Goal: Transaction & Acquisition: Purchase product/service

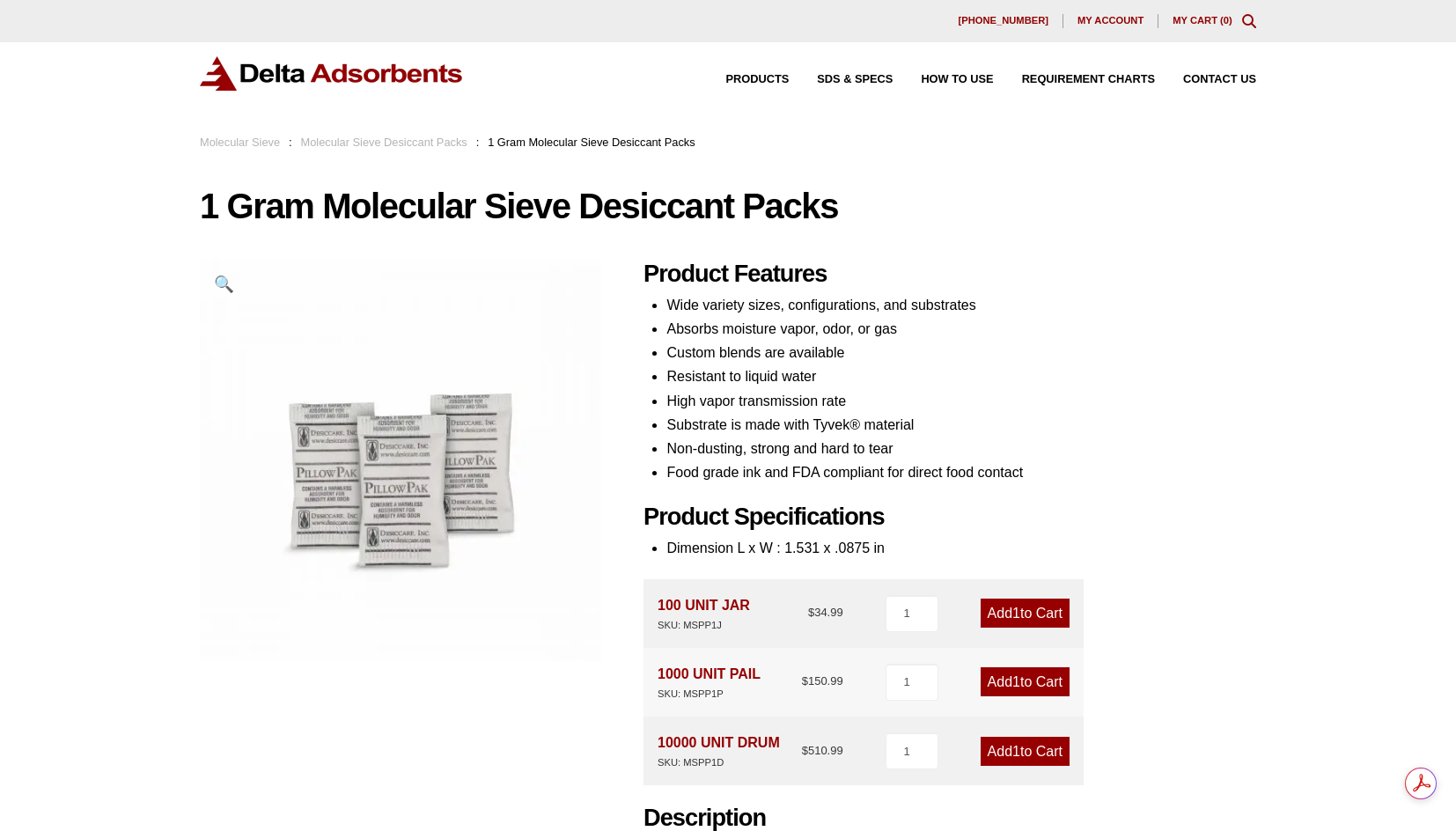
click at [859, 339] on li "Absorbs moisture vapor, odor, or gas" at bounding box center [961, 329] width 590 height 24
click at [787, 331] on li "Absorbs moisture vapor, odor, or gas" at bounding box center [961, 329] width 590 height 24
click at [791, 329] on li "Absorbs moisture vapor, odor, or gas" at bounding box center [961, 329] width 590 height 24
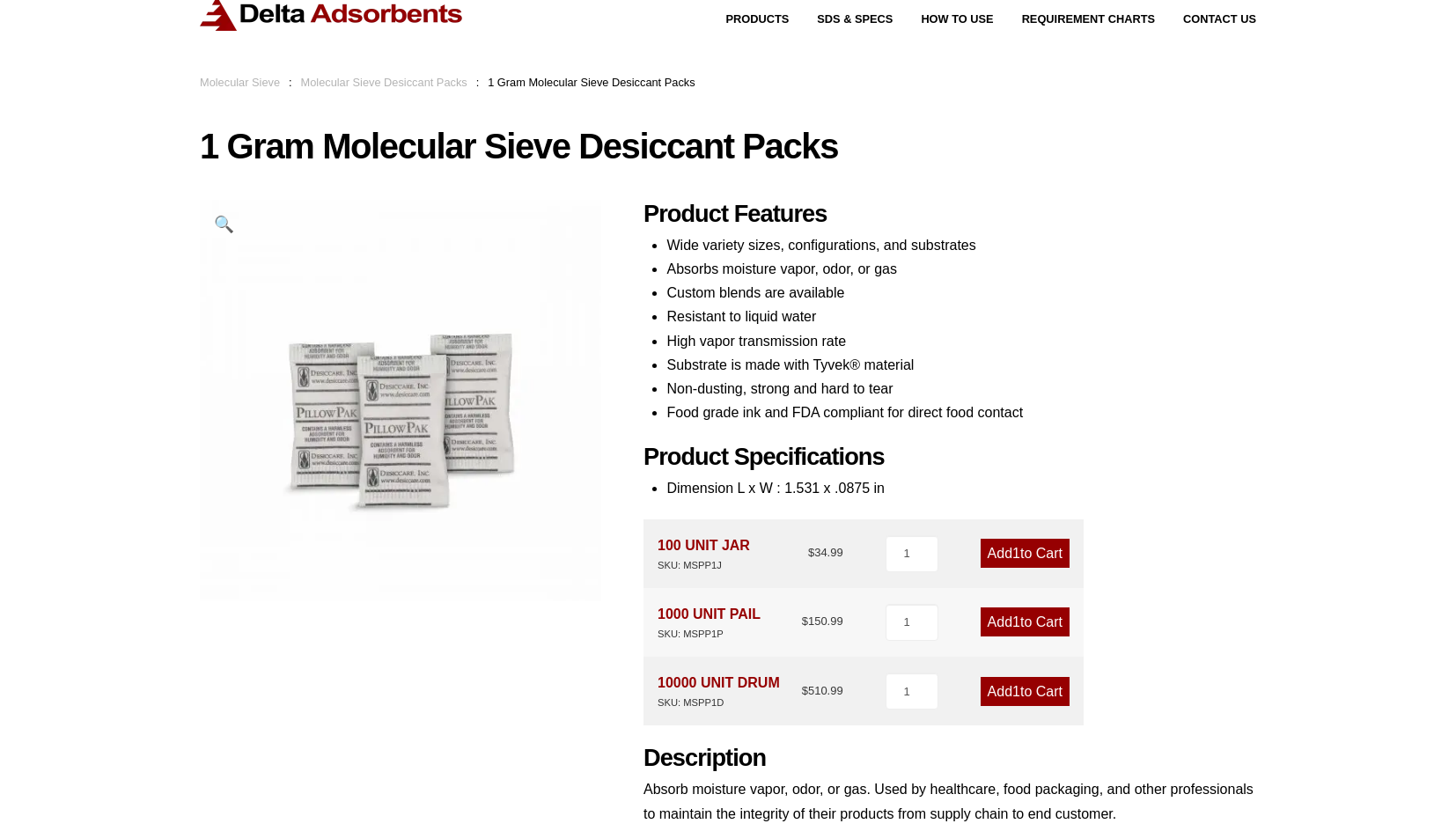
scroll to position [88, 0]
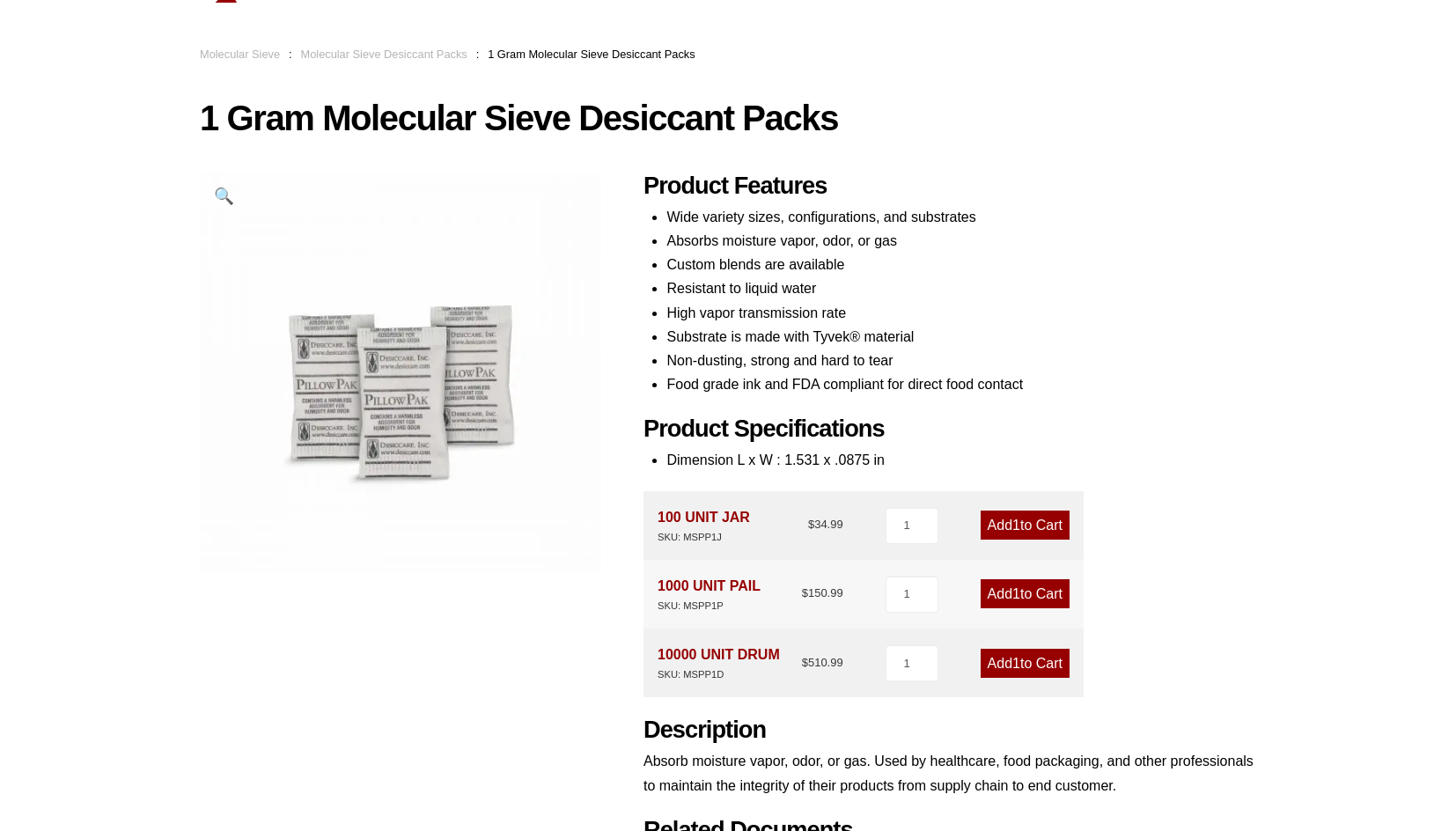
click at [827, 292] on li "Resistant to liquid water" at bounding box center [961, 288] width 590 height 24
click at [851, 276] on li "Resistant to liquid water" at bounding box center [961, 288] width 590 height 24
click at [899, 282] on li "Resistant to liquid water" at bounding box center [961, 288] width 590 height 24
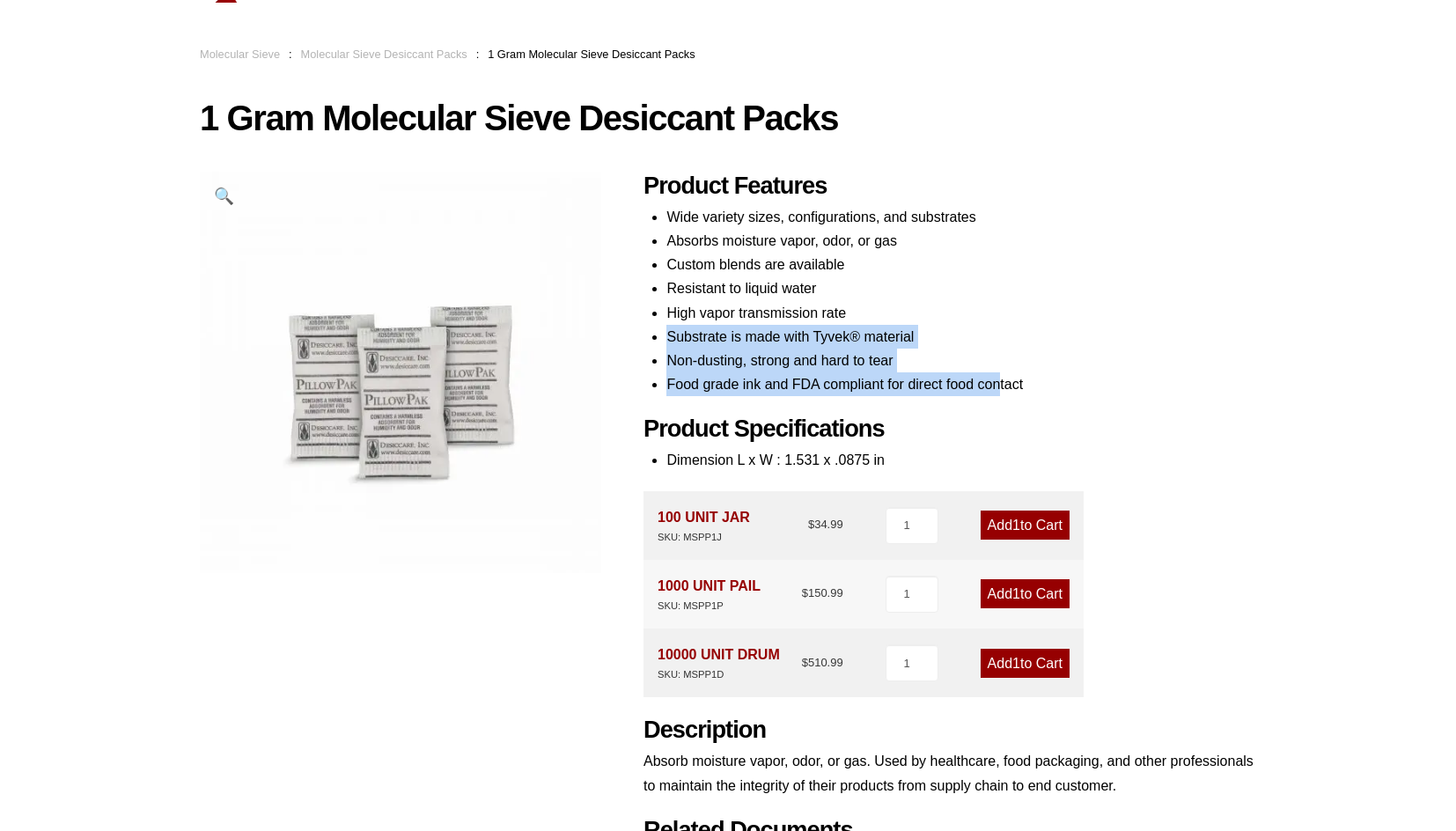
drag, startPoint x: 668, startPoint y: 337, endPoint x: 999, endPoint y: 382, distance: 334.0
click at [999, 382] on ul "Wide variety sizes, configurations, and substrates Absorbs moisture vapor, odor…" at bounding box center [961, 301] width 590 height 192
click at [999, 382] on li "Food grade ink and FDA compliant for direct food contact" at bounding box center [961, 385] width 590 height 24
drag, startPoint x: 998, startPoint y: 382, endPoint x: 757, endPoint y: 258, distance: 271.0
click at [757, 258] on ul "Wide variety sizes, configurations, and substrates Absorbs moisture vapor, odor…" at bounding box center [961, 301] width 590 height 192
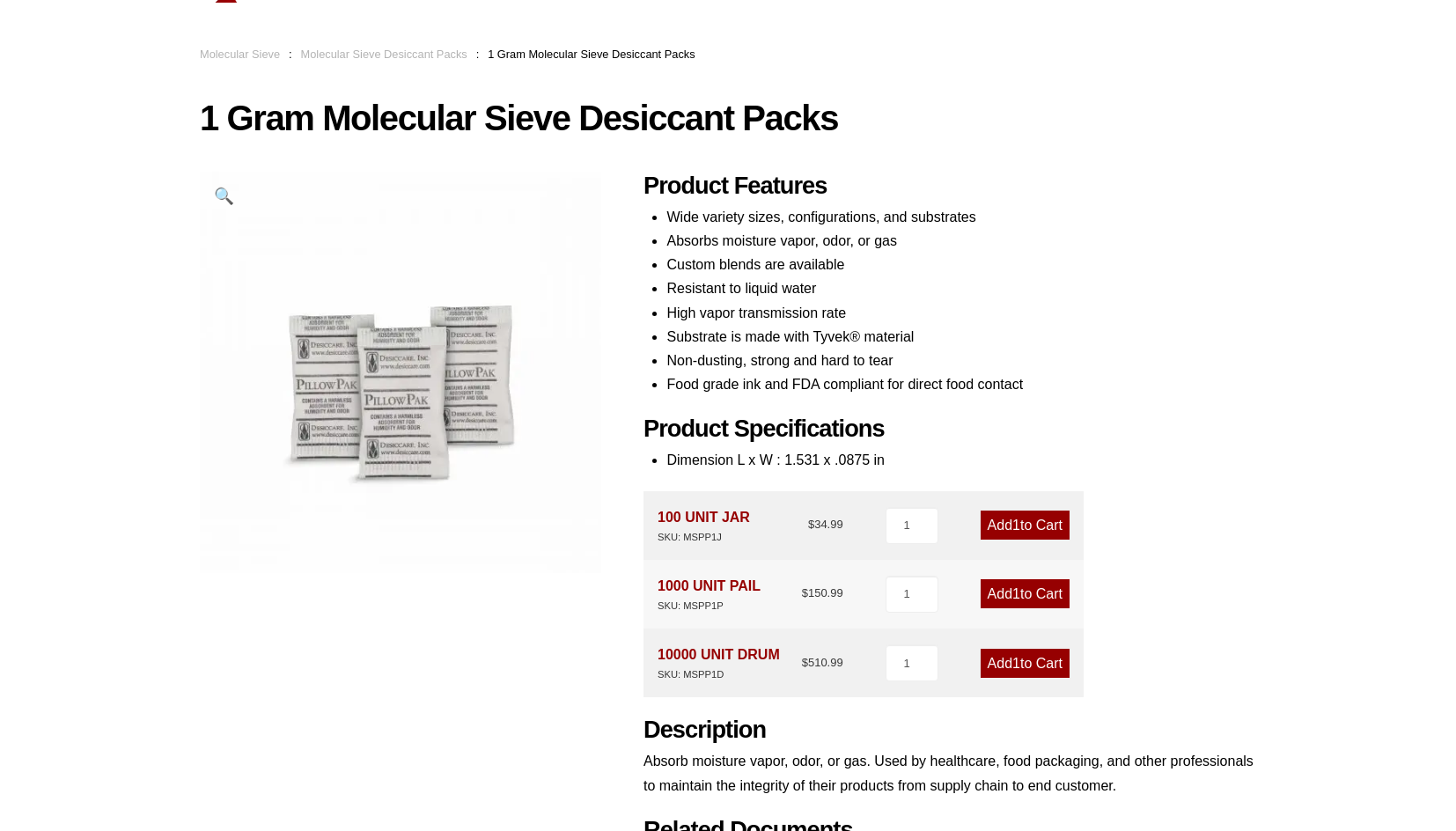
click at [729, 254] on li "Custom blends are available" at bounding box center [961, 265] width 590 height 24
click at [733, 241] on li "Absorbs moisture vapor, odor, or gas" at bounding box center [961, 241] width 590 height 24
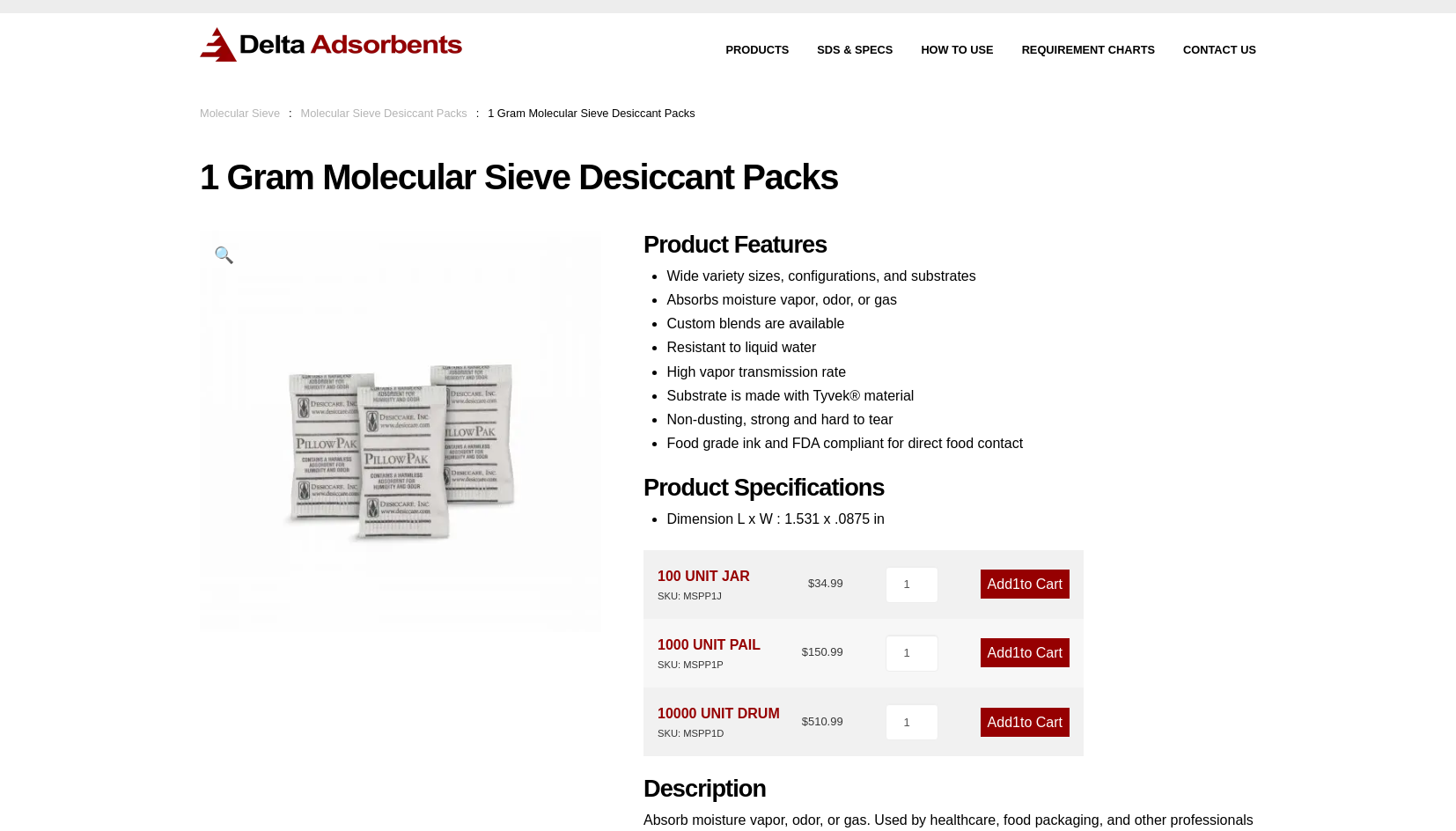
scroll to position [0, 0]
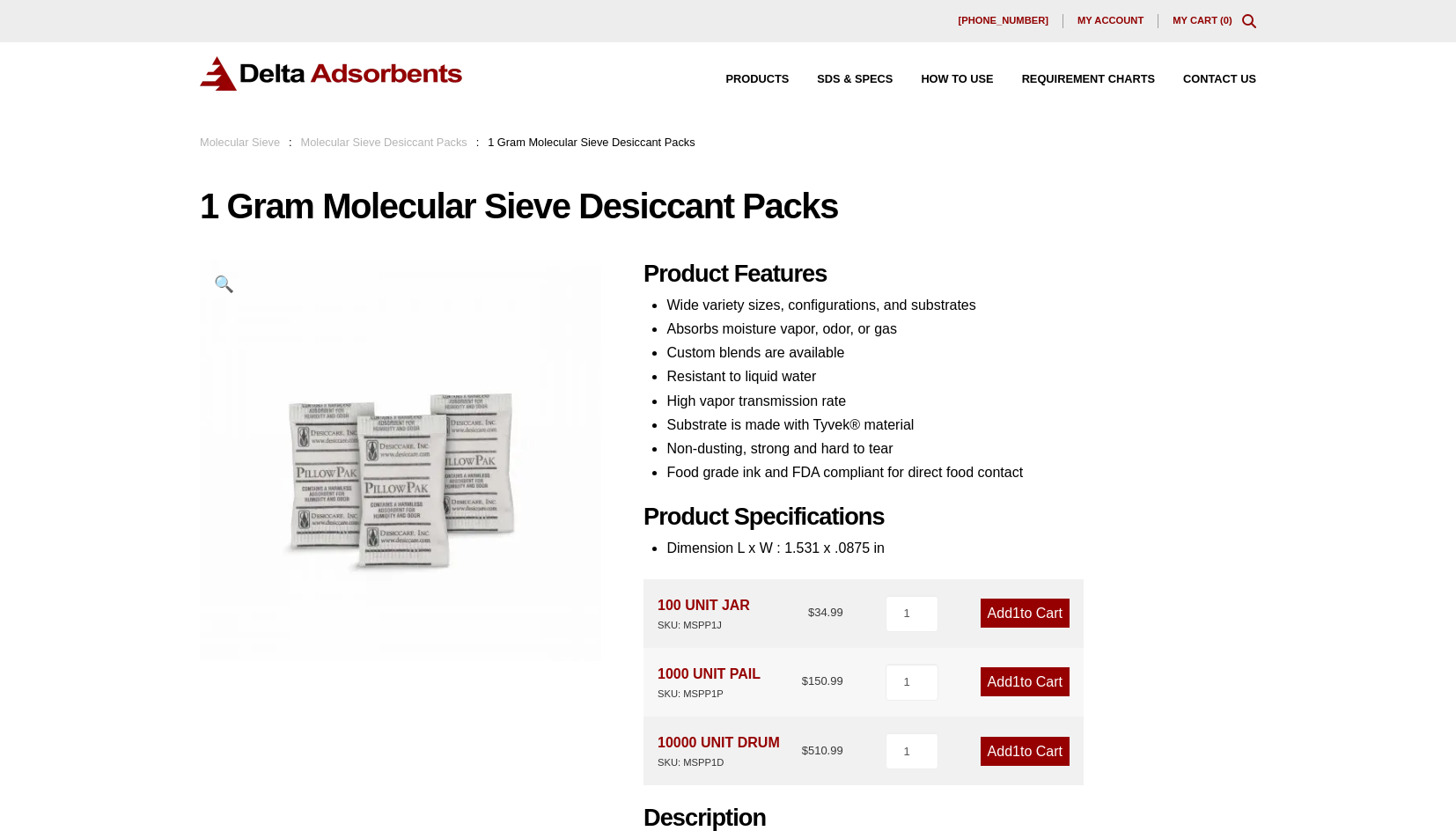
click at [255, 146] on link "Molecular Sieve" at bounding box center [240, 142] width 80 height 14
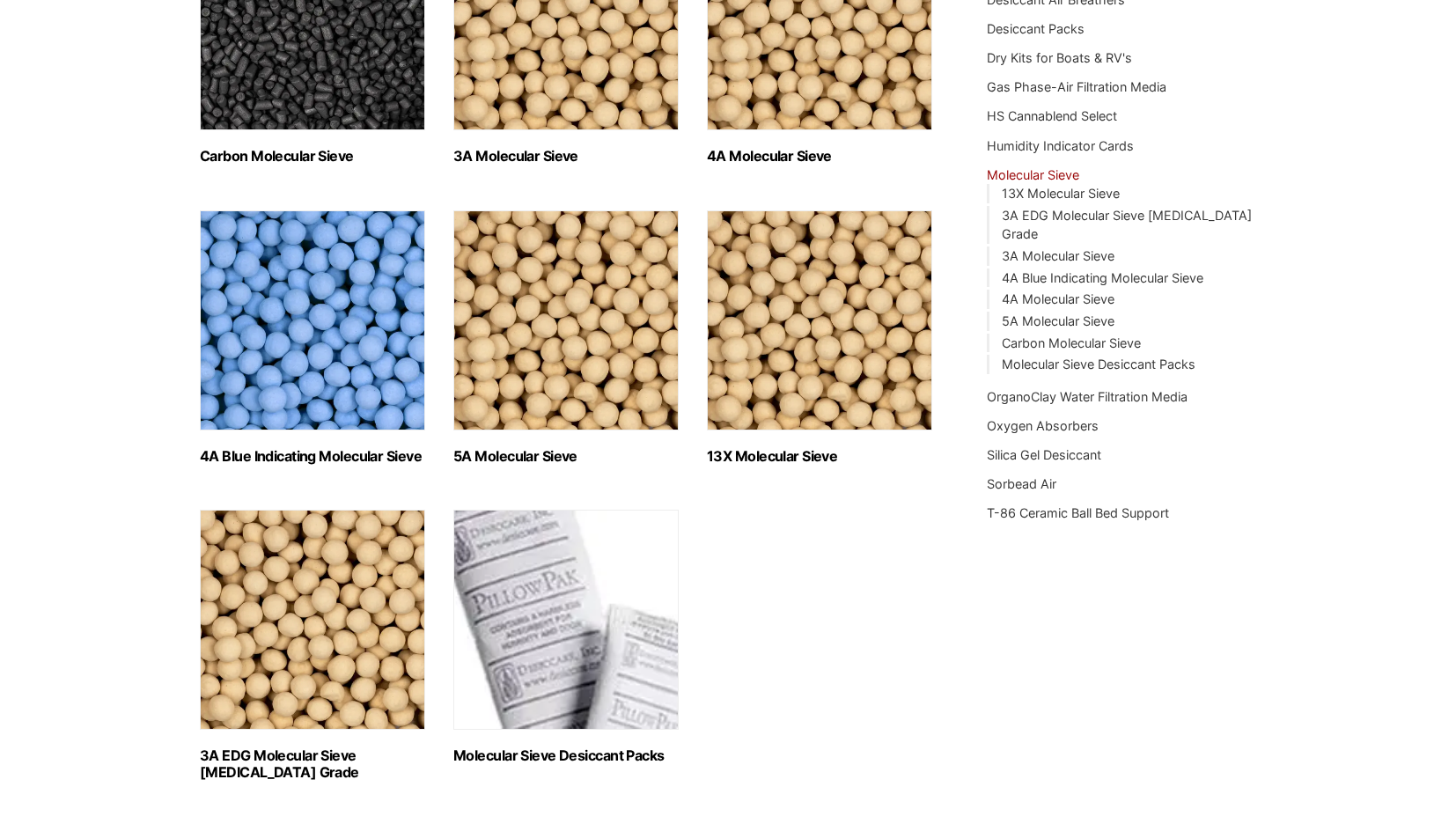
scroll to position [440, 0]
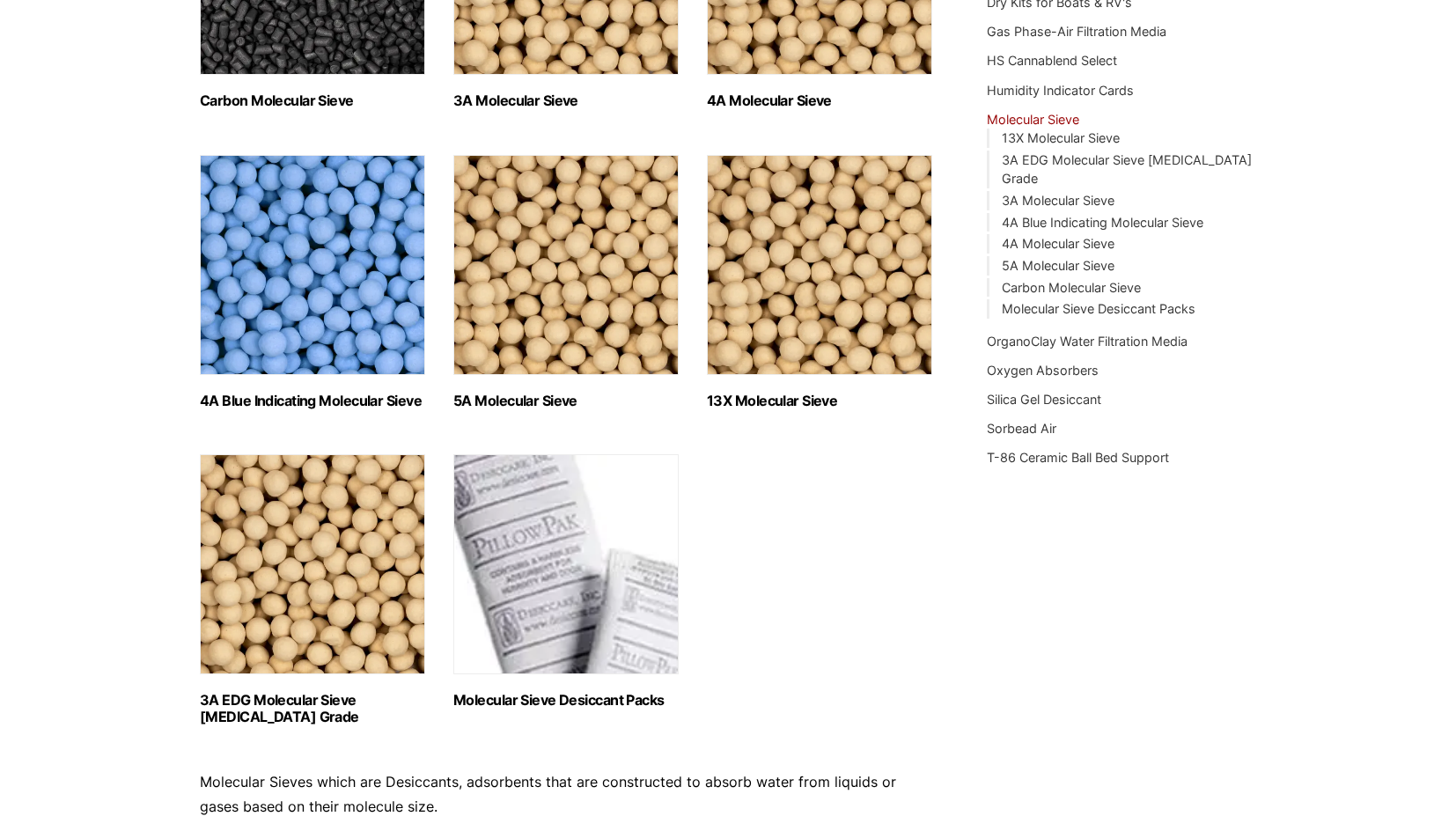
click at [608, 530] on img "Visit product category Molecular Sieve Desiccant Packs" at bounding box center [567, 565] width 226 height 220
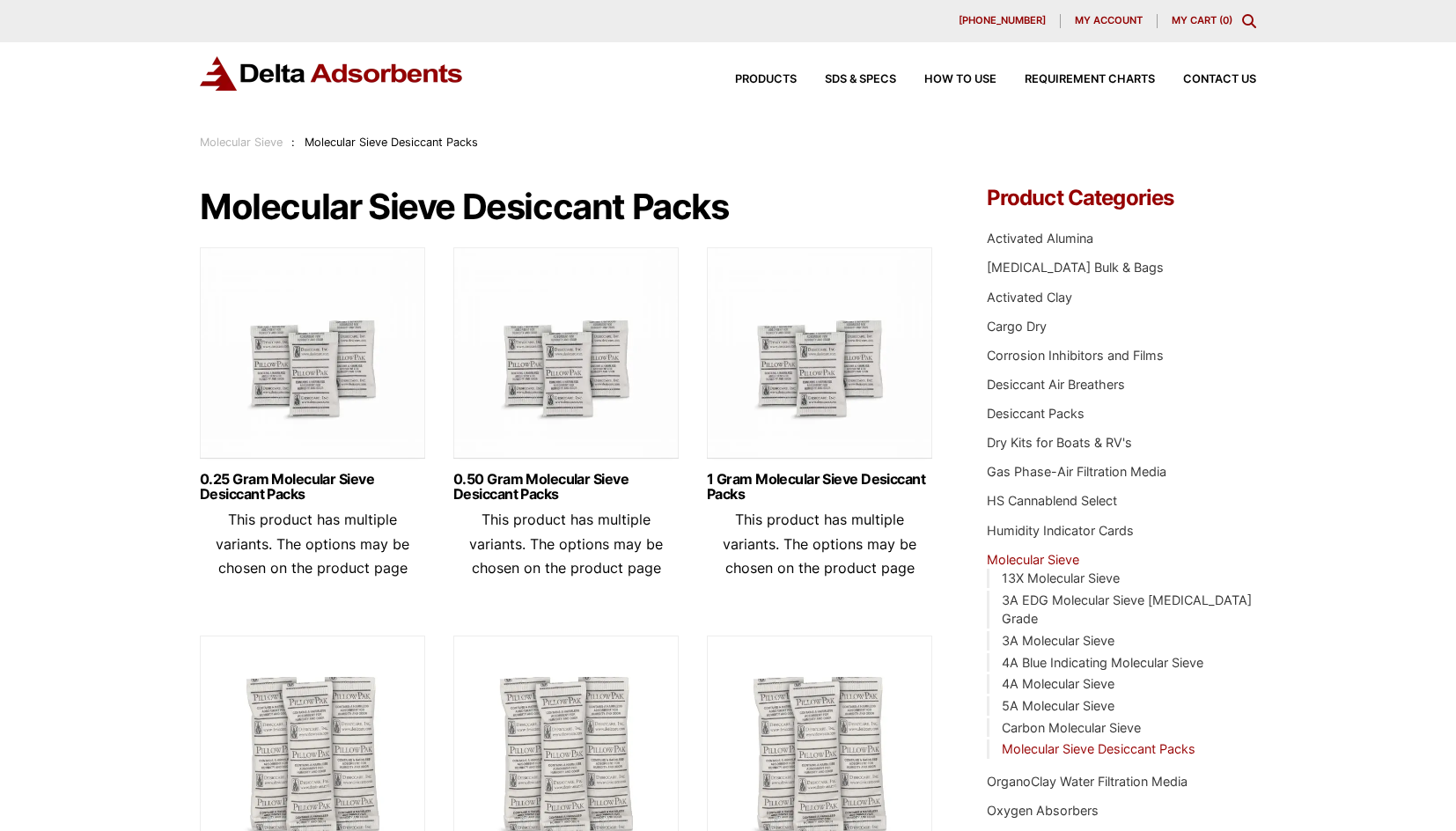
click at [775, 375] on img at bounding box center [819, 357] width 226 height 220
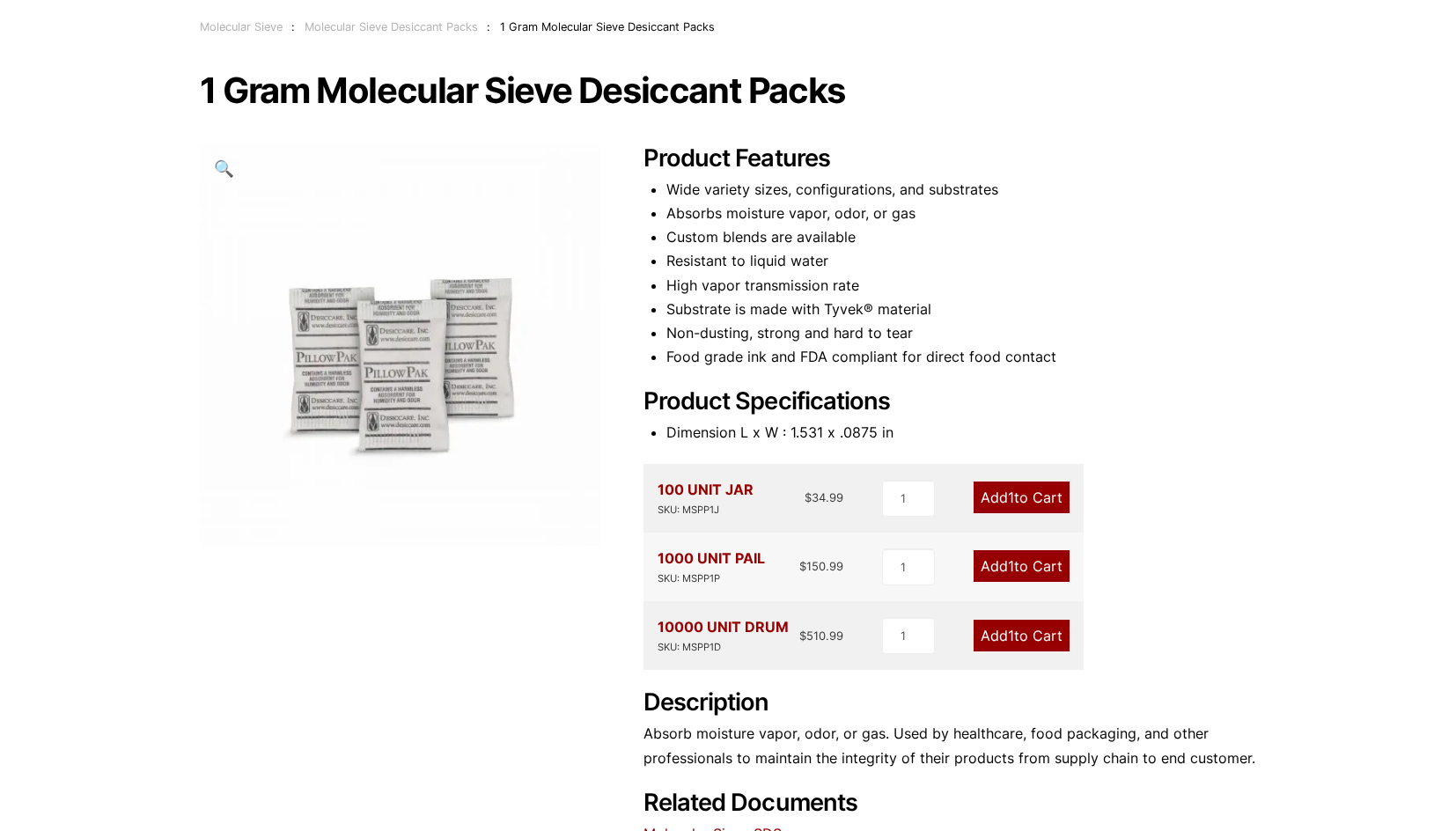
scroll to position [88, 0]
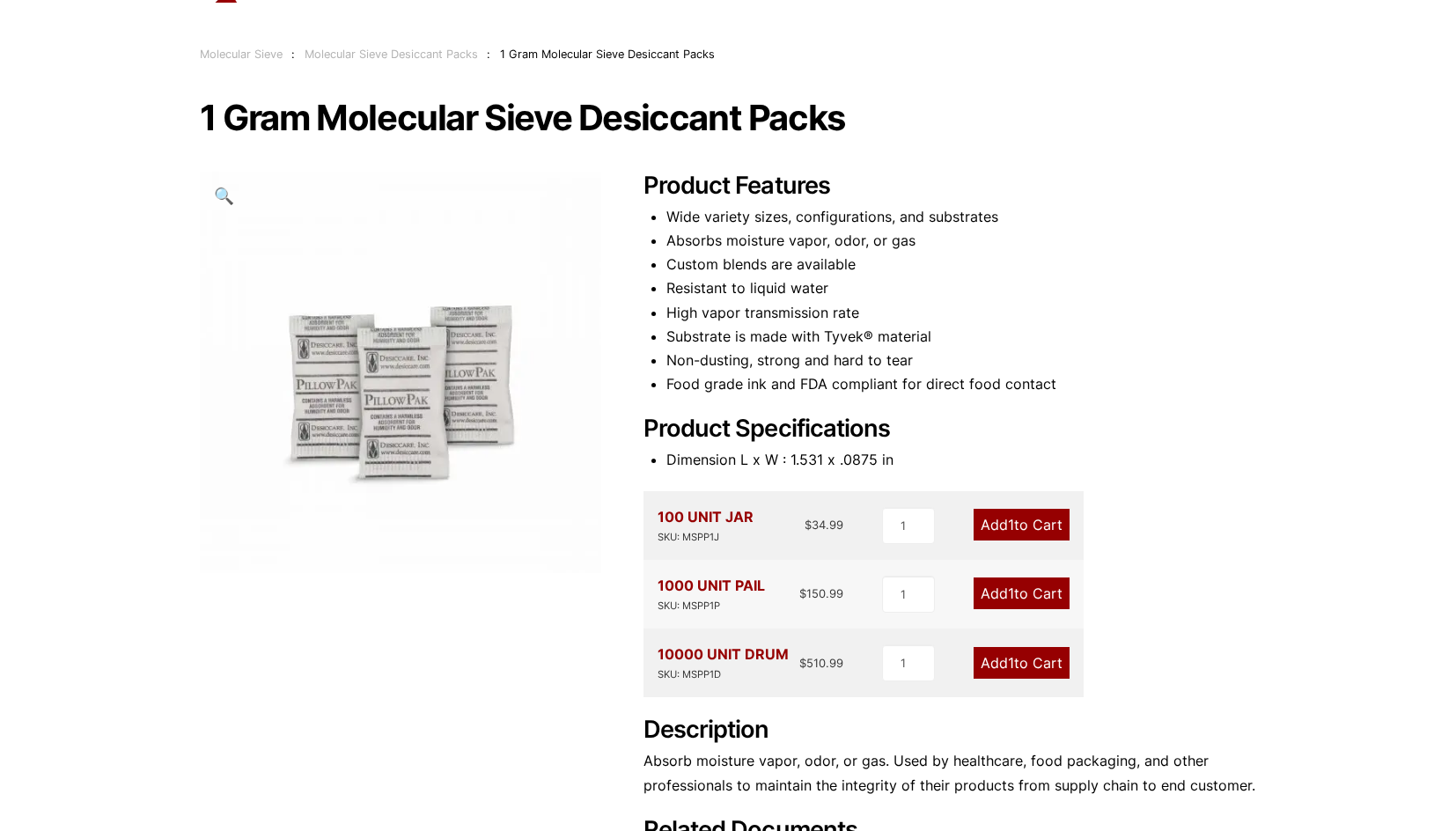
click at [235, 50] on link "Molecular Sieve" at bounding box center [241, 54] width 83 height 14
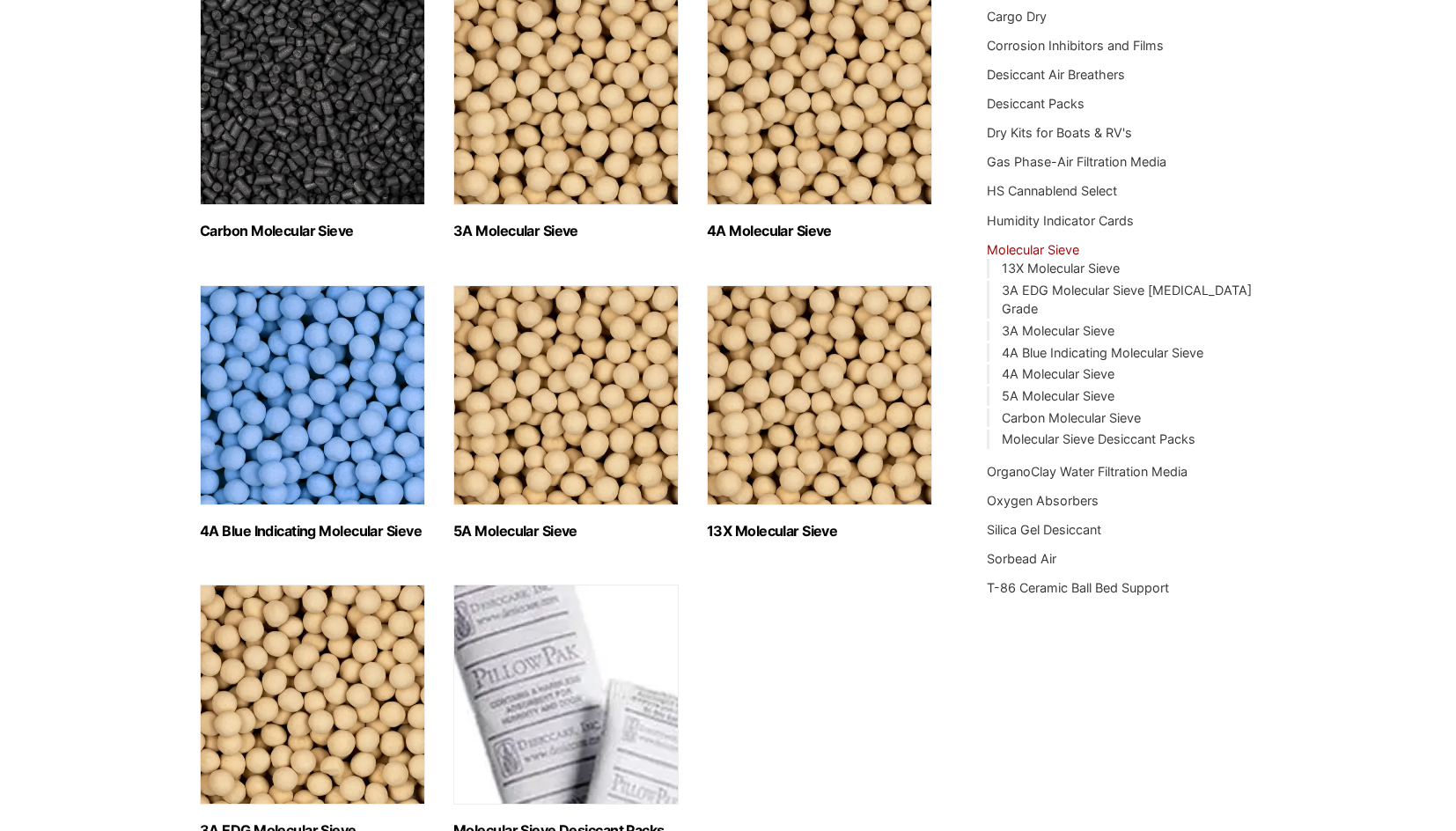
scroll to position [352, 0]
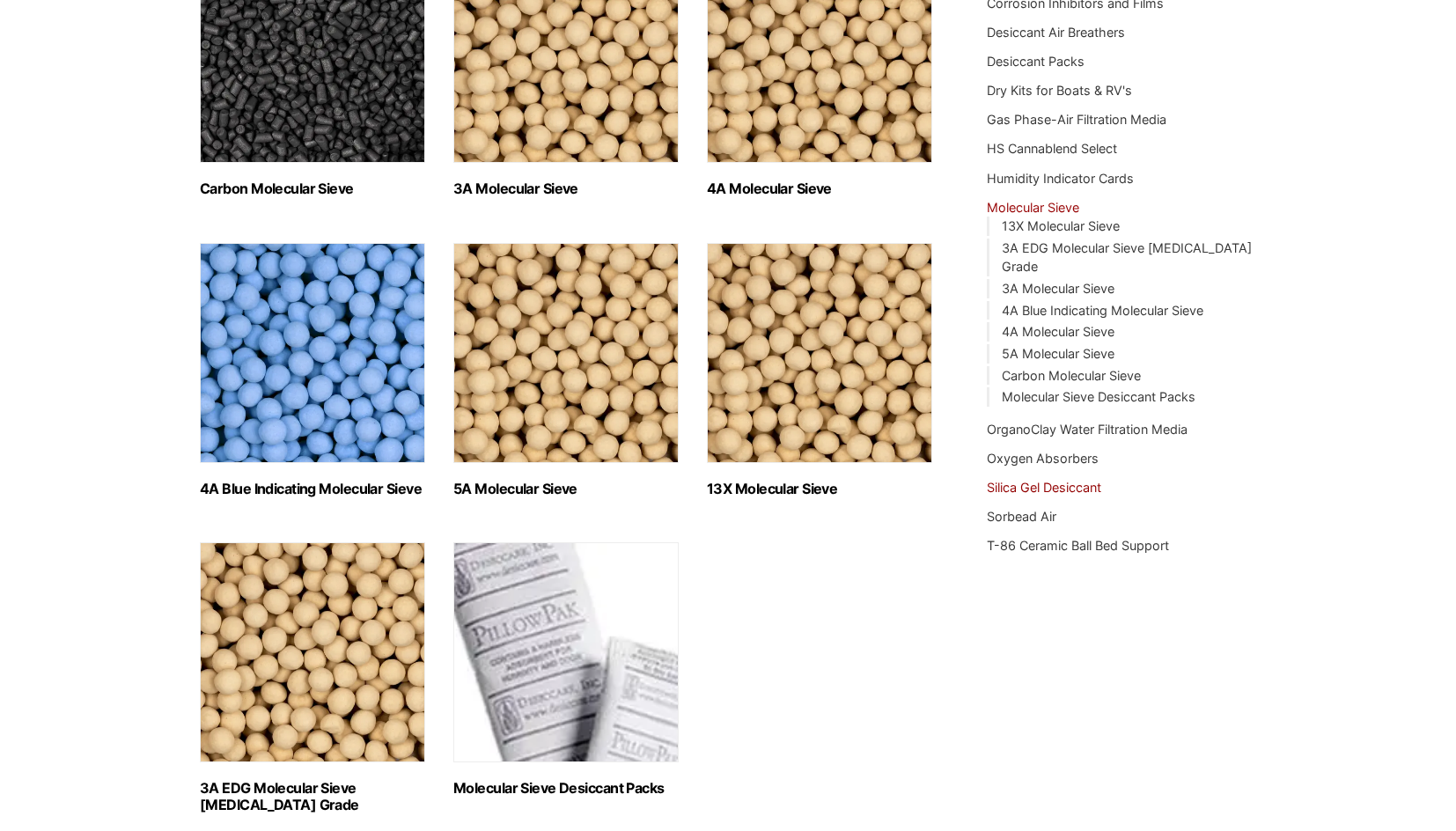
click at [1003, 480] on link "Silica Gel Desiccant" at bounding box center [1044, 487] width 115 height 15
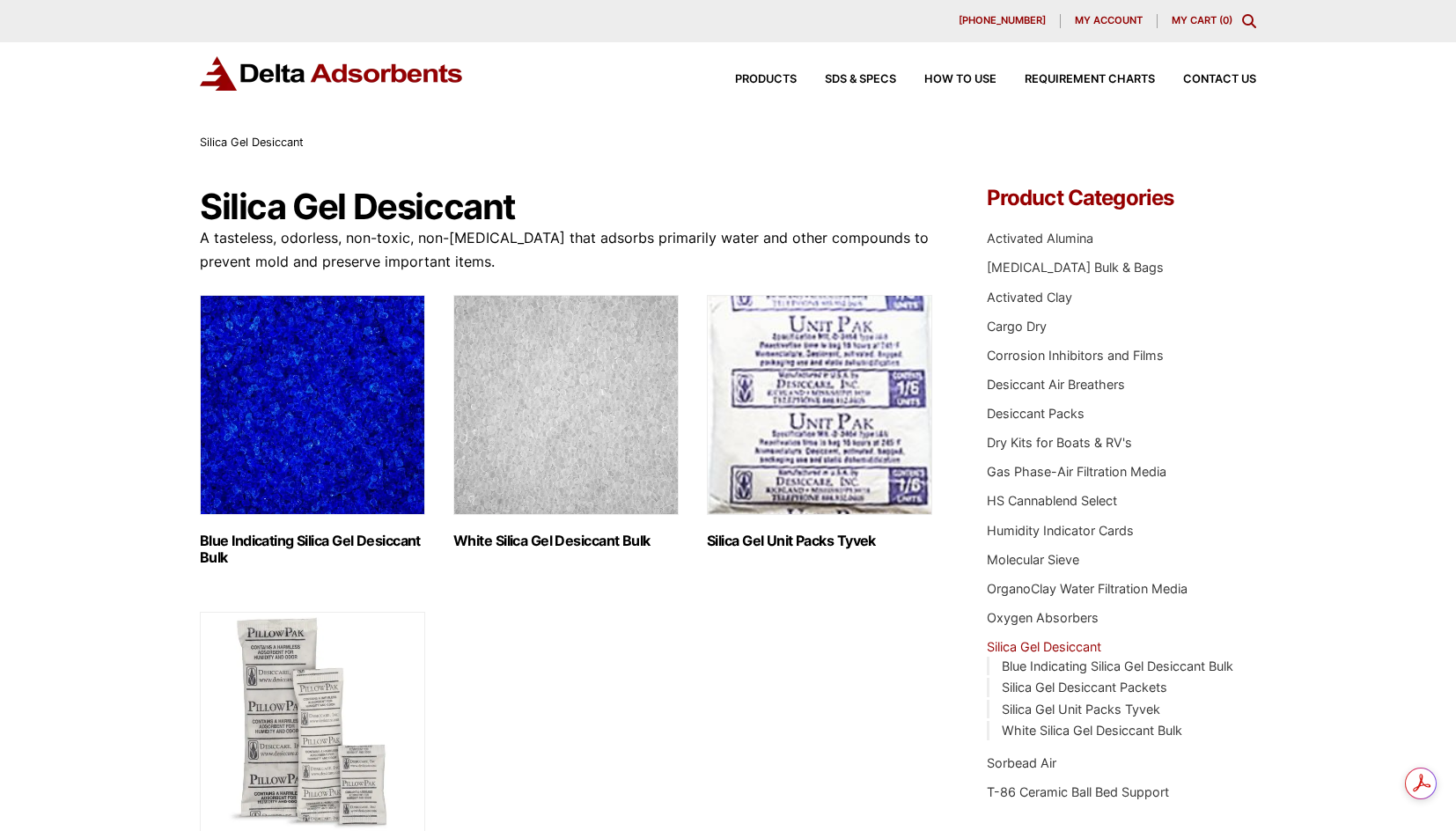
click at [349, 405] on img "Visit product category Blue Indicating Silica Gel Desiccant Bulk" at bounding box center [313, 405] width 226 height 220
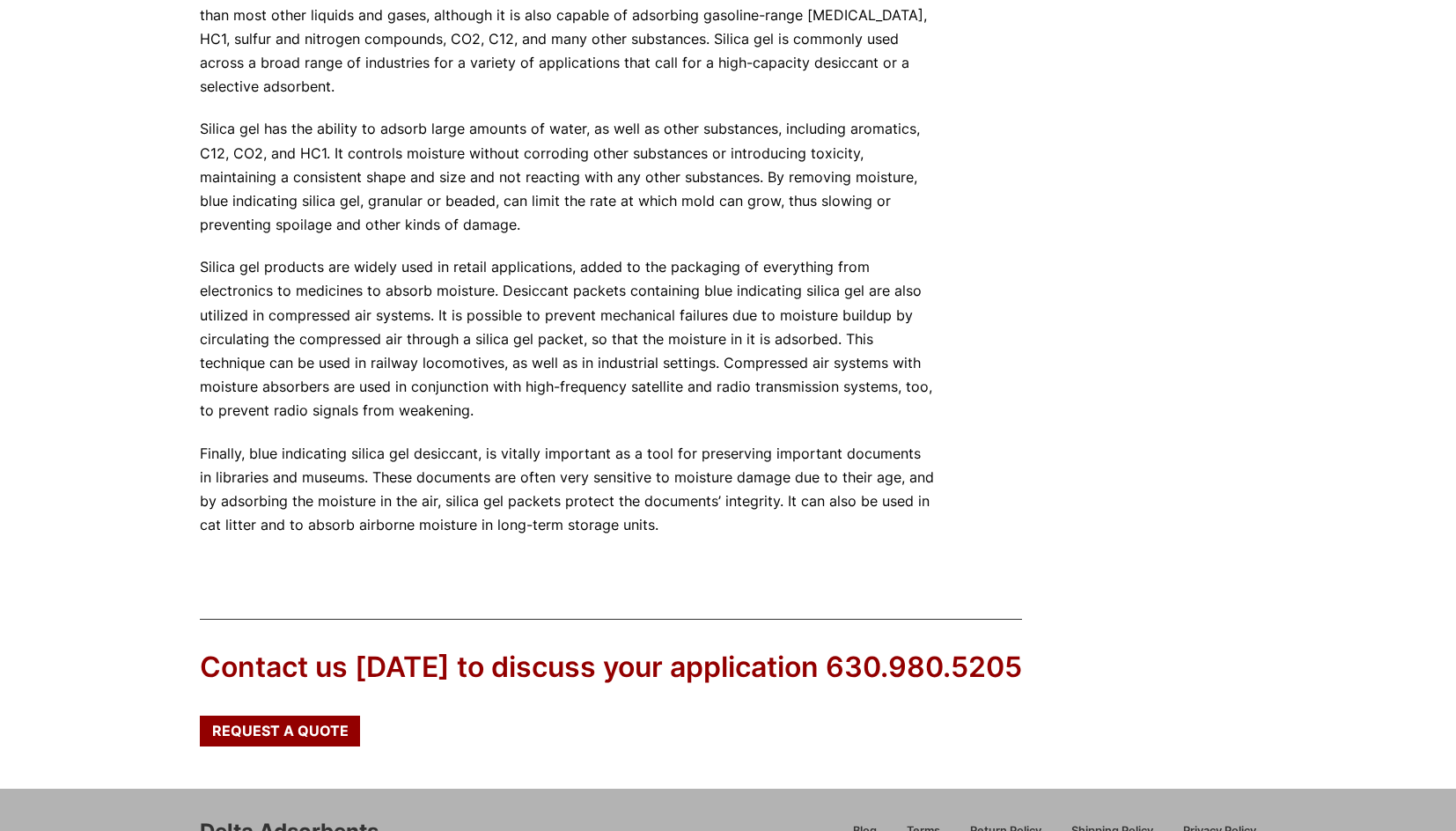
scroll to position [992, 0]
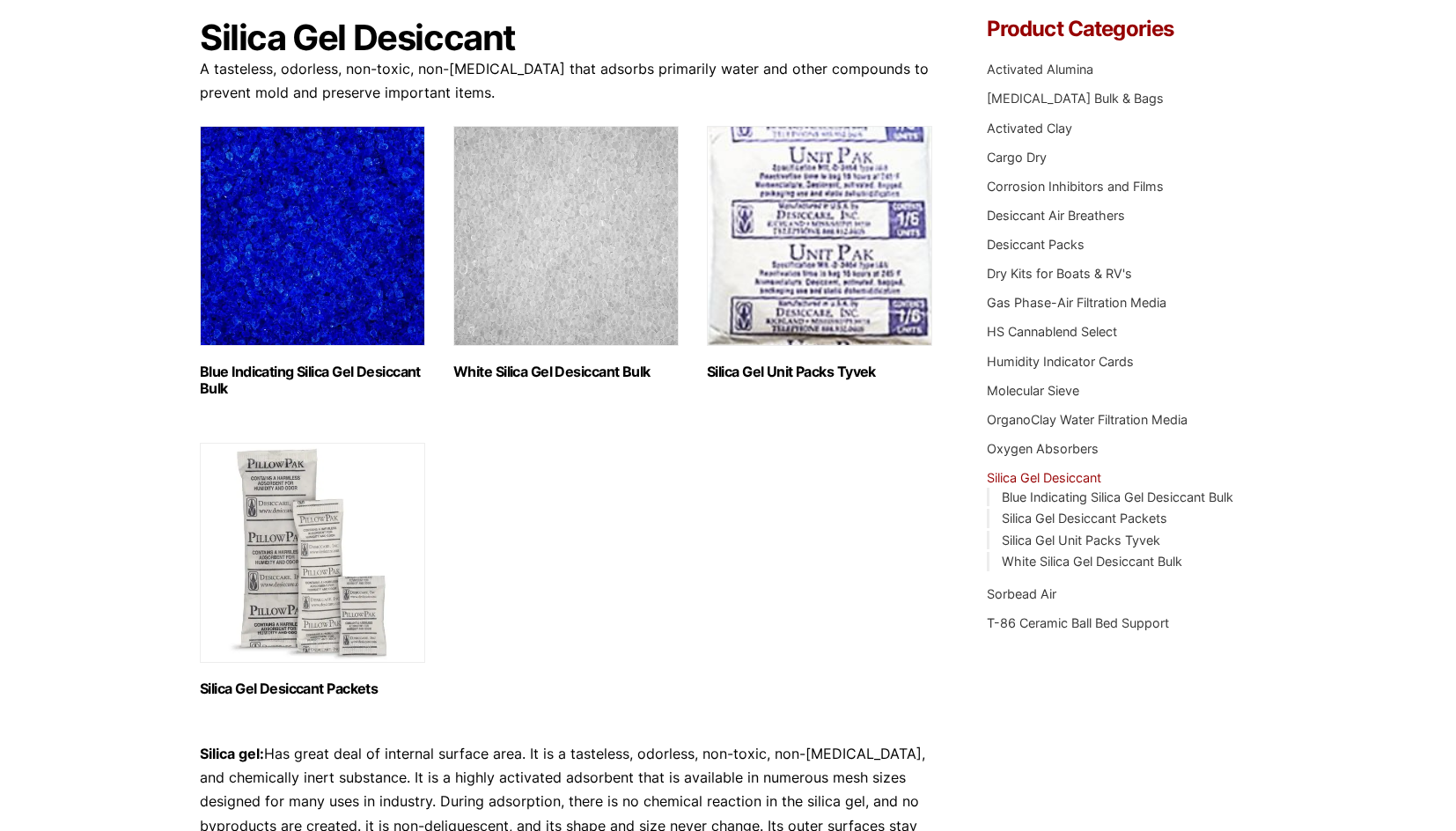
scroll to position [176, 0]
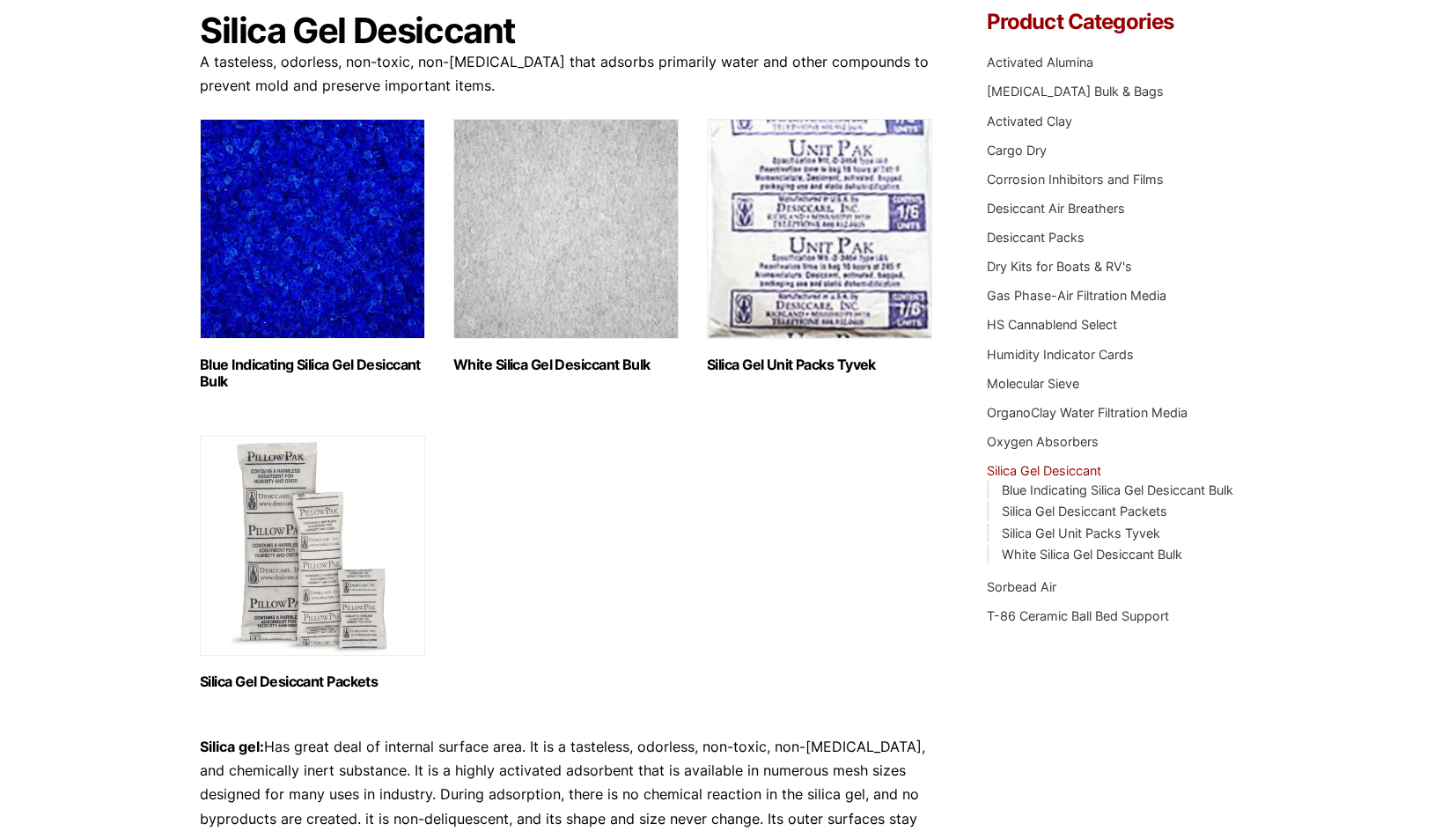
click at [337, 502] on img "Visit product category Silica Gel Desiccant Packets" at bounding box center [313, 546] width 226 height 220
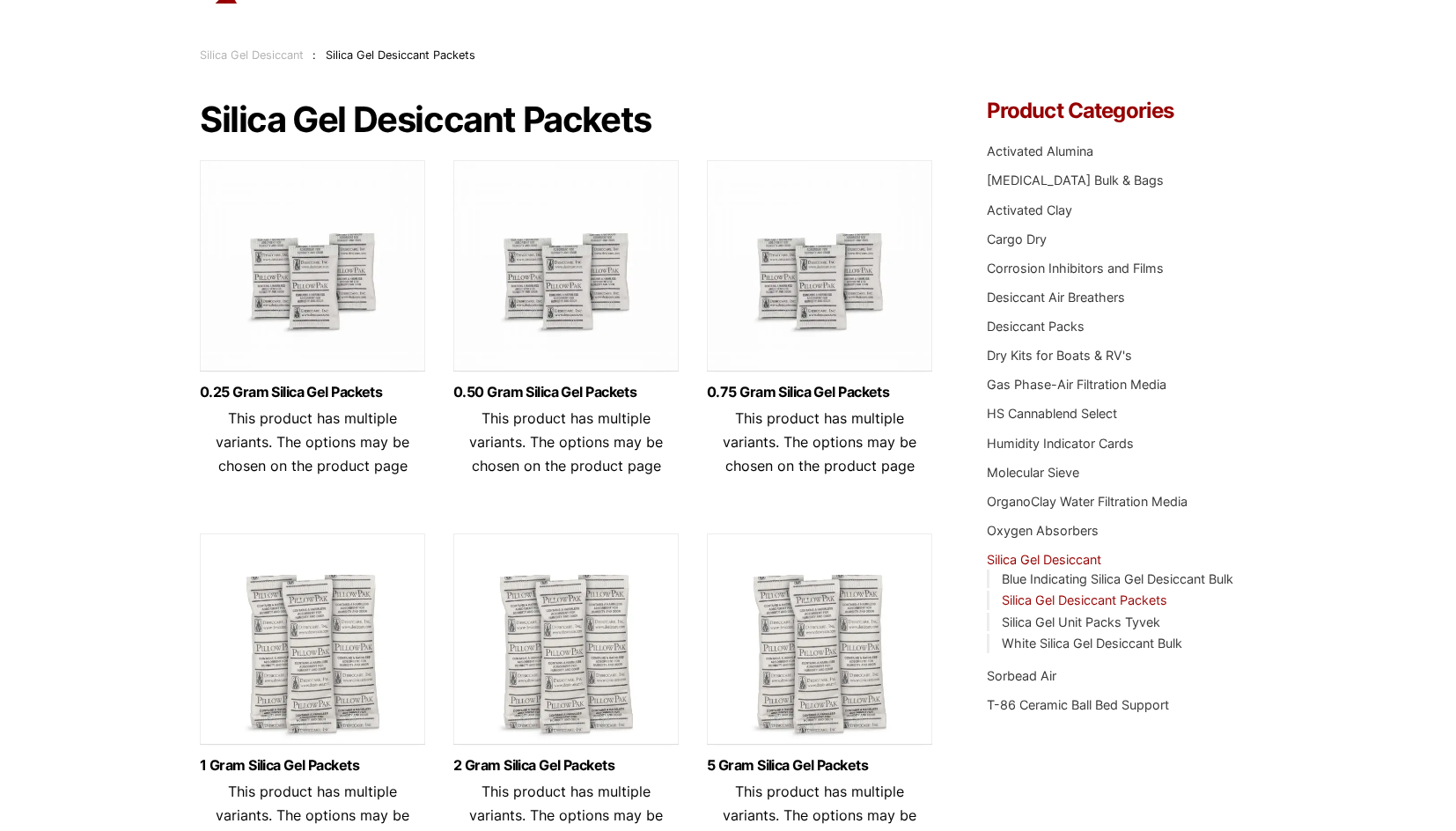
scroll to position [88, 0]
click at [310, 670] on img at bounding box center [313, 643] width 226 height 220
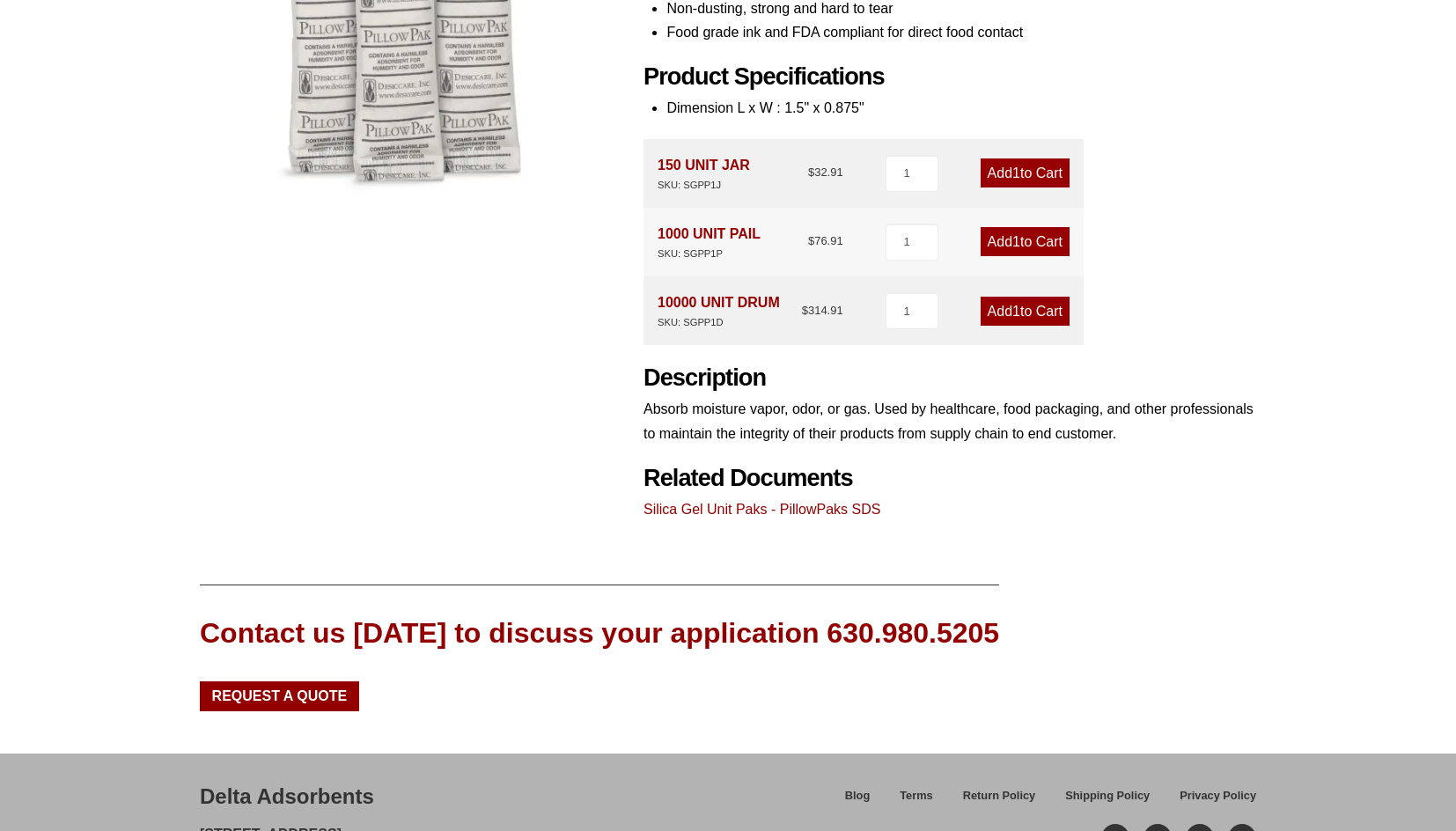
click at [767, 512] on link "Silica Gel Unit Paks - PillowPaks SDS" at bounding box center [762, 509] width 236 height 15
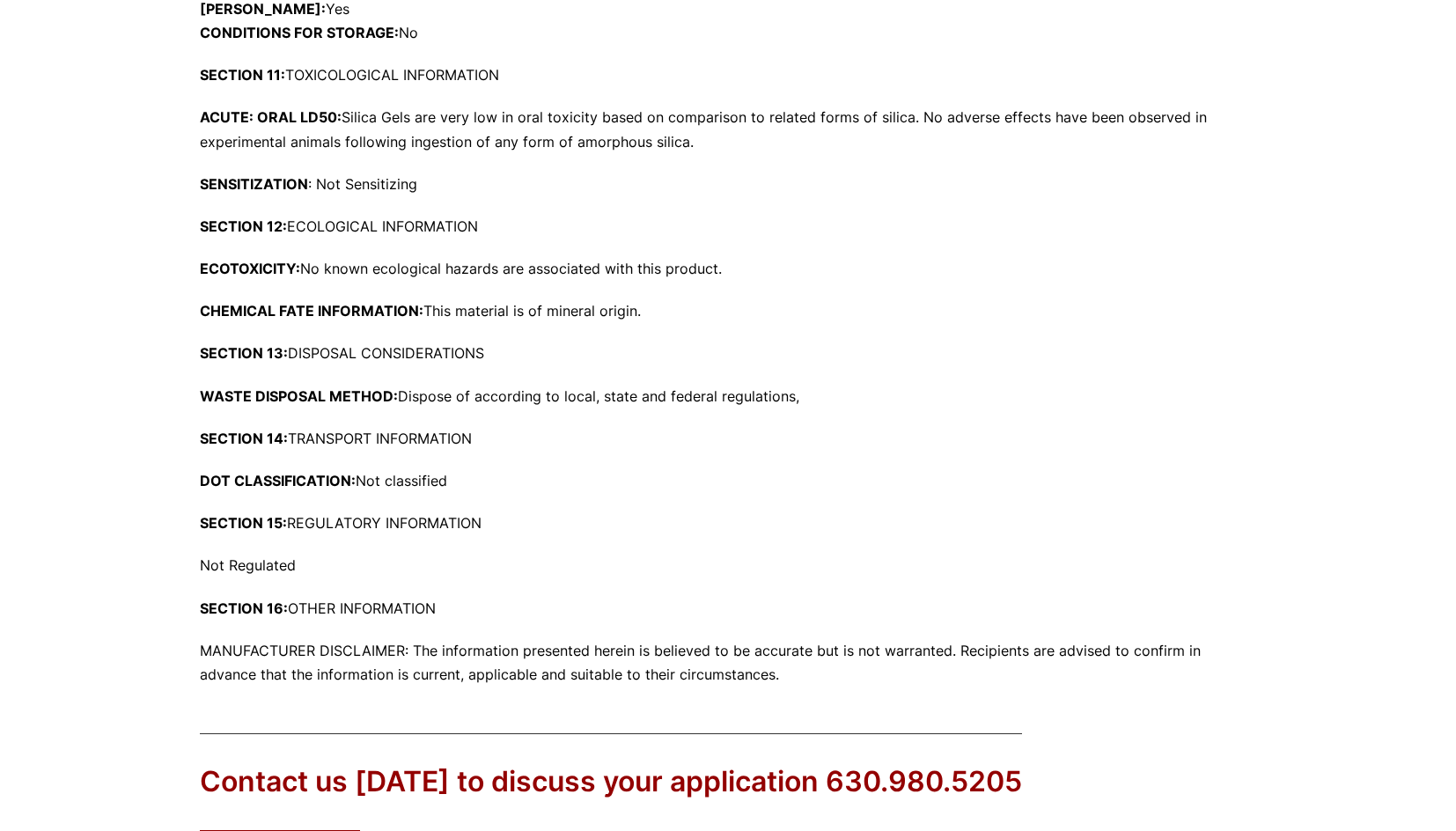
scroll to position [2558, 0]
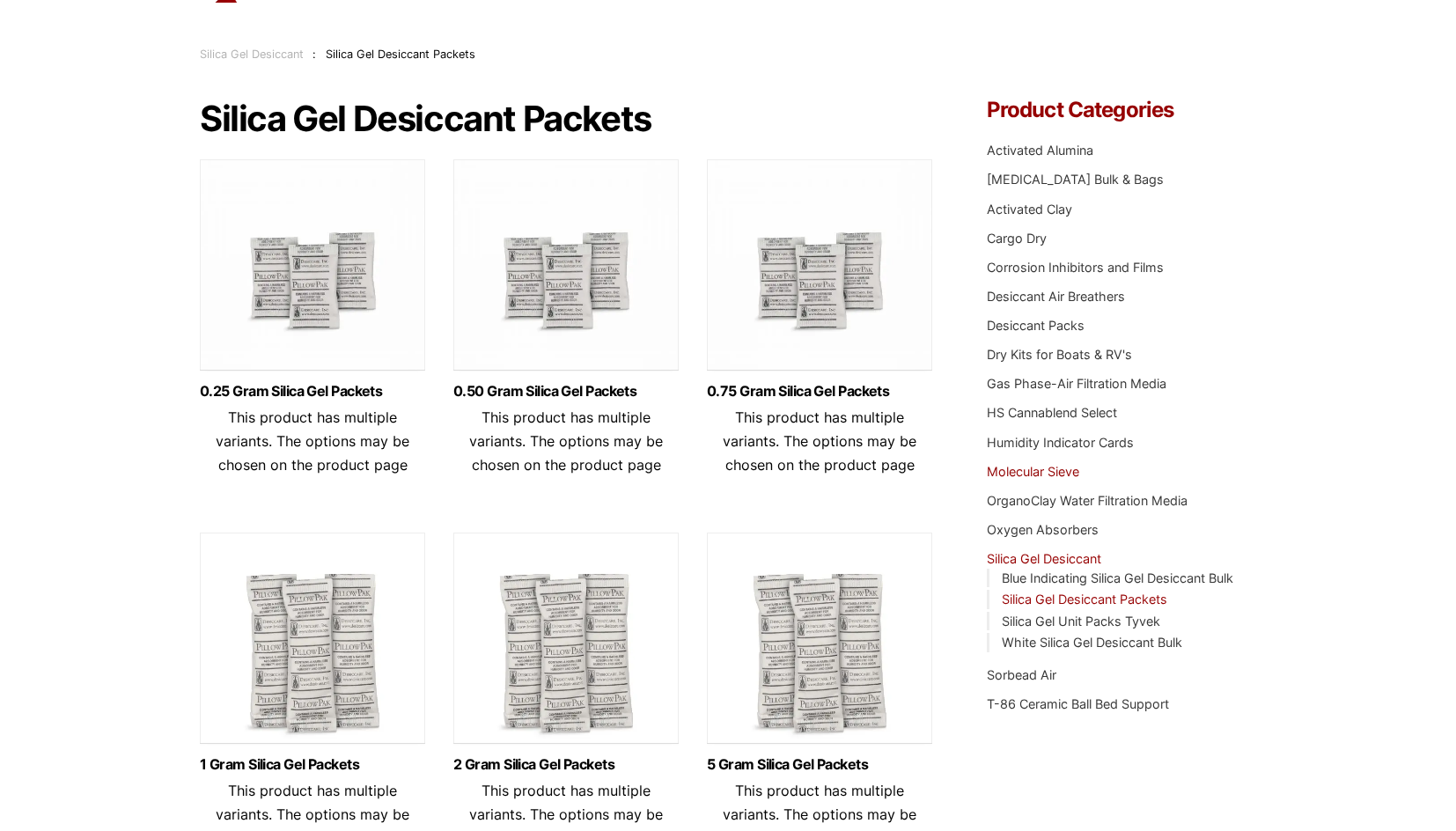
click at [1054, 476] on link "Molecular Sieve" at bounding box center [1033, 471] width 93 height 15
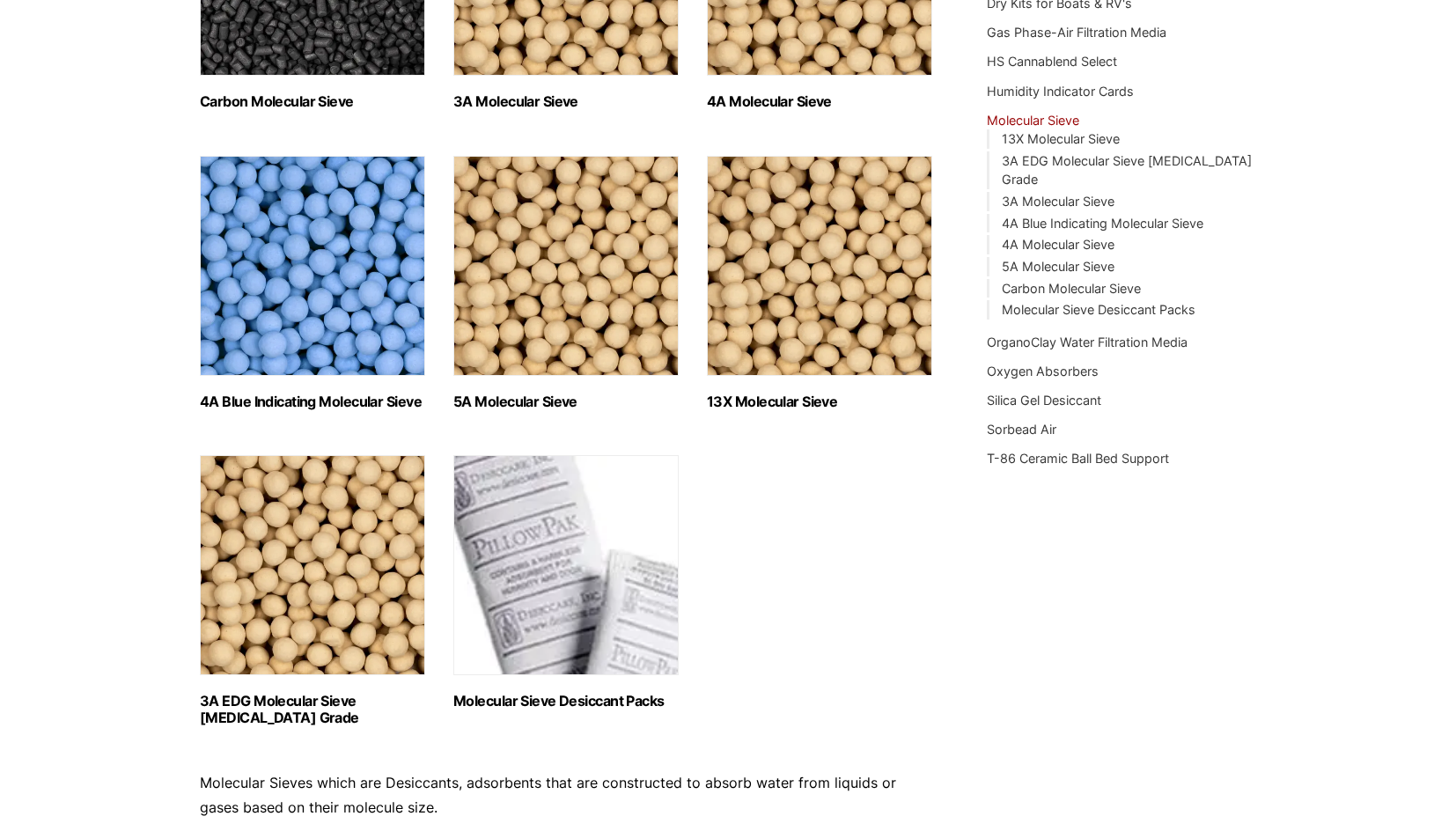
scroll to position [440, 0]
click at [258, 300] on img "Visit product category 4A Blue Indicating Molecular Sieve" at bounding box center [313, 265] width 226 height 220
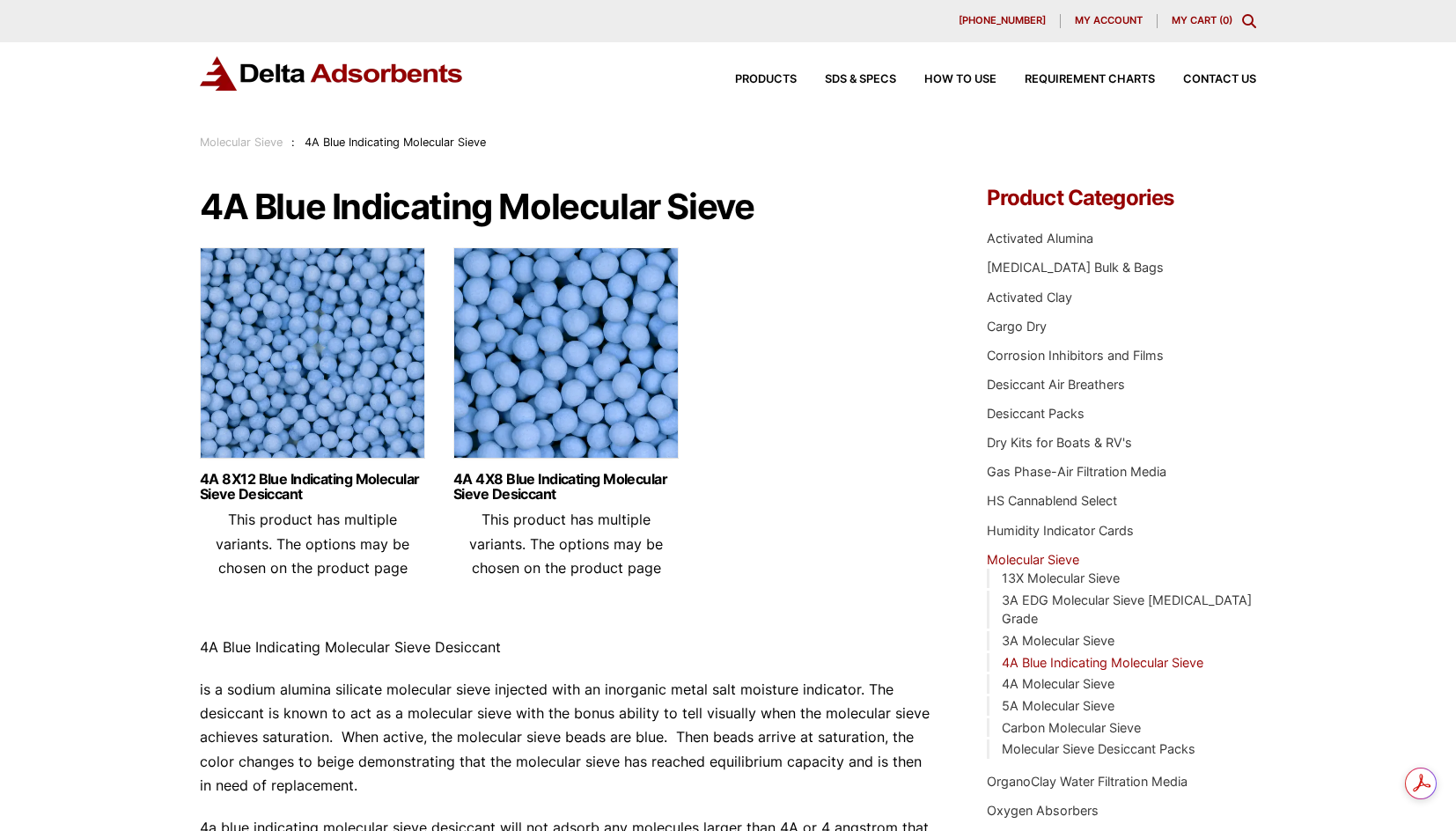
click at [347, 345] on img at bounding box center [313, 357] width 226 height 220
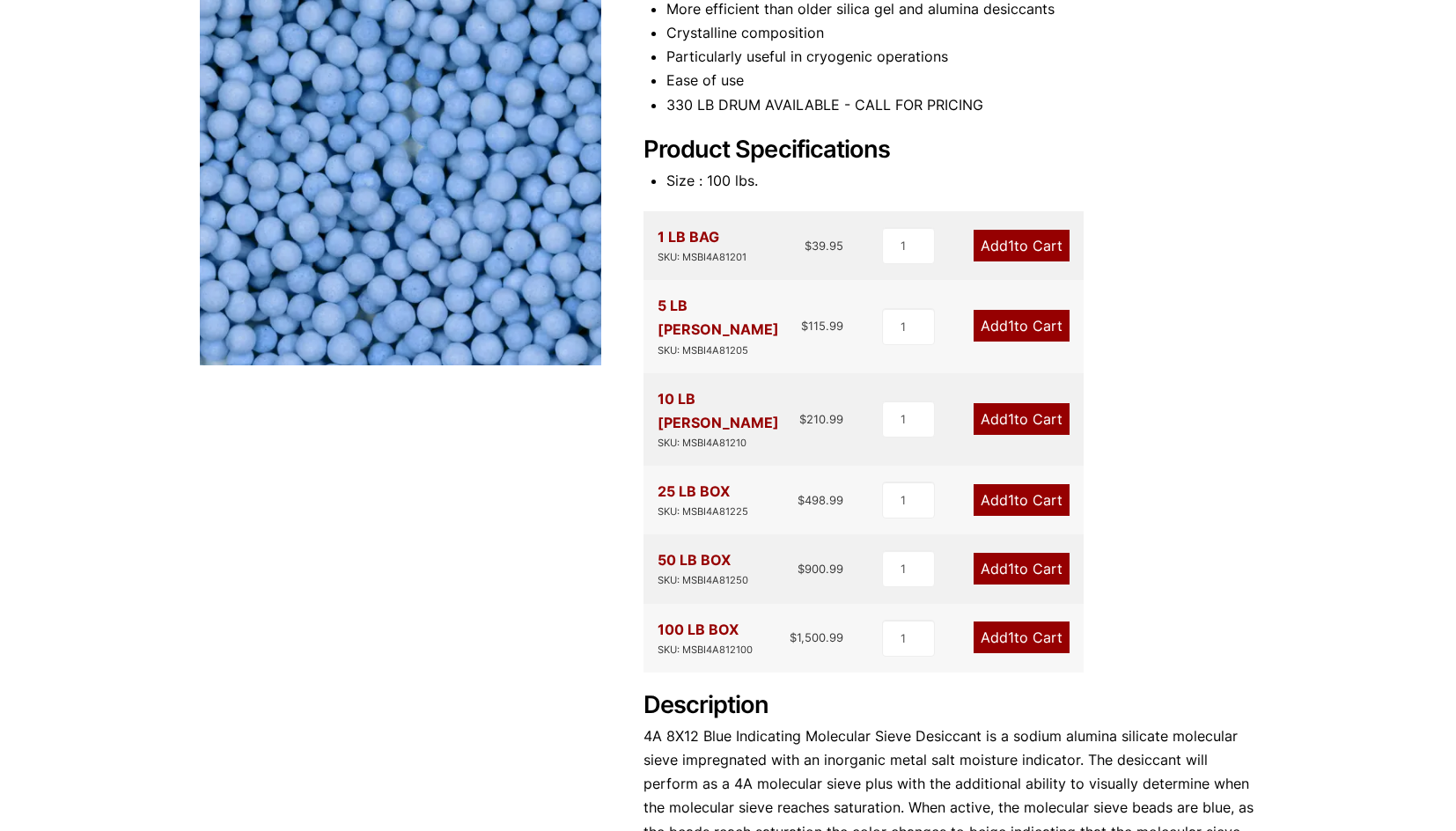
scroll to position [264, 0]
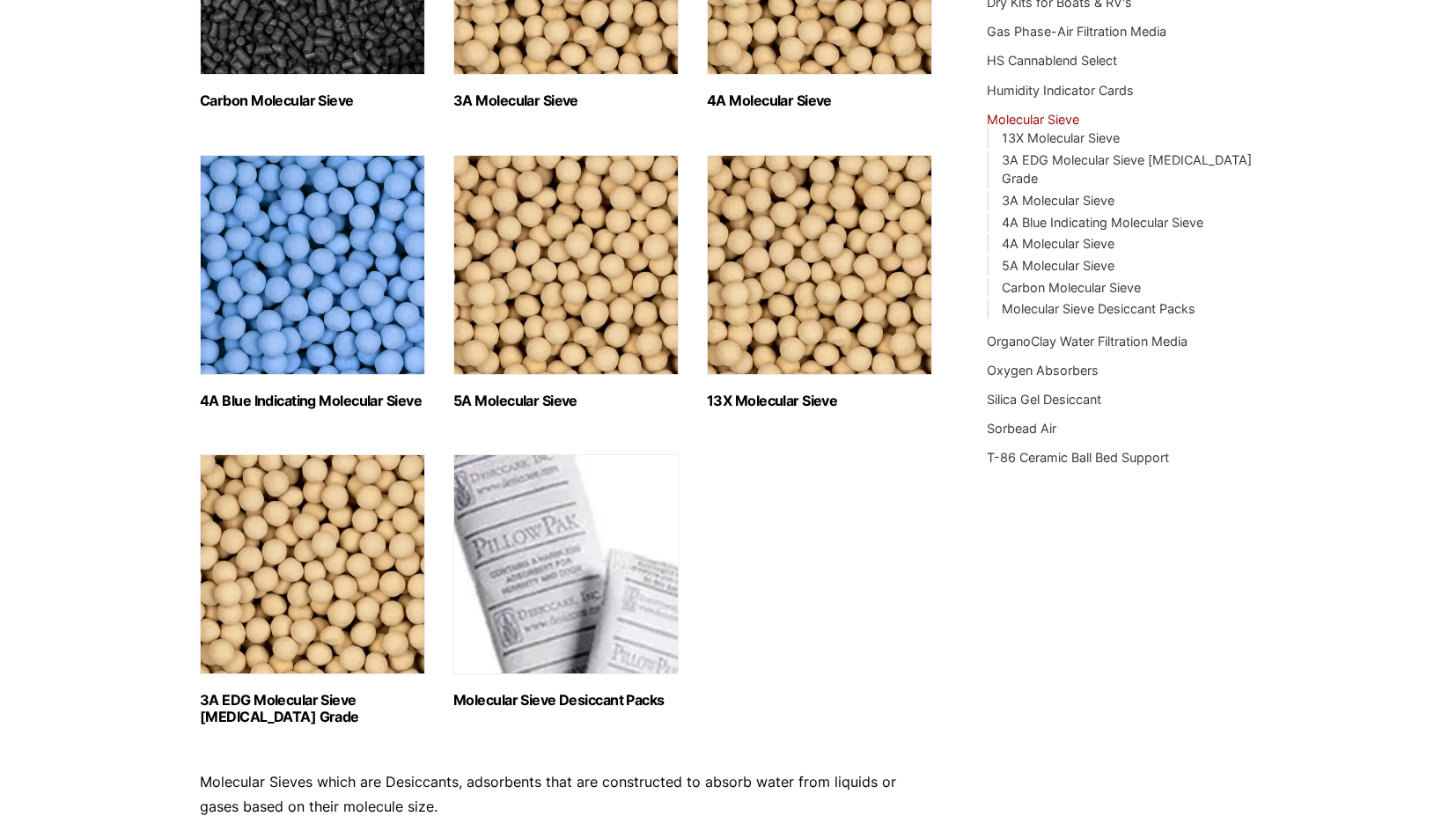
click at [717, 497] on ul "Carbon Molecular Sieve (1) 3A Molecular Sieve (2) 4A Molecular Sieve (2) 4A Blu…" at bounding box center [567, 291] width 734 height 873
click at [557, 515] on img "Visit product category Molecular Sieve Desiccant Packs" at bounding box center [567, 565] width 226 height 220
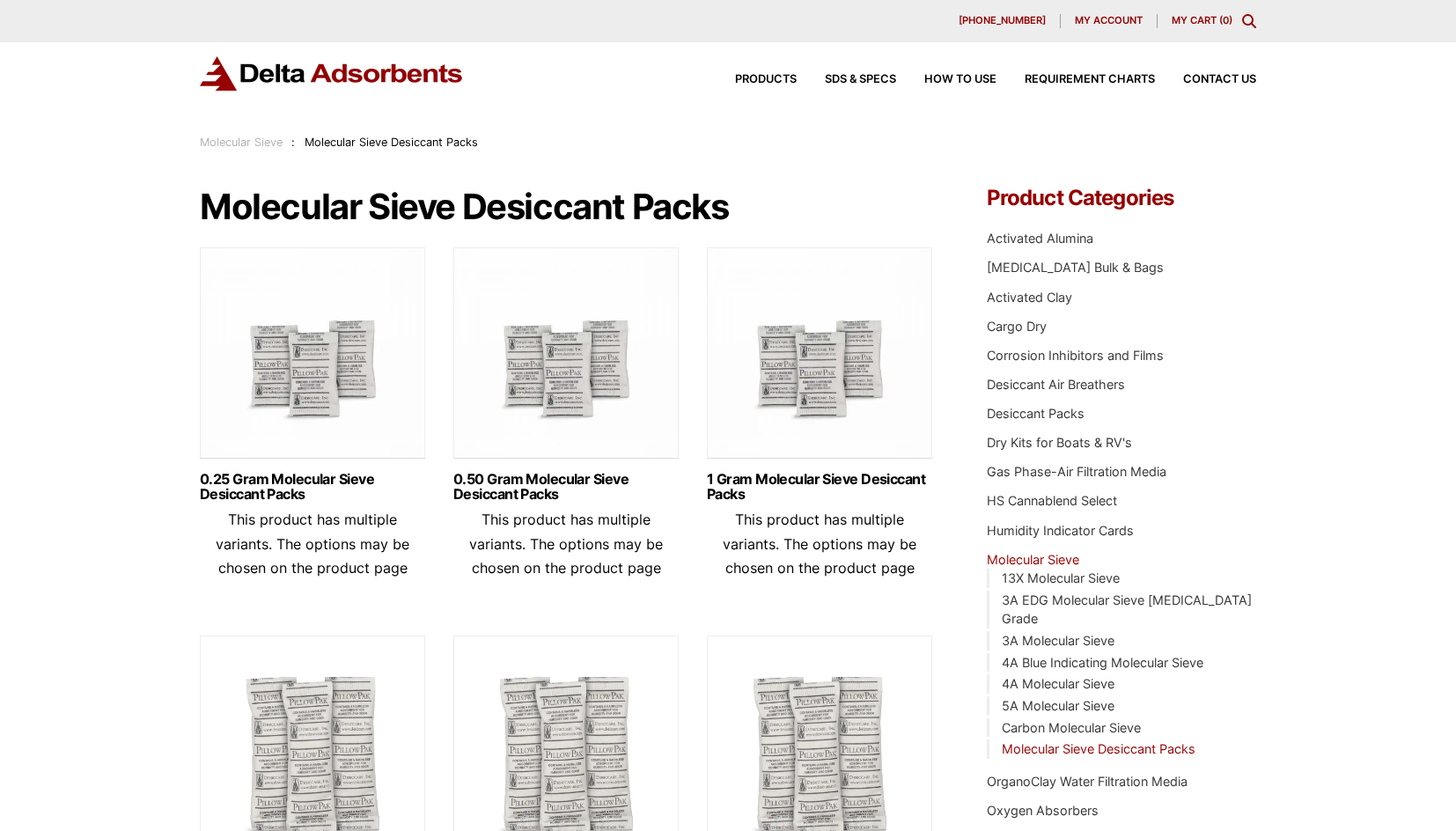
click at [804, 395] on img at bounding box center [819, 357] width 226 height 220
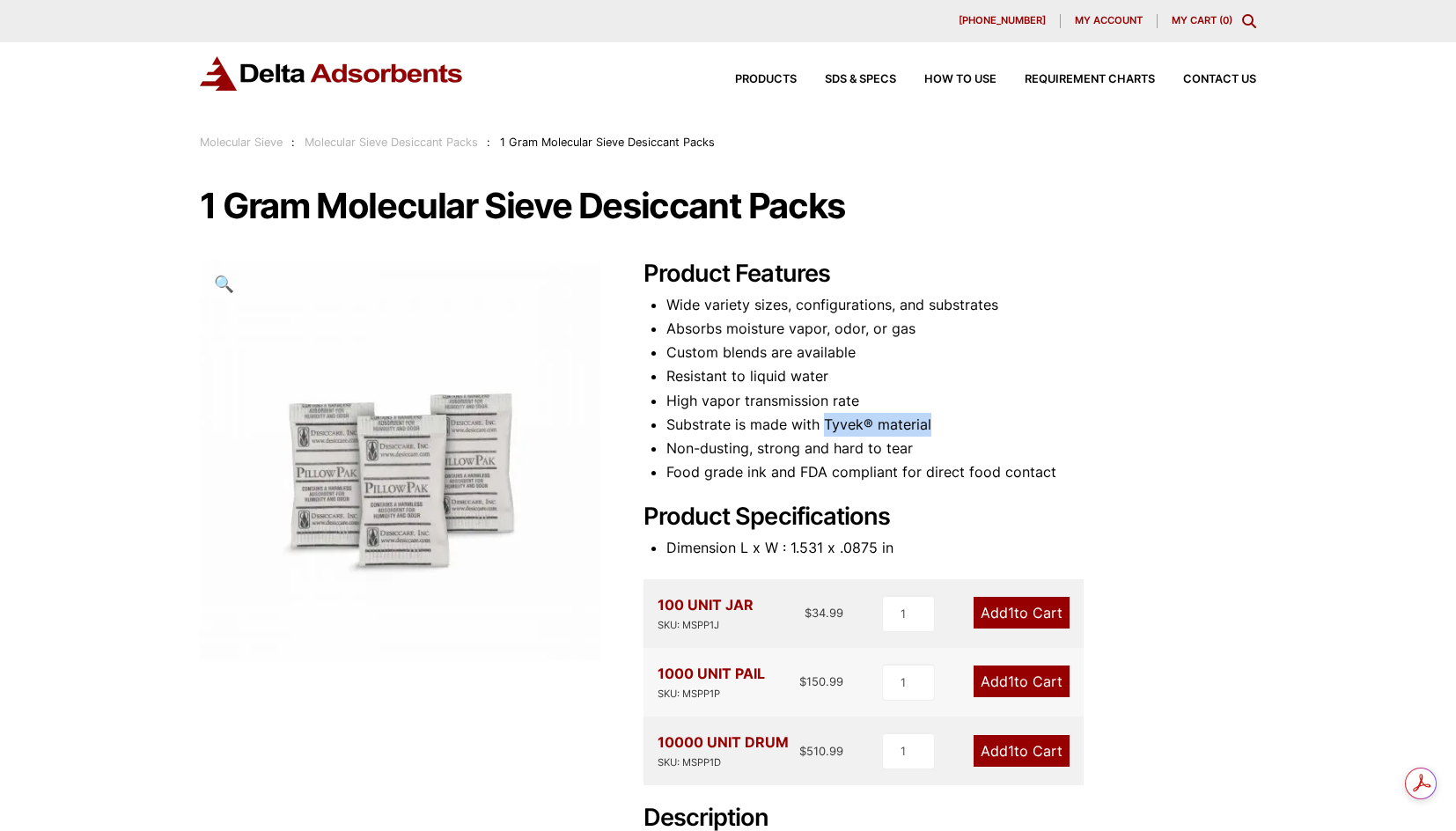
drag, startPoint x: 827, startPoint y: 426, endPoint x: 947, endPoint y: 423, distance: 120.0
click at [947, 423] on li "Substrate is made with Tyvek® material" at bounding box center [961, 425] width 590 height 24
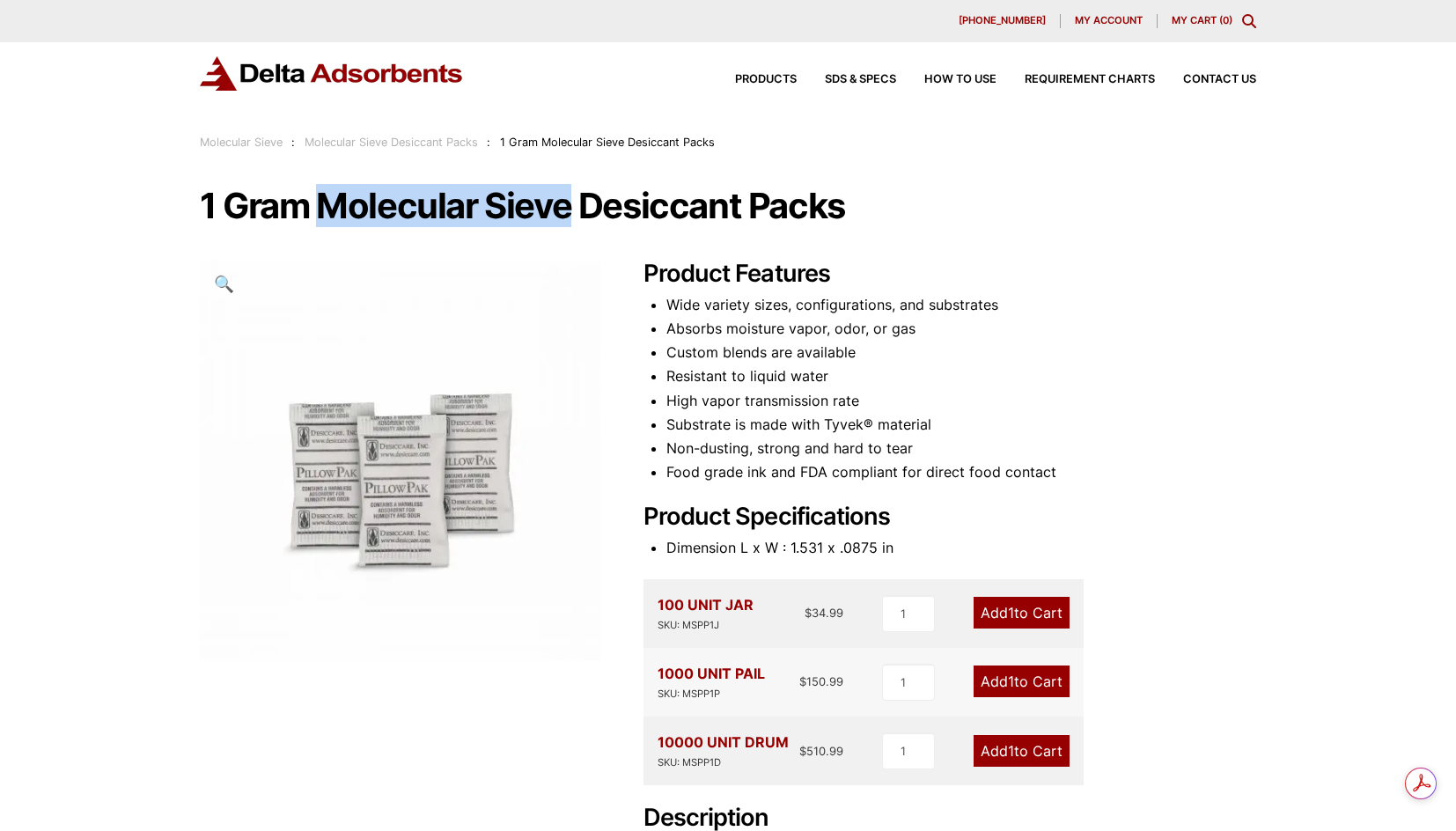
drag, startPoint x: 343, startPoint y: 208, endPoint x: 573, endPoint y: 215, distance: 230.1
click at [573, 215] on h1 "1 Gram Molecular Sieve Desiccant Packs" at bounding box center [728, 205] width 1057 height 37
click at [758, 81] on span "Products" at bounding box center [766, 79] width 62 height 12
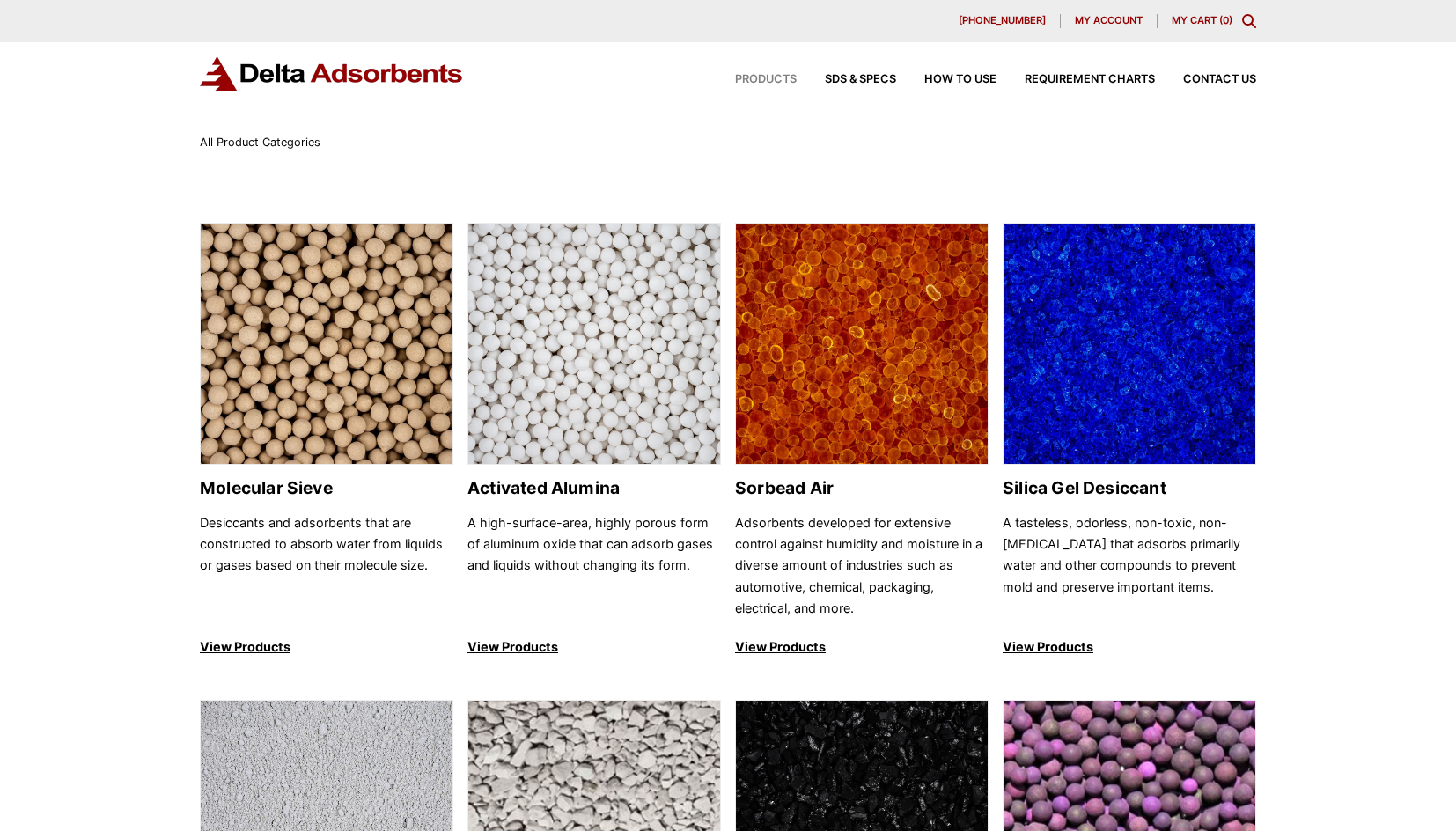
click at [248, 409] on img at bounding box center [326, 345] width 252 height 242
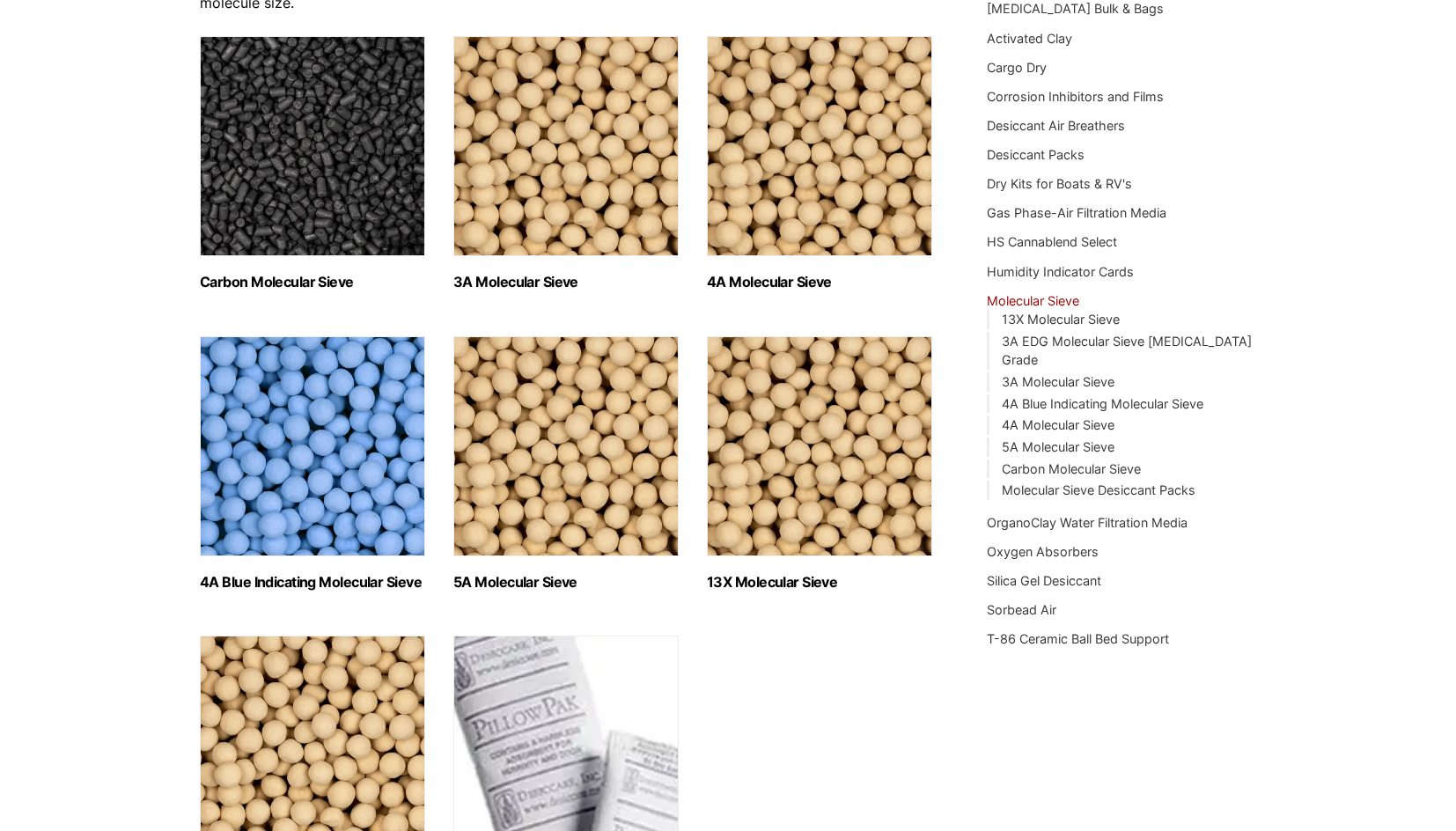
scroll to position [166, 0]
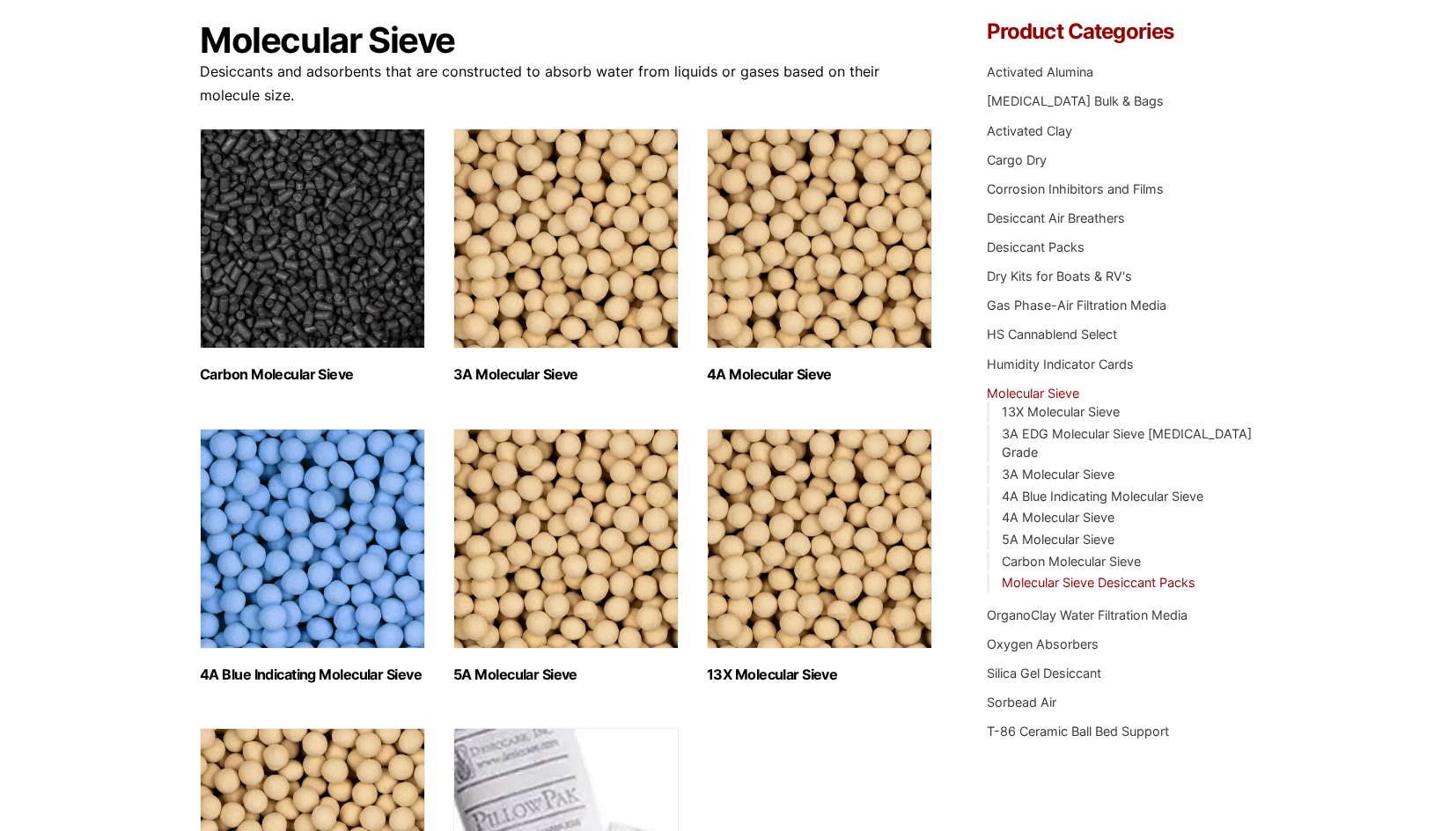
click at [1048, 575] on link "Molecular Sieve Desiccant Packs" at bounding box center [1099, 582] width 194 height 15
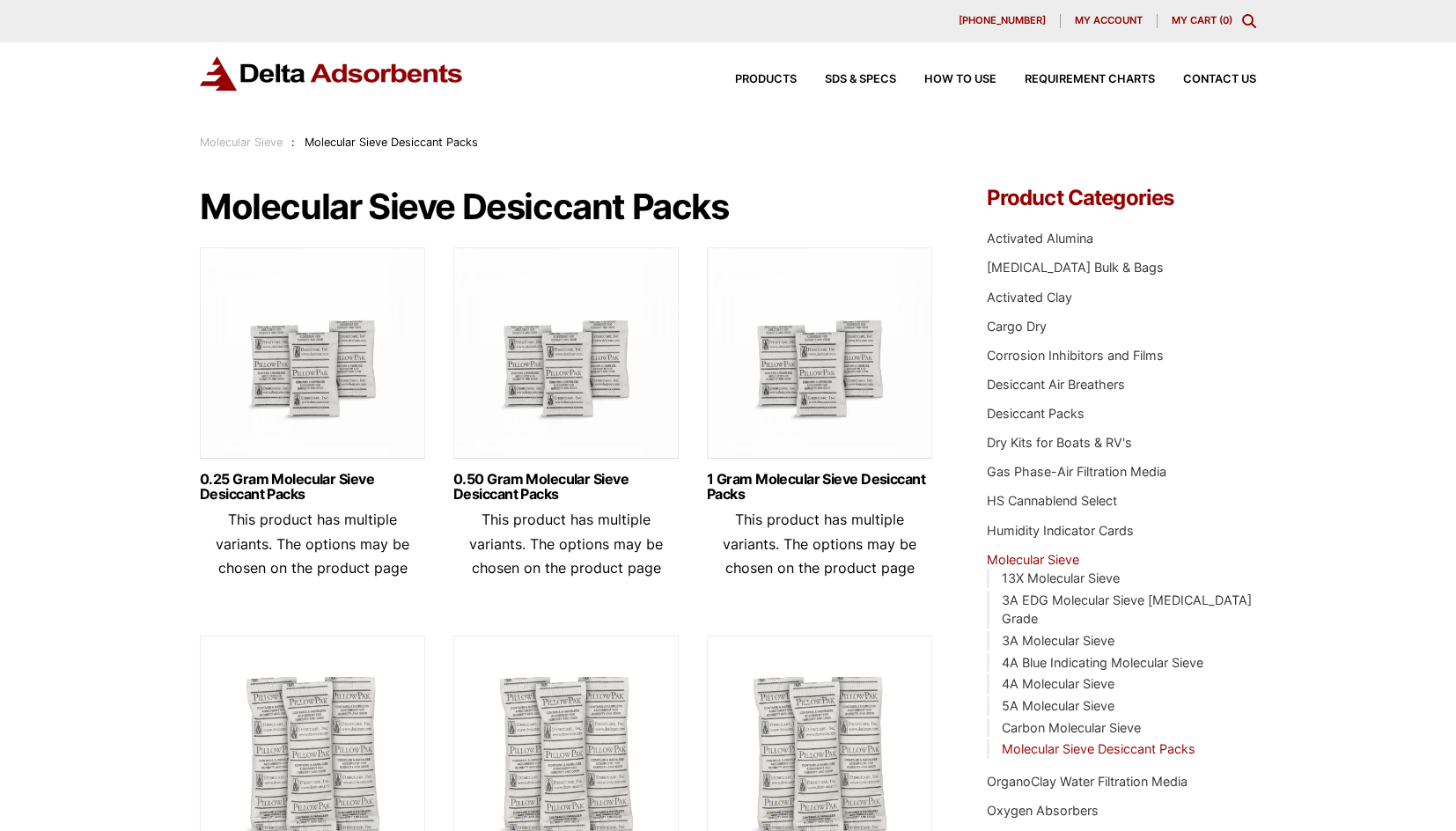
click at [794, 375] on img at bounding box center [819, 357] width 226 height 220
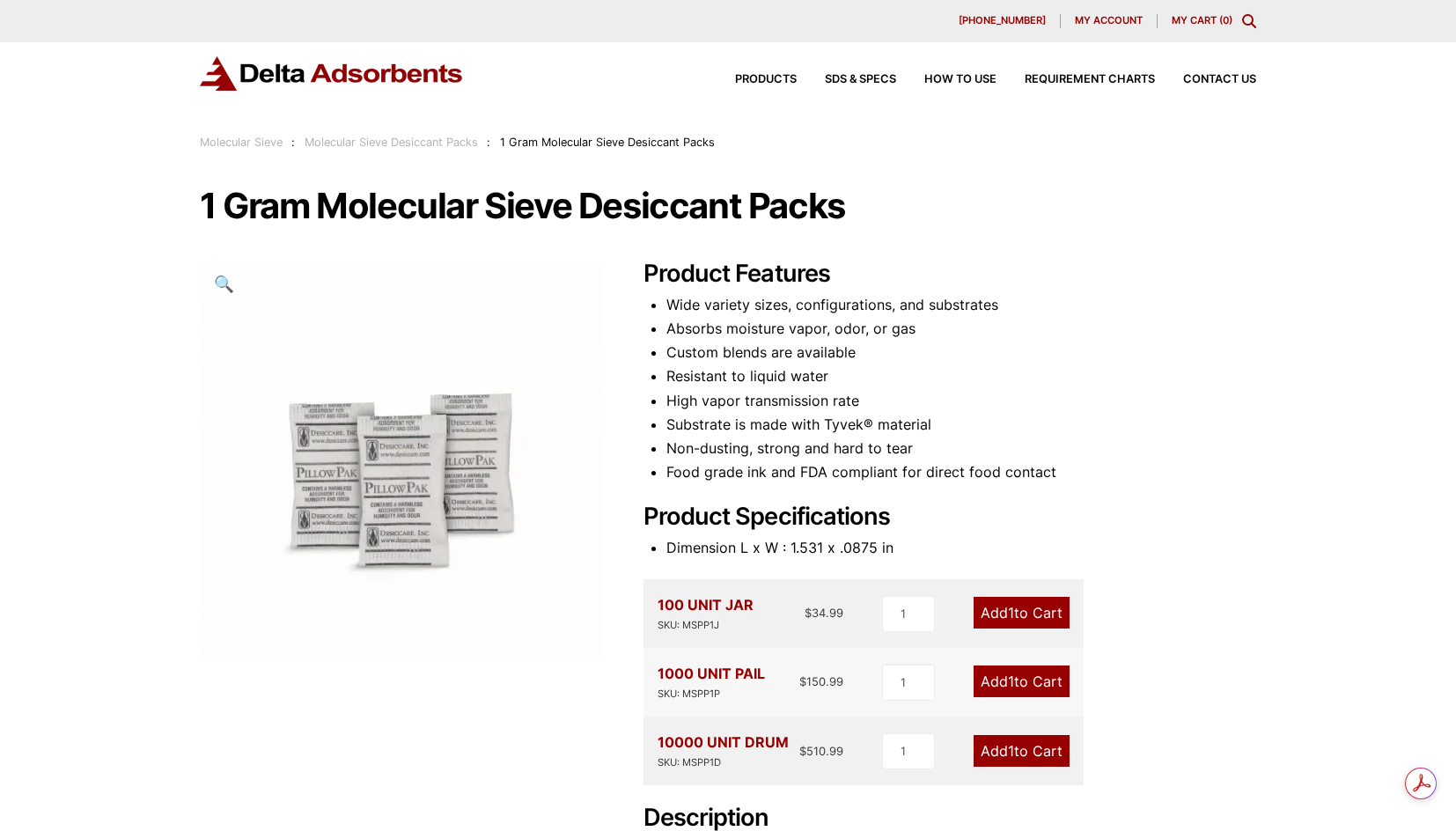
click at [874, 337] on li "Absorbs moisture vapor, odor, or gas" at bounding box center [961, 329] width 590 height 24
click at [873, 354] on li "Custom blends are available" at bounding box center [961, 353] width 590 height 24
drag, startPoint x: 683, startPoint y: 697, endPoint x: 739, endPoint y: 702, distance: 56.2
click at [739, 702] on div "SKU: MSPP1P" at bounding box center [711, 694] width 107 height 16
copy div "MSPP1P"
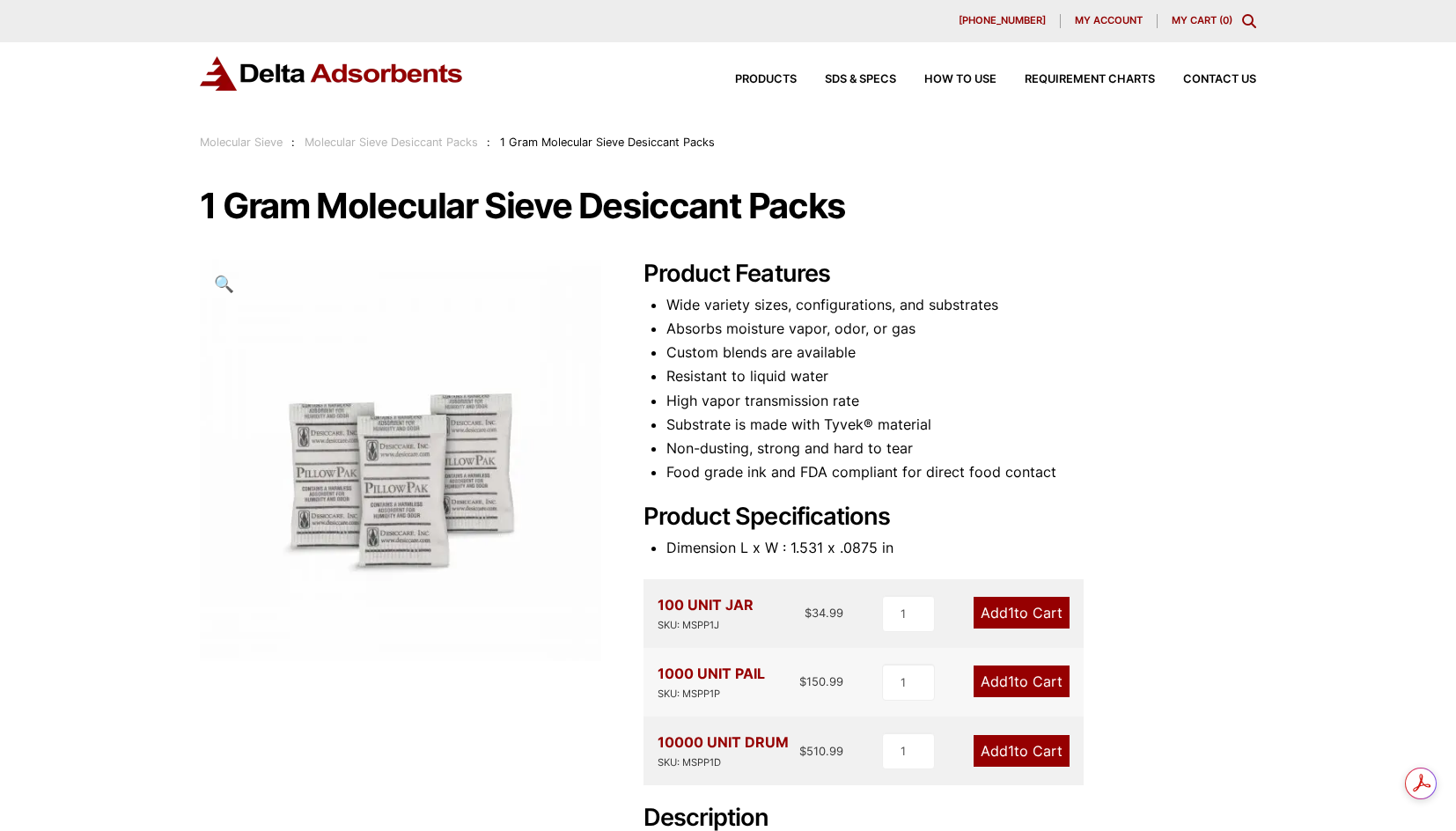
click at [715, 469] on li "Food grade ink and FDA compliant for direct food contact" at bounding box center [961, 472] width 590 height 24
click at [743, 81] on span "Products" at bounding box center [766, 79] width 62 height 12
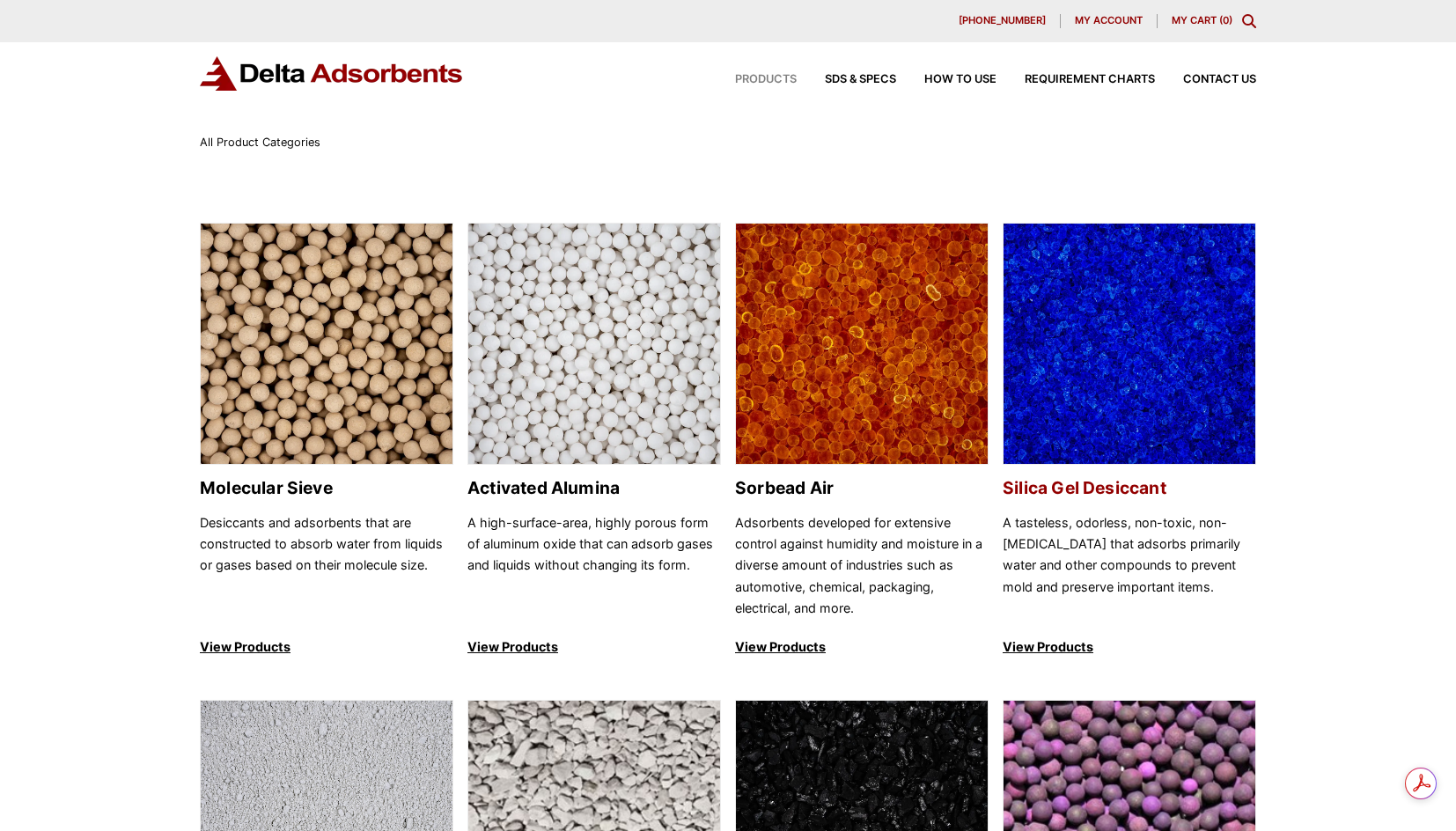
click at [1082, 318] on img at bounding box center [1130, 345] width 252 height 242
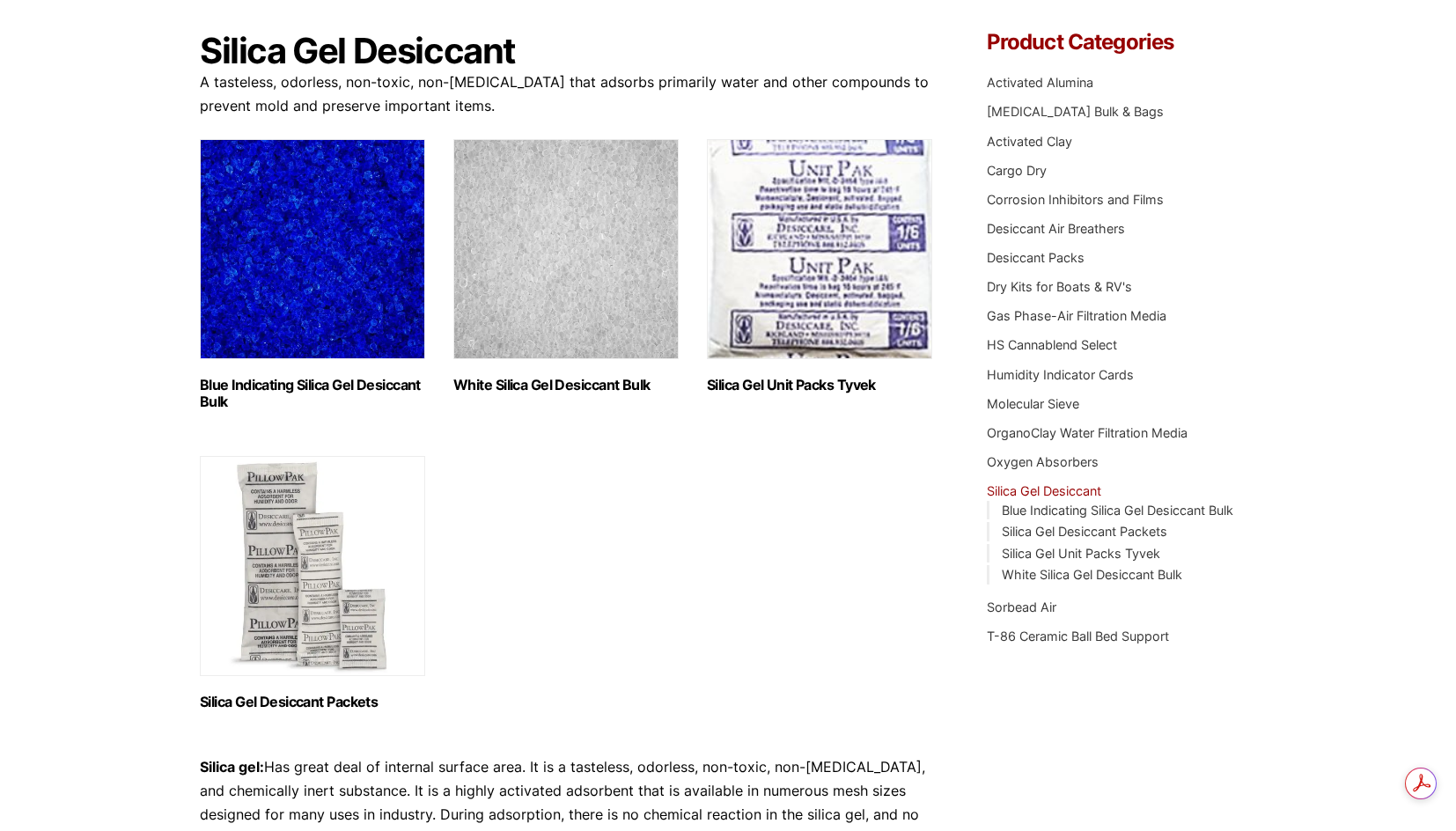
scroll to position [176, 0]
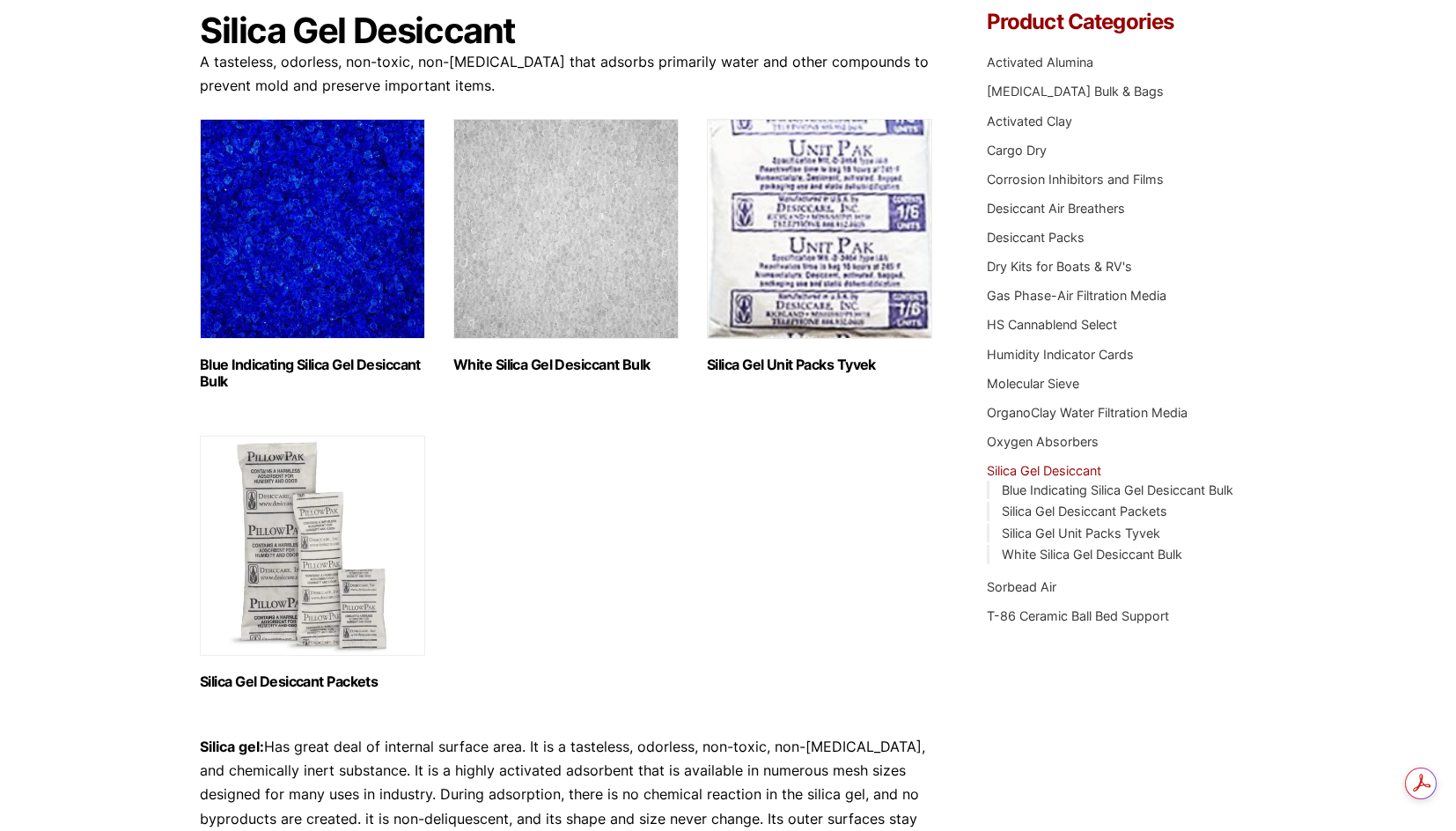
click at [316, 538] on img "Visit product category Silica Gel Desiccant Packets" at bounding box center [313, 546] width 226 height 220
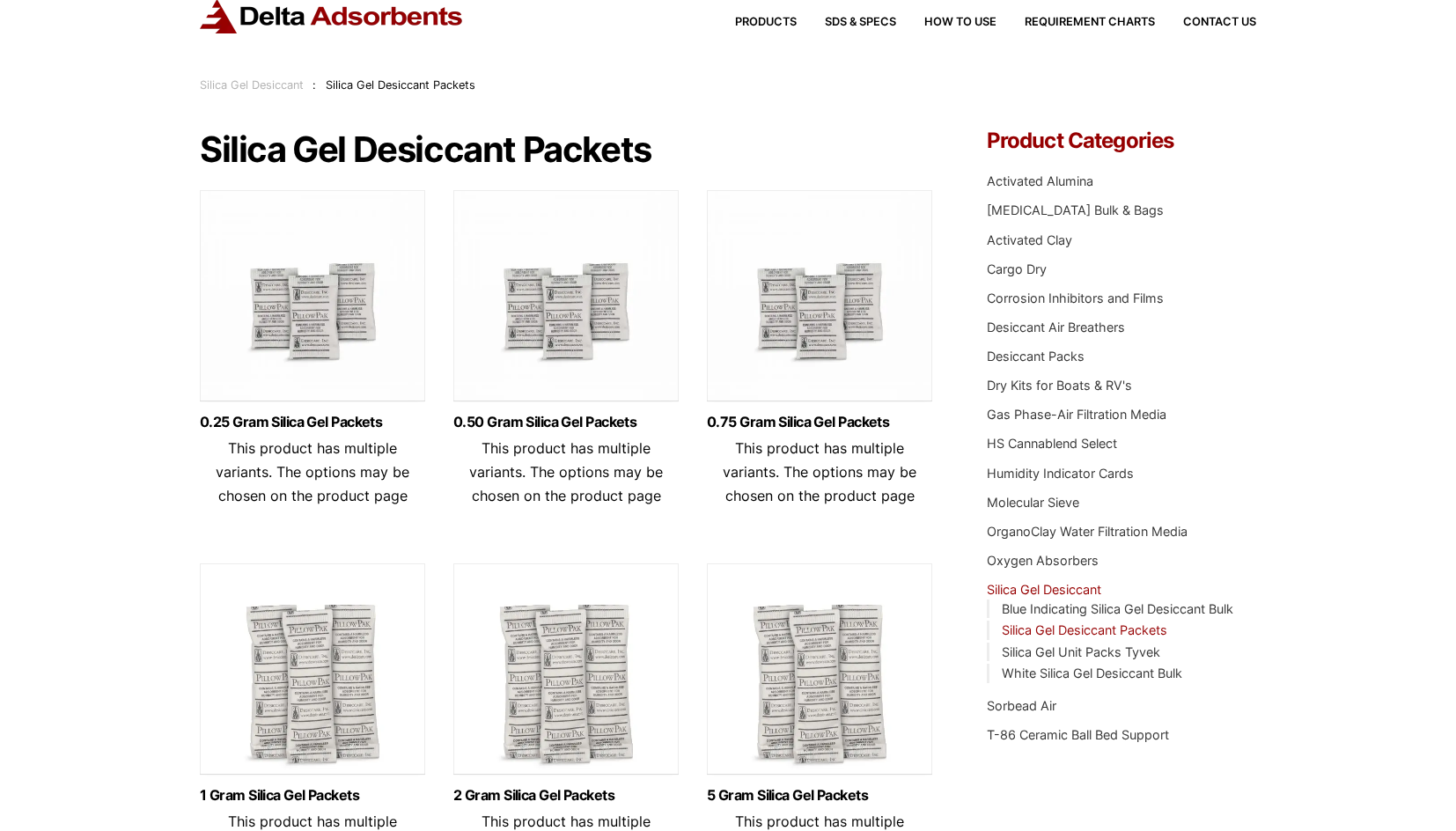
scroll to position [88, 0]
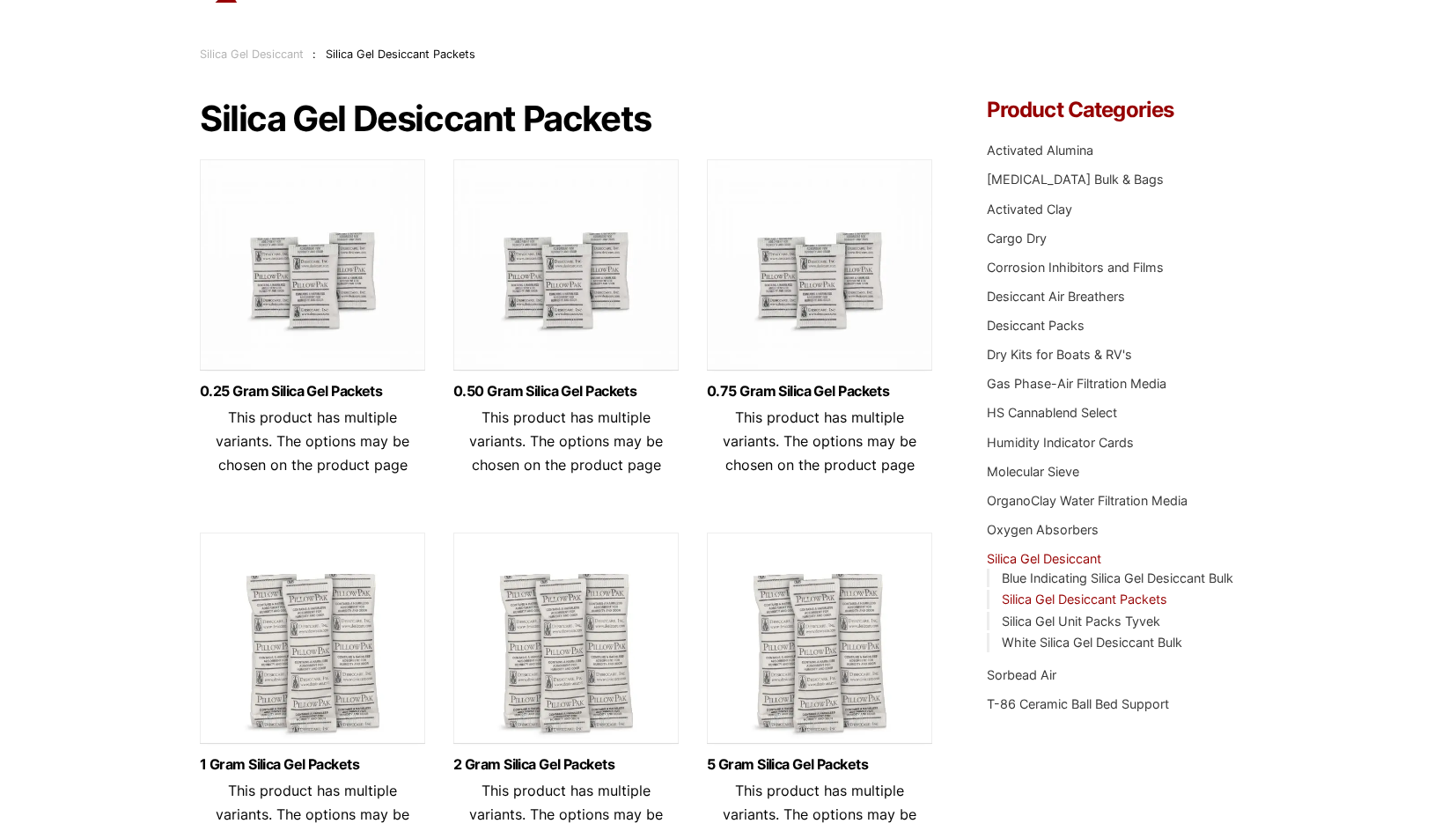
click at [335, 650] on img at bounding box center [313, 643] width 226 height 220
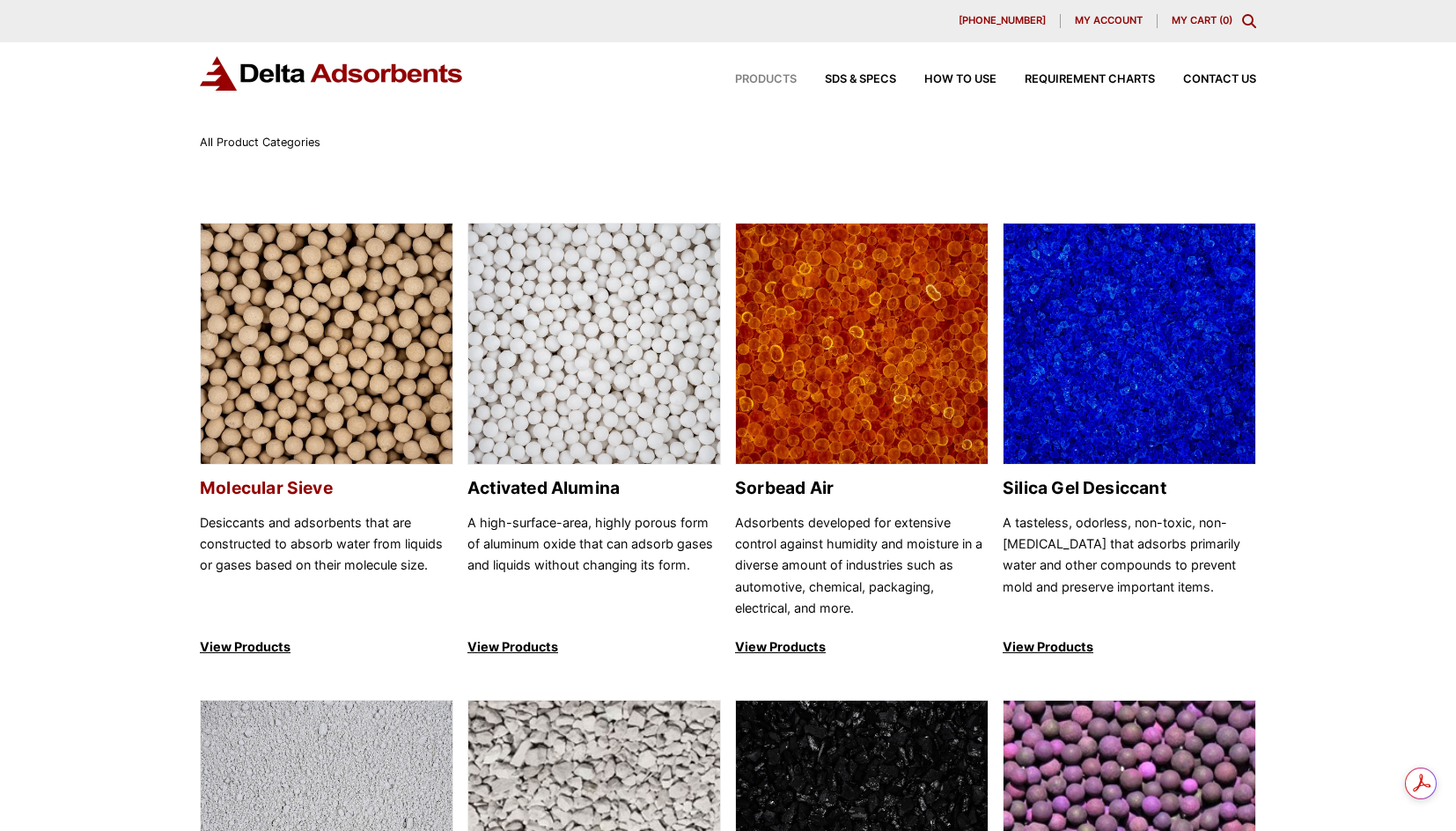
click at [360, 305] on img at bounding box center [326, 345] width 252 height 242
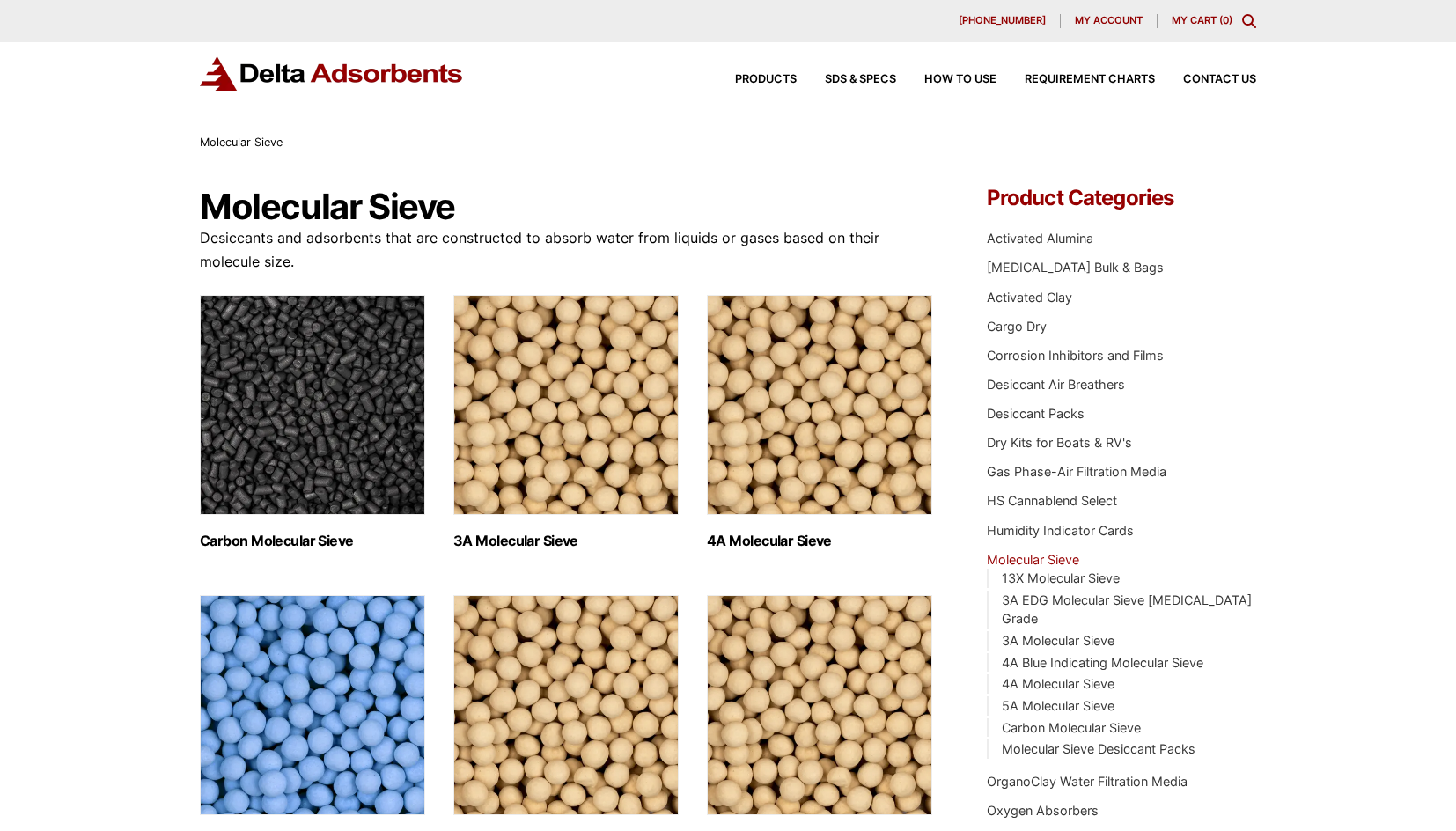
click at [623, 429] on img "Visit product category 3A Molecular Sieve" at bounding box center [567, 405] width 226 height 220
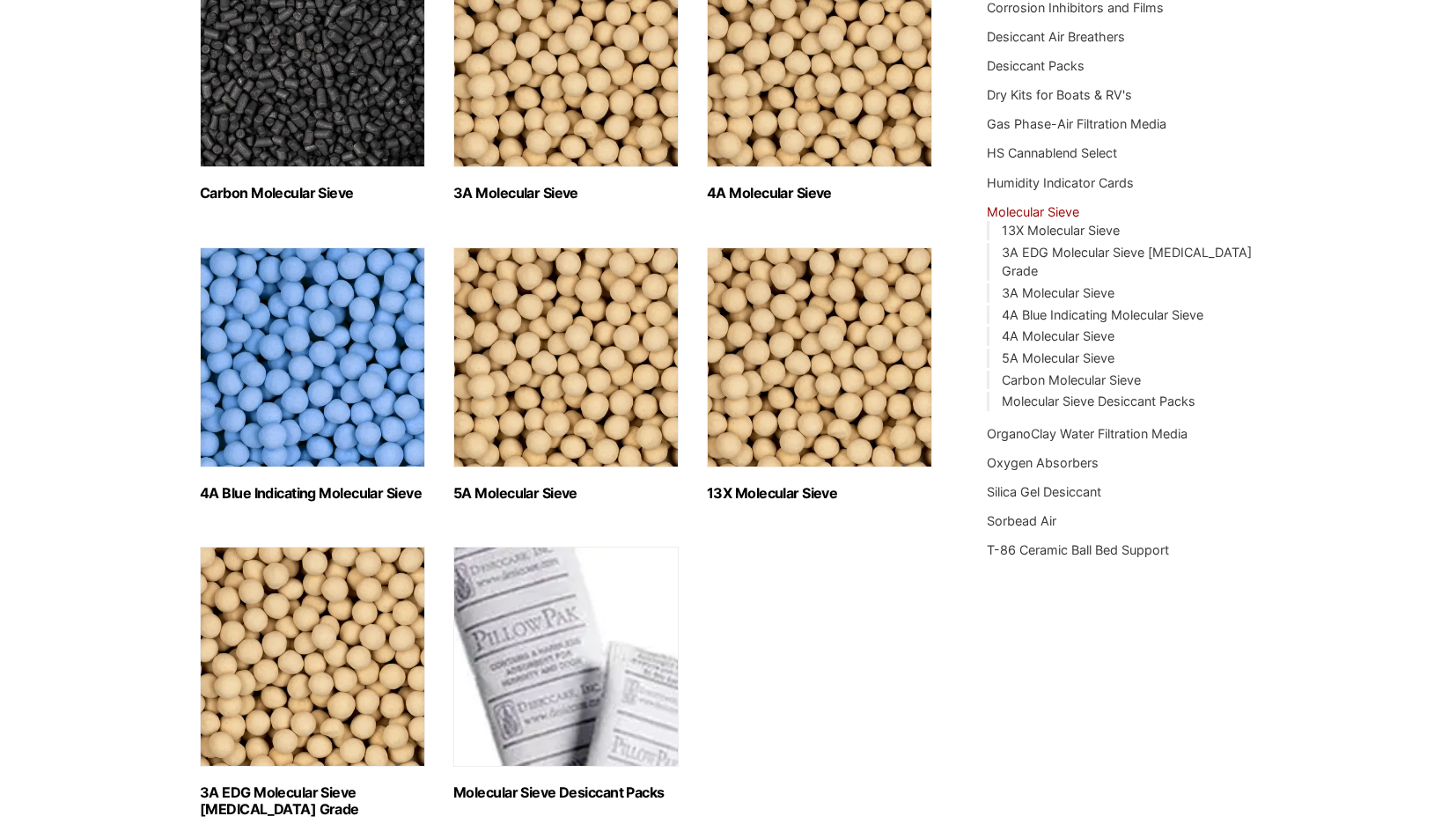
scroll to position [352, 0]
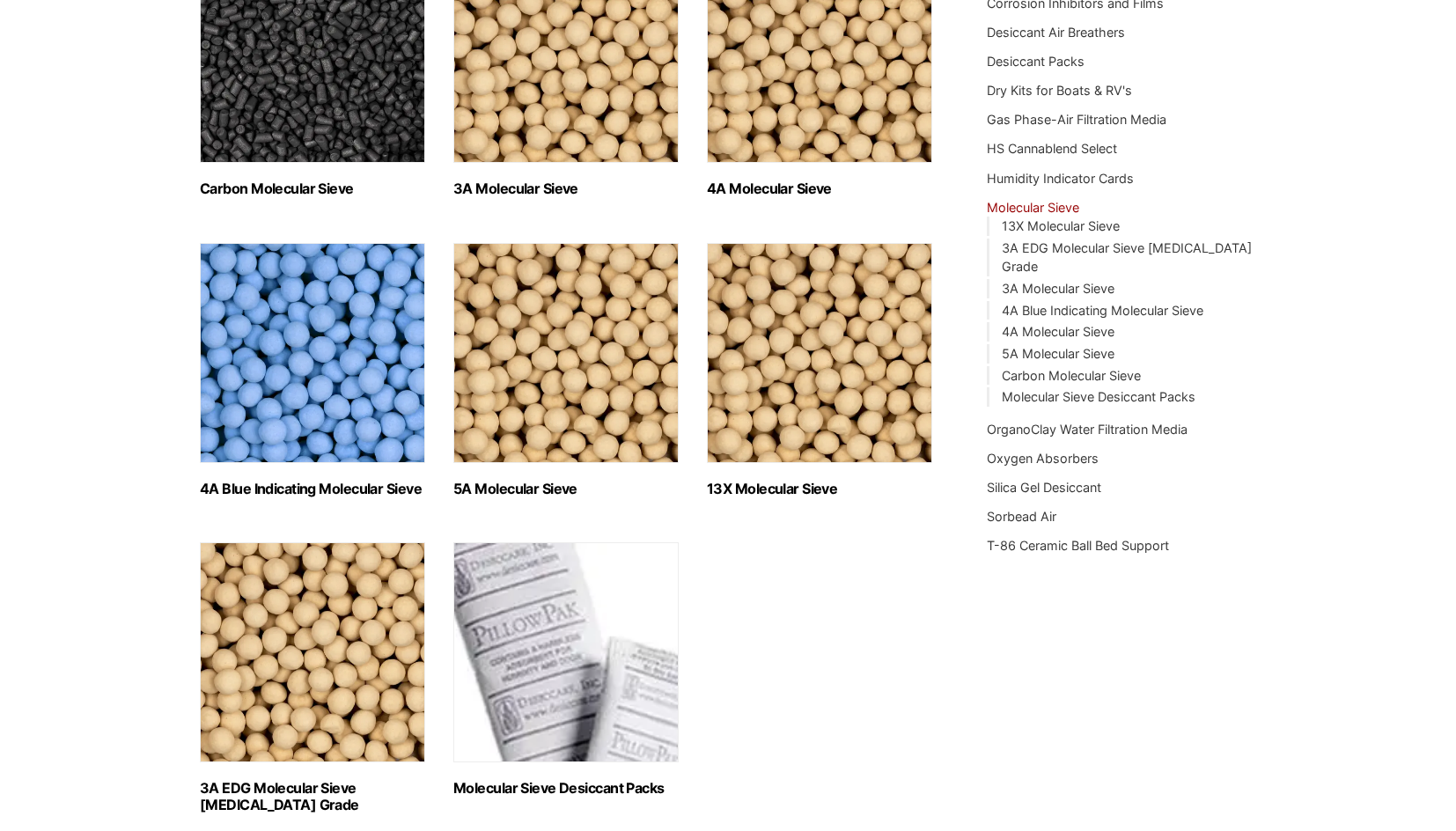
click at [503, 604] on img "Visit product category Molecular Sieve Desiccant Packs" at bounding box center [567, 652] width 226 height 220
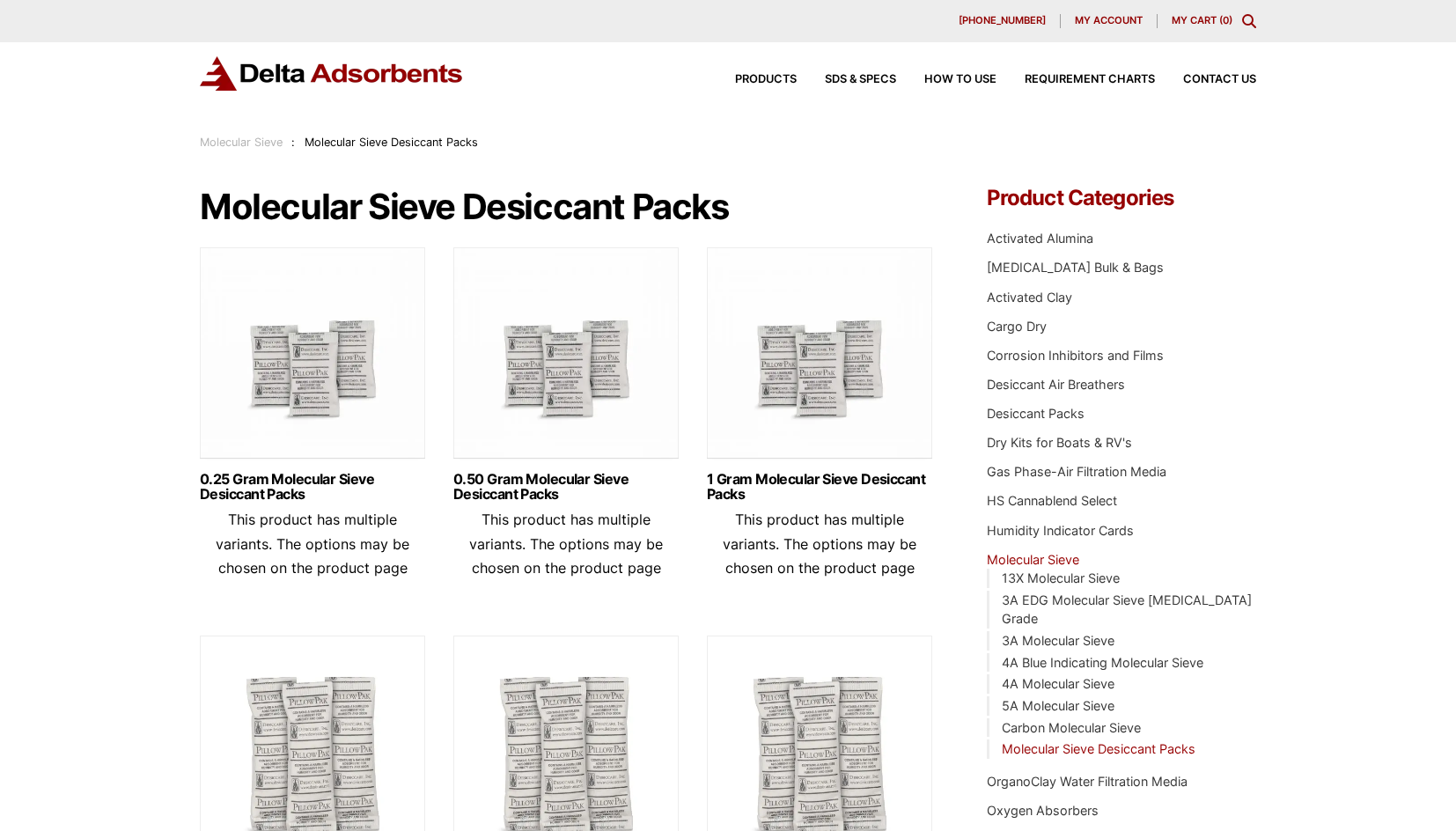
click at [782, 389] on img at bounding box center [819, 357] width 226 height 220
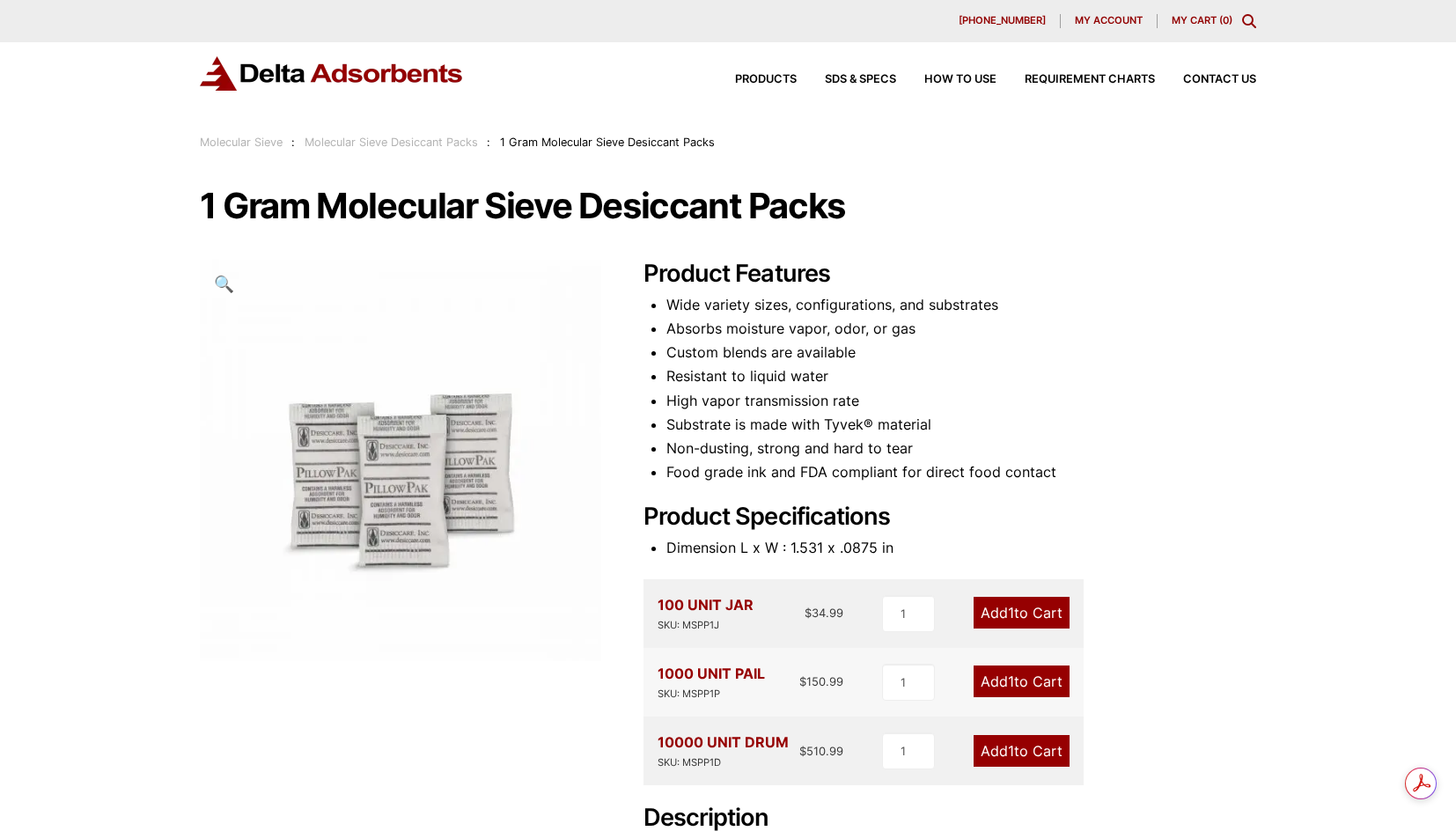
click at [684, 353] on li "Custom blends are available" at bounding box center [961, 353] width 590 height 24
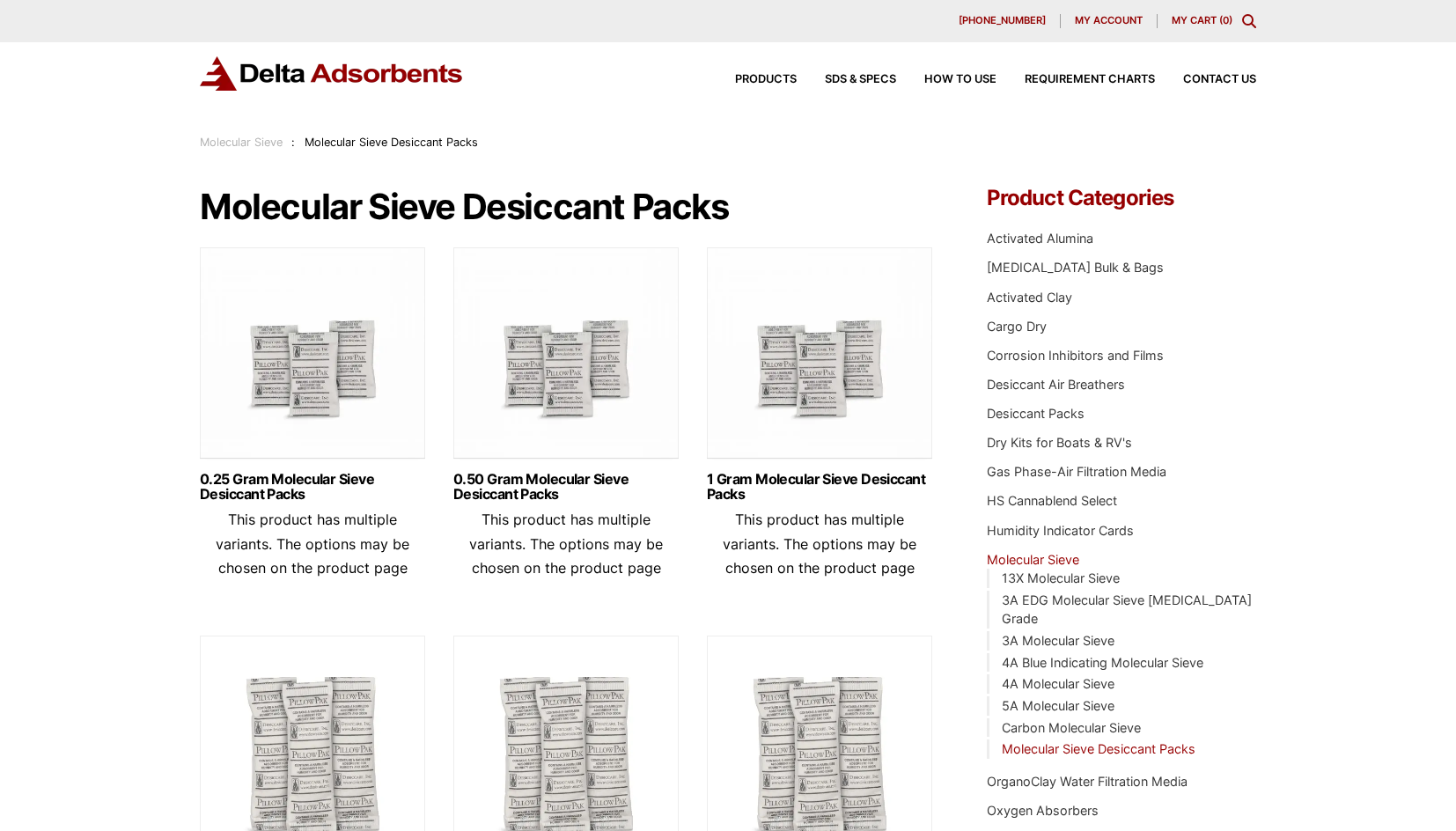
click at [556, 375] on img at bounding box center [567, 357] width 226 height 220
click at [536, 401] on img at bounding box center [567, 357] width 226 height 220
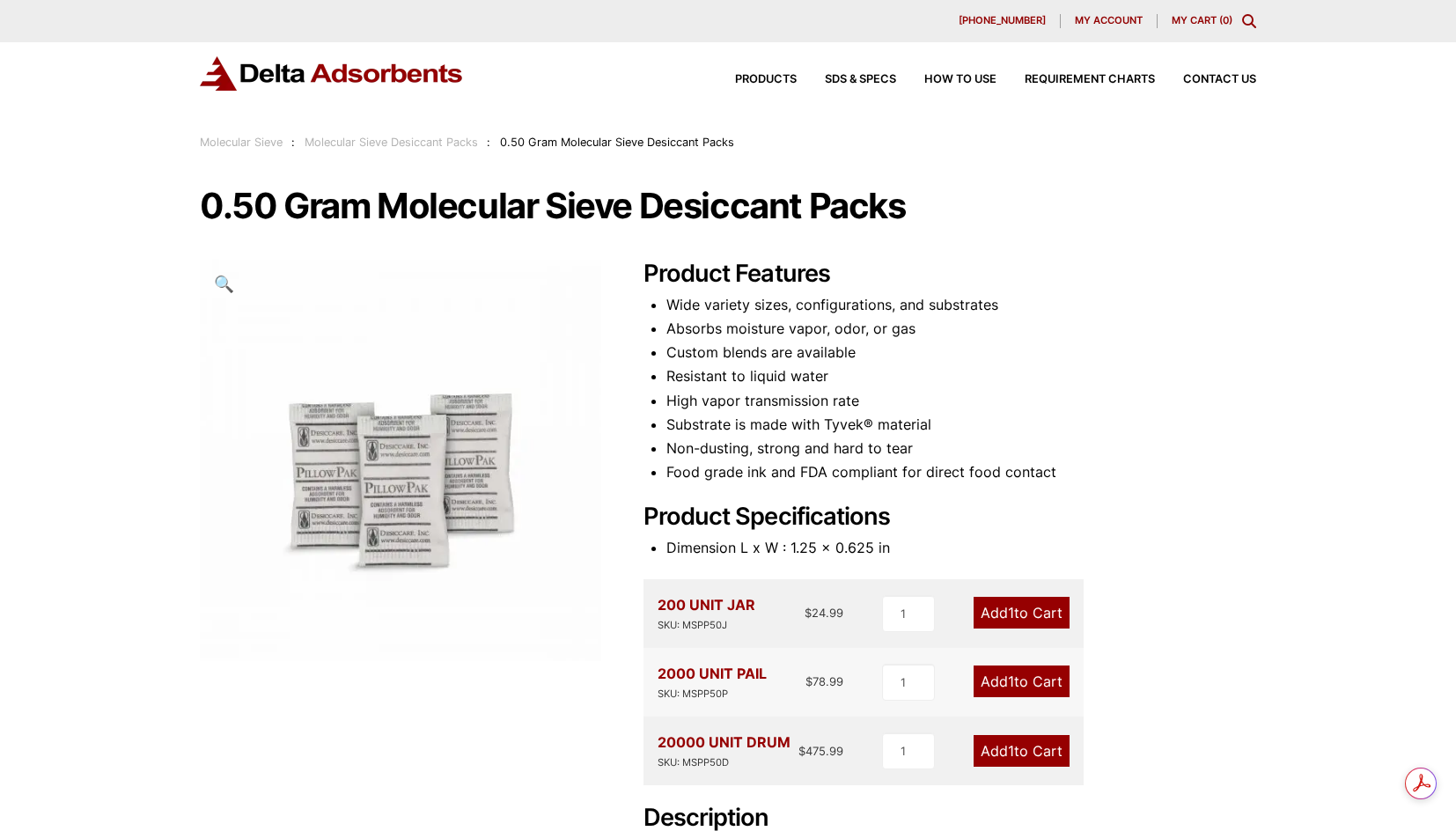
click at [718, 378] on li "Resistant to liquid water" at bounding box center [961, 376] width 590 height 24
click at [719, 378] on li "Resistant to liquid water" at bounding box center [961, 376] width 590 height 24
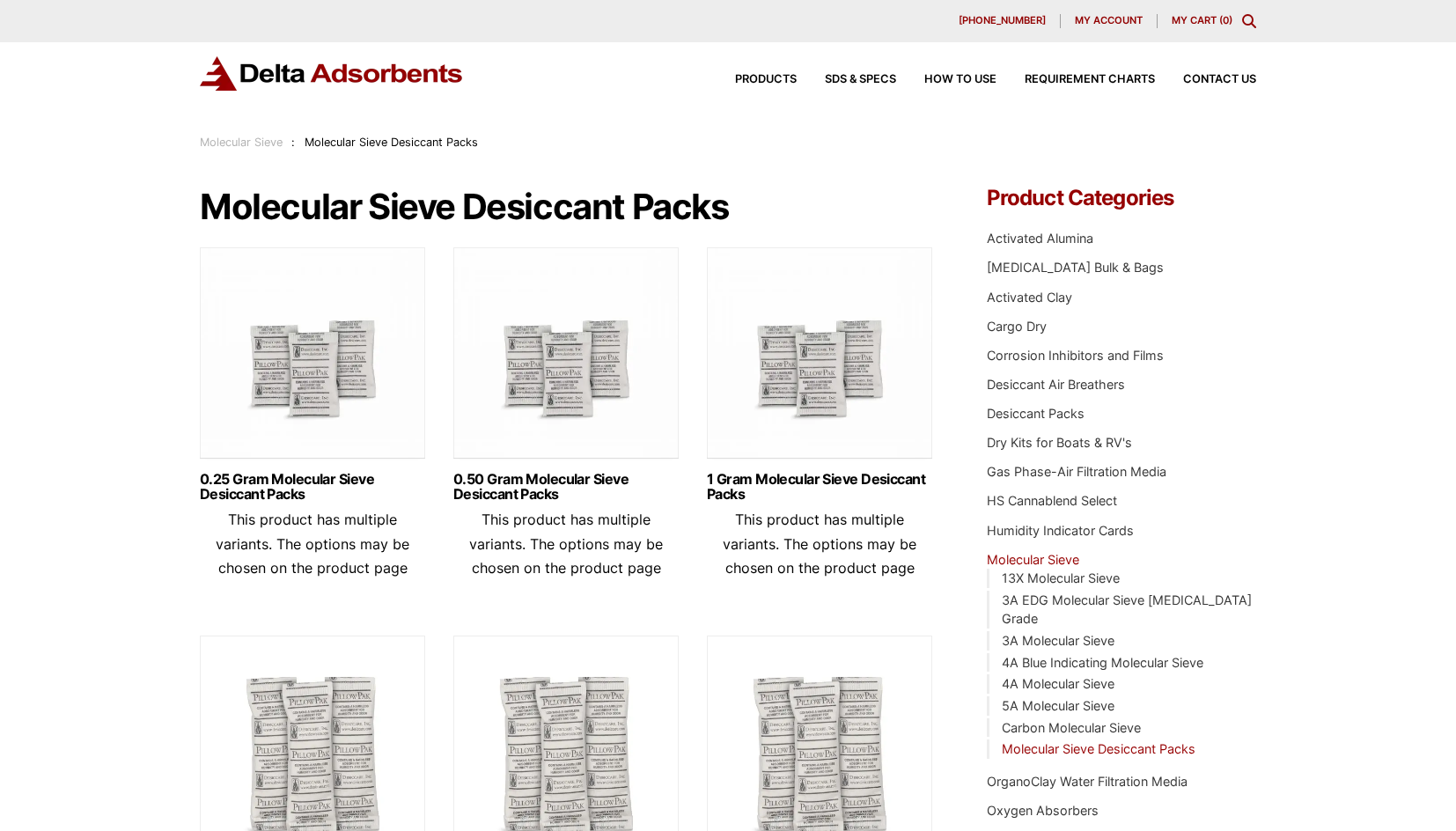
click at [801, 398] on img at bounding box center [819, 357] width 226 height 220
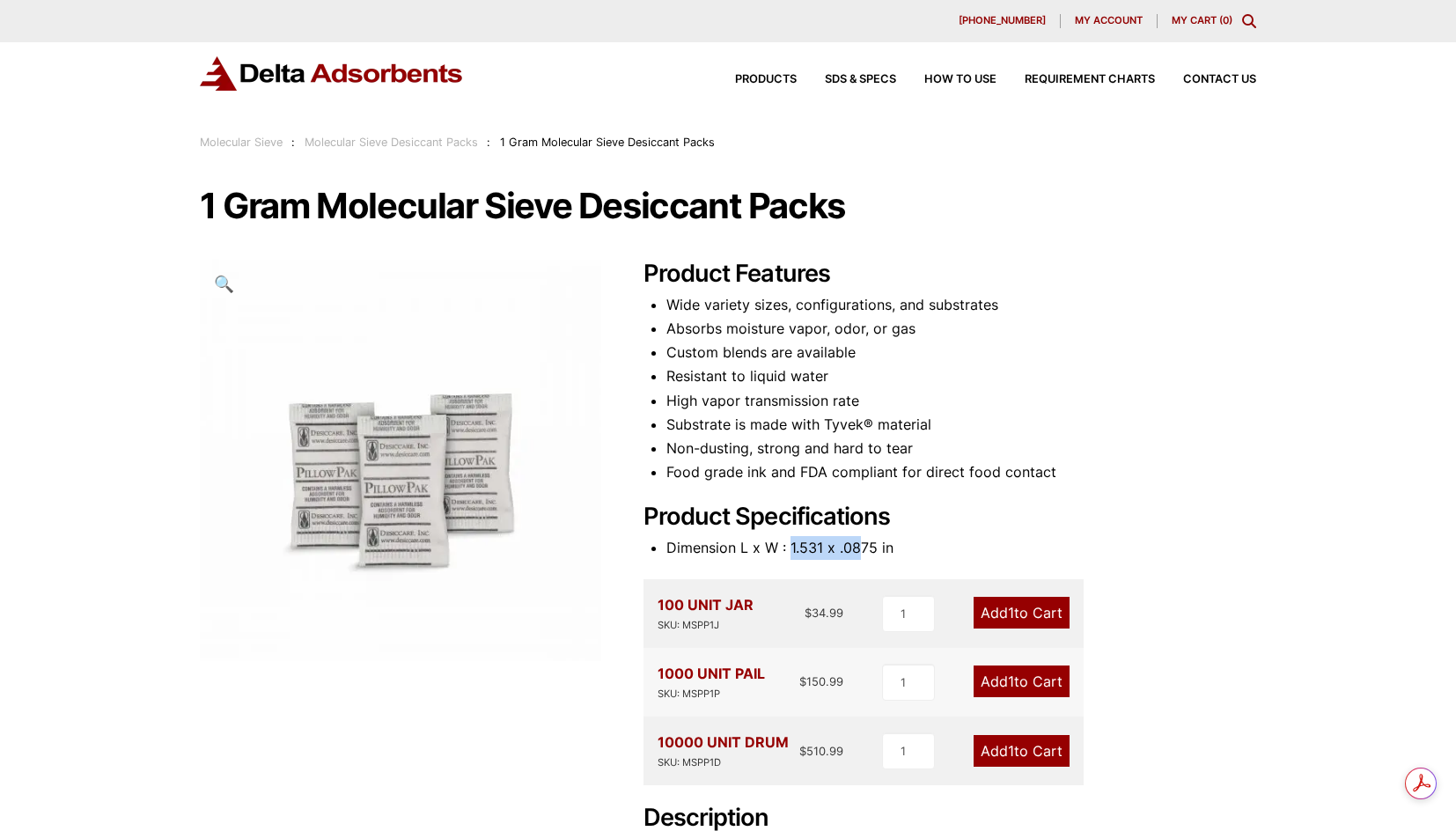
drag, startPoint x: 790, startPoint y: 549, endPoint x: 862, endPoint y: 551, distance: 72.0
click at [862, 551] on li "Dimension L x W : 1.531 x .0875 in" at bounding box center [961, 548] width 590 height 24
click at [858, 549] on li "Dimension L x W : 1.531 x .0875 in" at bounding box center [961, 548] width 590 height 24
drag, startPoint x: 789, startPoint y: 548, endPoint x: 877, endPoint y: 540, distance: 88.4
click at [872, 540] on li "Dimension L x W : 1.531 x .0875 in" at bounding box center [961, 548] width 590 height 24
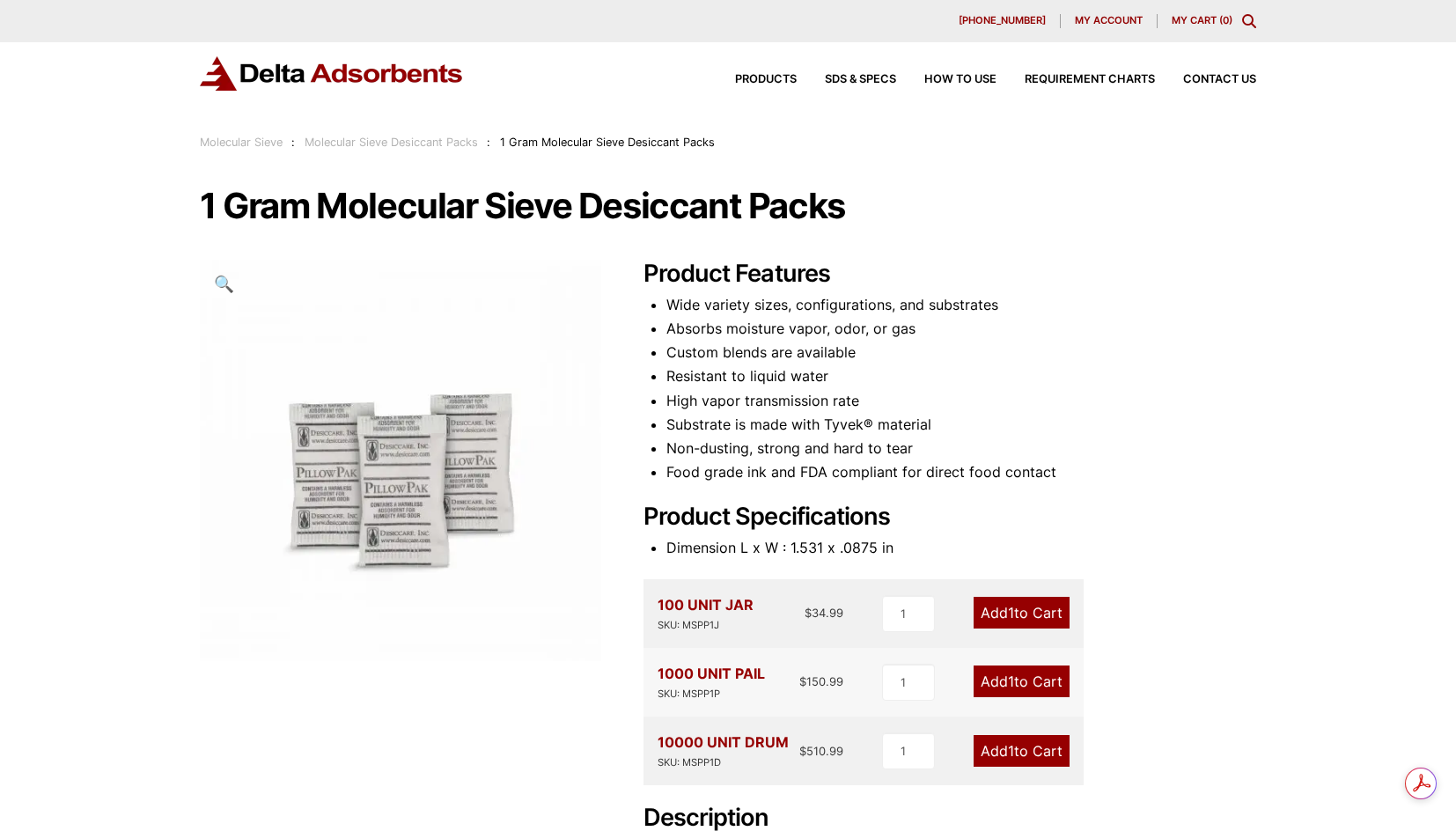
click at [885, 542] on li "Dimension L x W : 1.531 x .0875 in" at bounding box center [961, 548] width 590 height 24
drag, startPoint x: 789, startPoint y: 547, endPoint x: 890, endPoint y: 548, distance: 101.0
click at [890, 548] on li "Dimension L x W : 1.531 x .0875 in" at bounding box center [961, 548] width 590 height 24
click at [851, 544] on li "Dimension L x W : 1.531 x .0875 in" at bounding box center [961, 548] width 590 height 24
drag, startPoint x: 839, startPoint y: 546, endPoint x: 887, endPoint y: 547, distance: 48.0
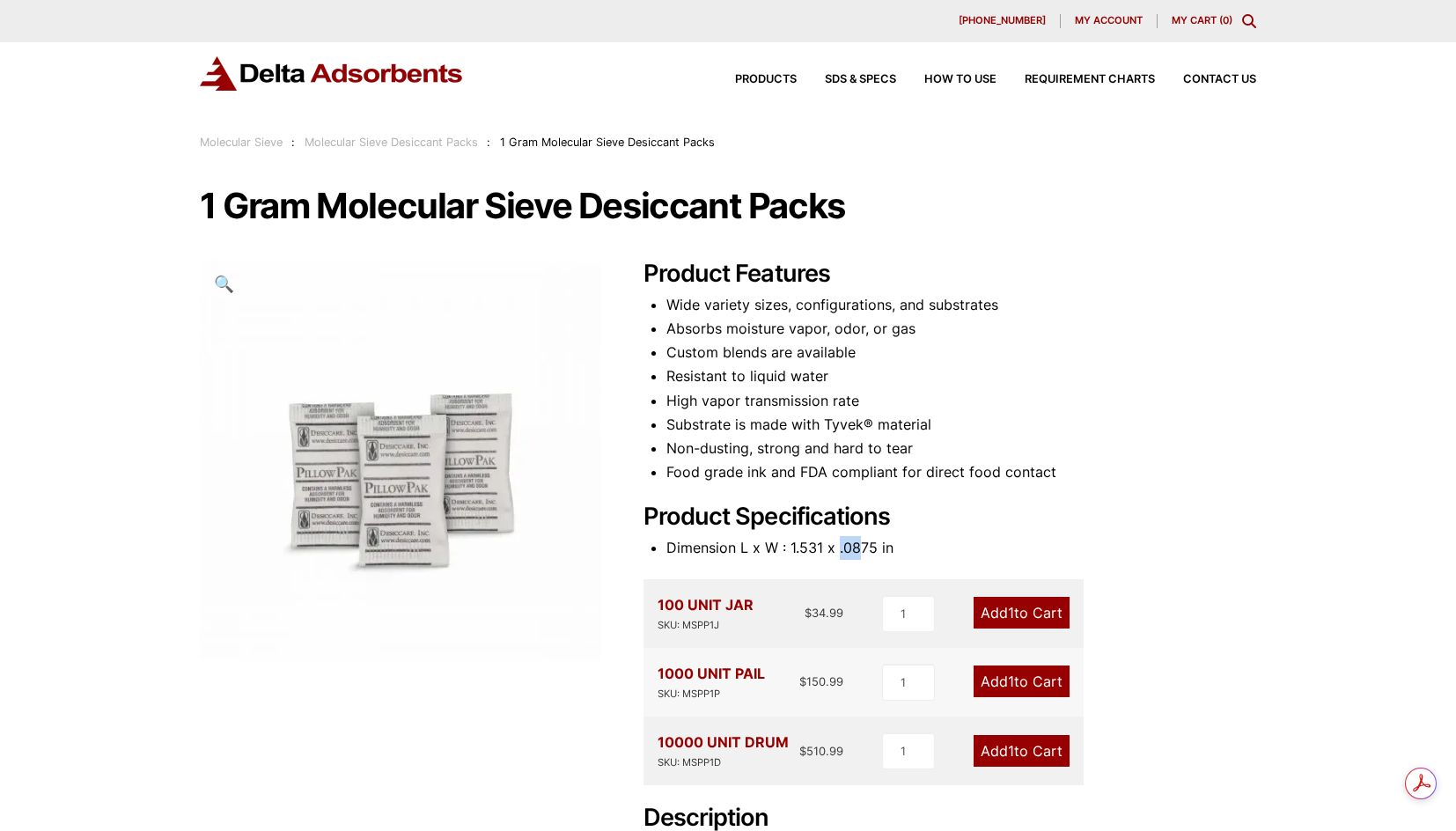
click at [885, 548] on li "Dimension L x W : 1.531 x .0875 in" at bounding box center [961, 548] width 590 height 24
click at [869, 546] on li "Dimension L x W : 1.531 x .0875 in" at bounding box center [961, 548] width 590 height 24
drag, startPoint x: 793, startPoint y: 547, endPoint x: 888, endPoint y: 546, distance: 95.0
click at [888, 546] on li "Dimension L x W : 1.531 x .0875 in" at bounding box center [961, 548] width 590 height 24
click at [859, 546] on li "Dimension L x W : 1.531 x .0875 in" at bounding box center [961, 548] width 590 height 24
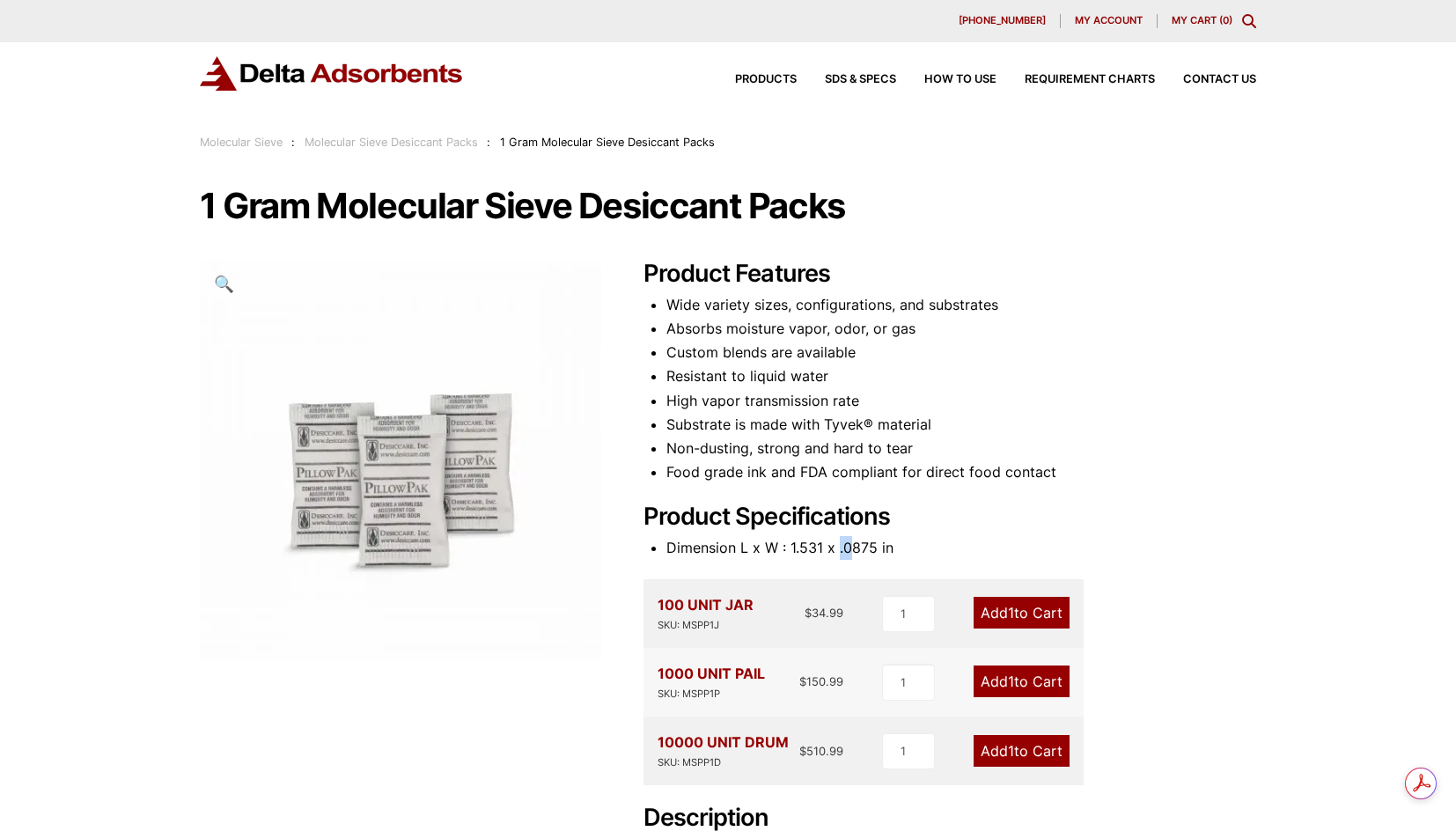
drag, startPoint x: 850, startPoint y: 552, endPoint x: 840, endPoint y: 552, distance: 10.0
click at [840, 552] on li "Dimension L x W : 1.531 x .0875 in" at bounding box center [961, 548] width 590 height 24
click at [839, 550] on li "Dimension L x W : 1.531 x .0875 in" at bounding box center [961, 548] width 590 height 24
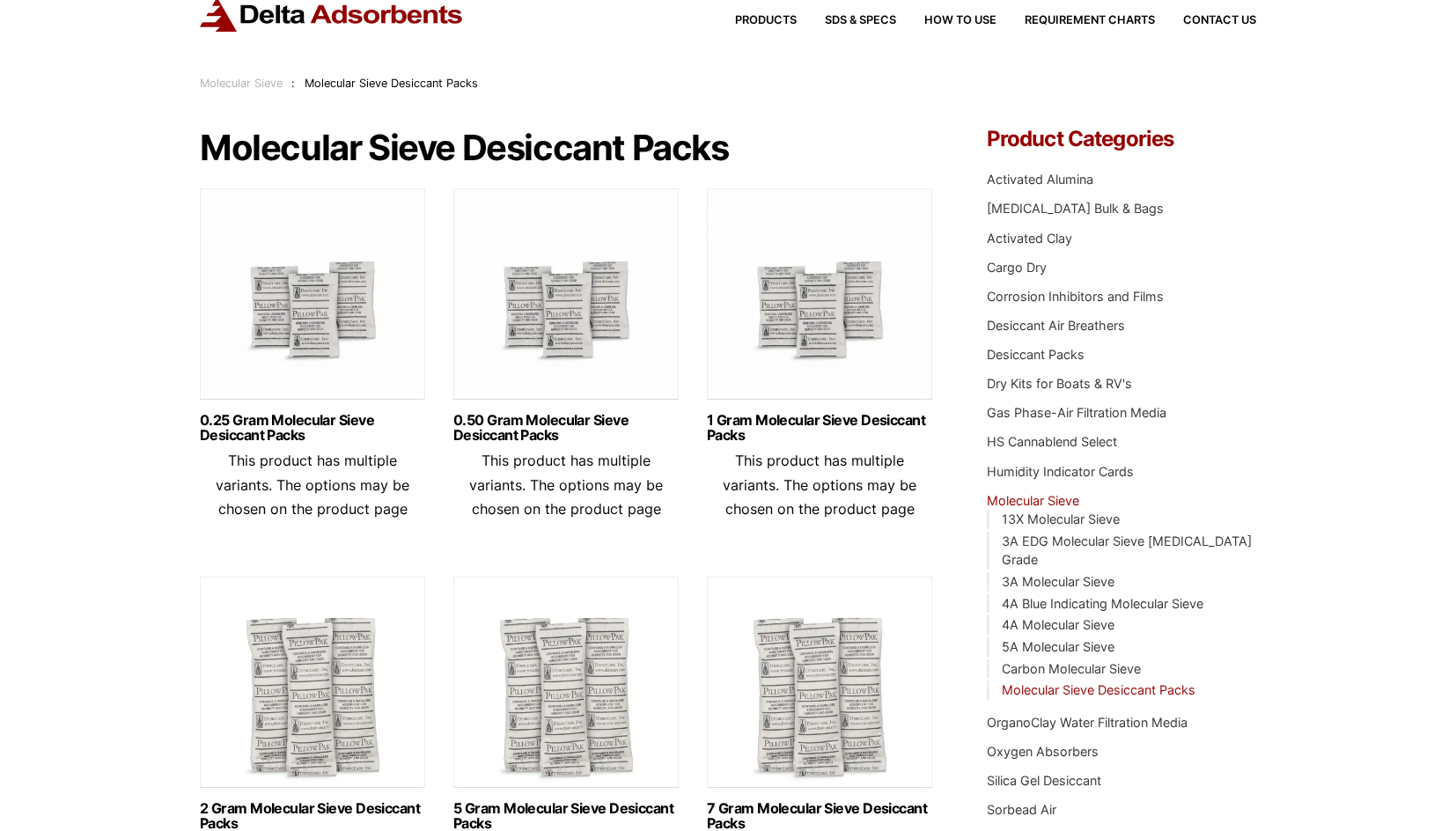
scroll to position [88, 0]
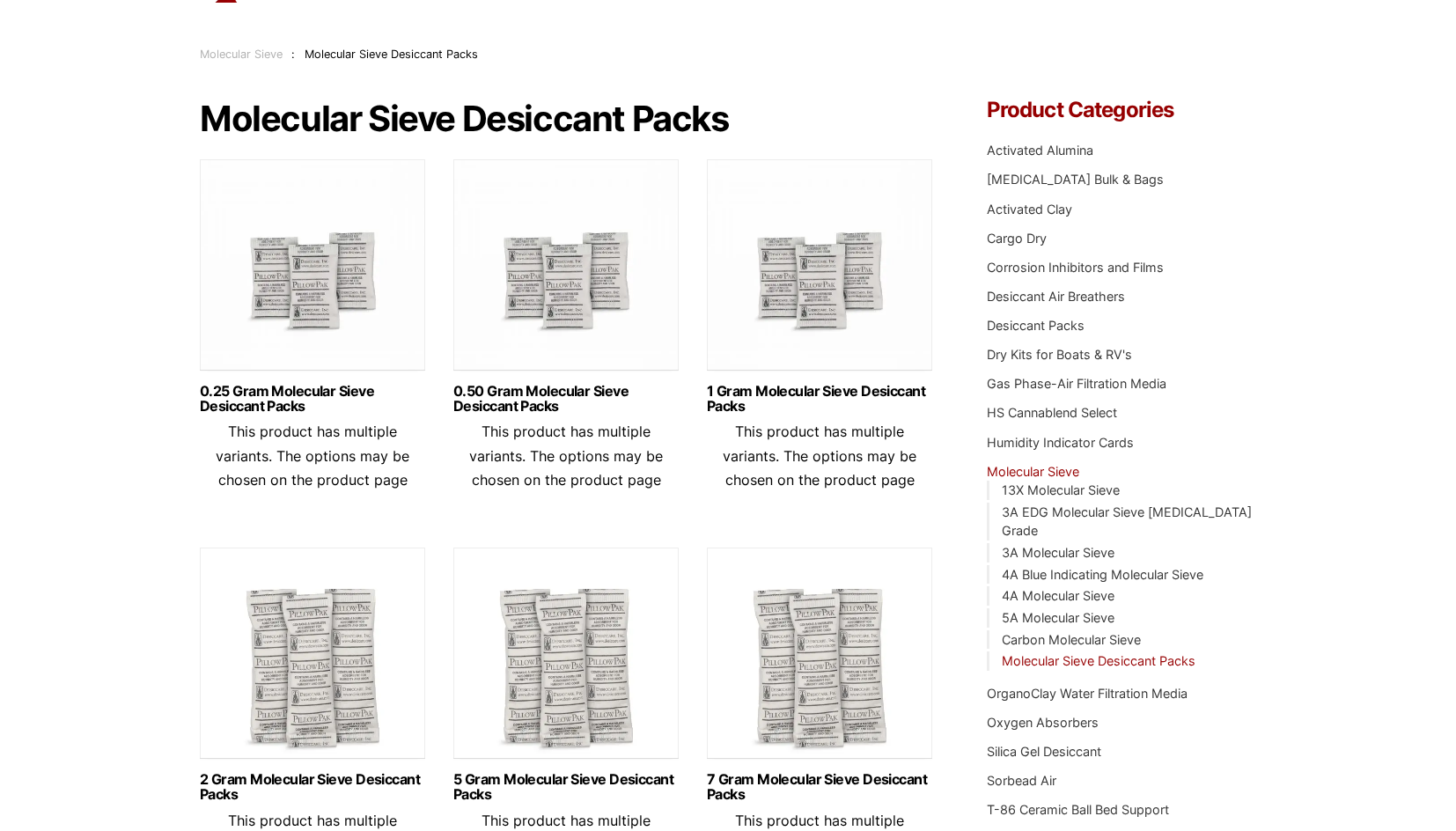
click at [346, 639] on img at bounding box center [313, 657] width 226 height 220
click at [809, 326] on img at bounding box center [819, 269] width 226 height 220
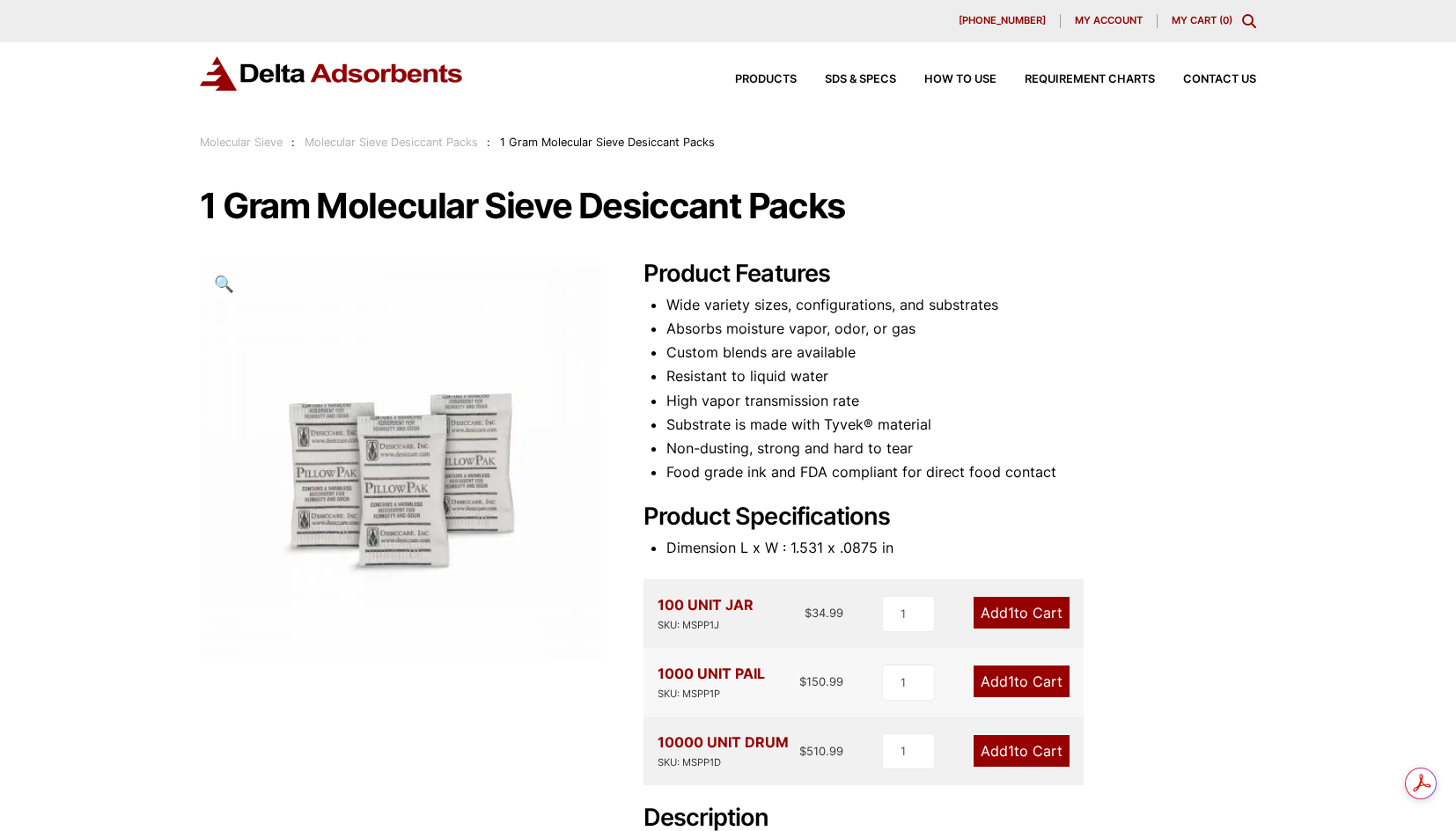
click at [791, 355] on li "Custom blends are available" at bounding box center [961, 353] width 590 height 24
click at [792, 372] on li "Resistant to liquid water" at bounding box center [961, 376] width 590 height 24
click at [1059, 318] on li "Absorbs moisture vapor, odor, or gas" at bounding box center [961, 329] width 590 height 24
click at [1074, 301] on li "Wide variety sizes, configurations, and substrates" at bounding box center [961, 305] width 590 height 24
click at [1079, 285] on h2 "Product Features" at bounding box center [950, 275] width 613 height 29
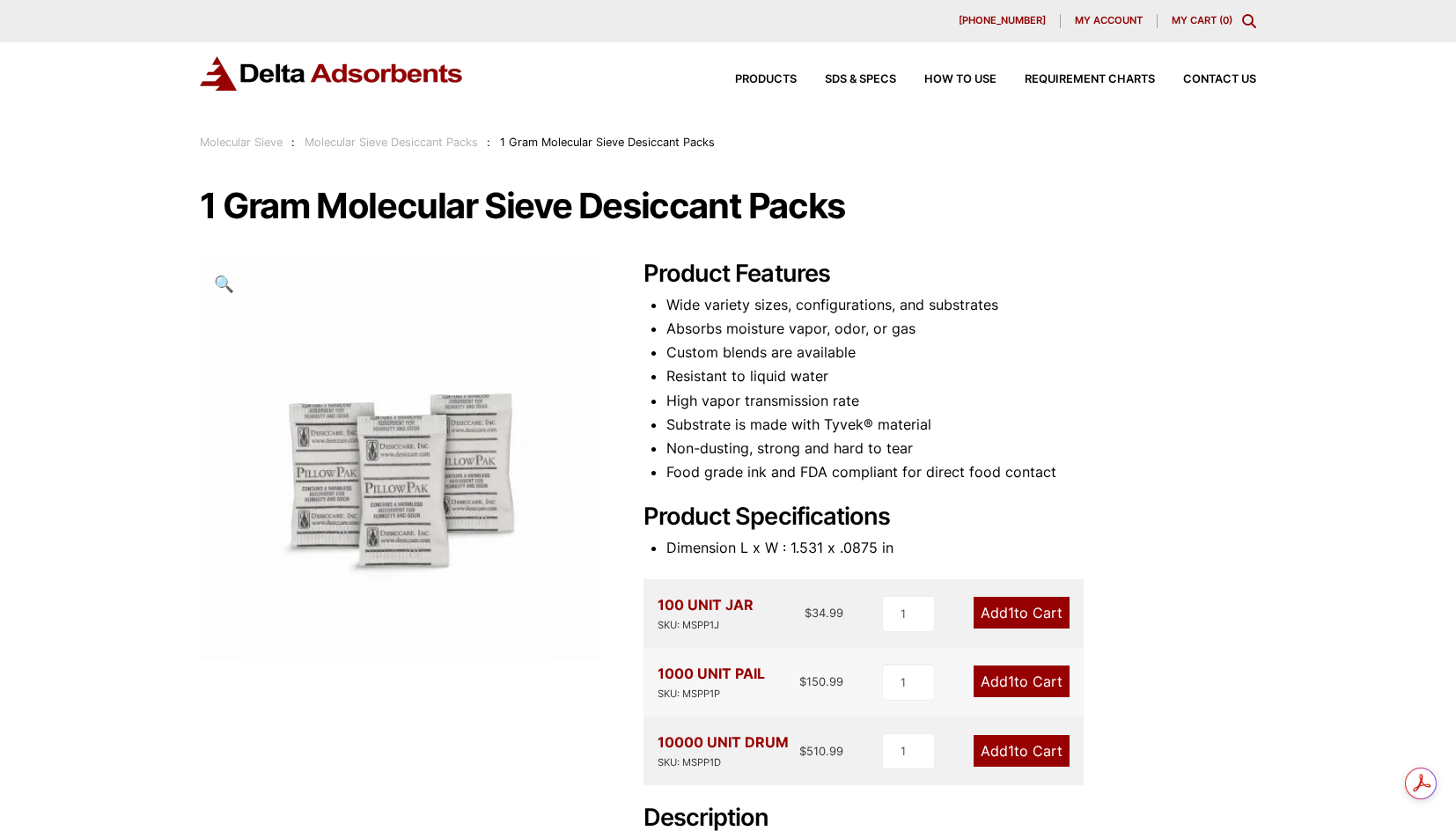
click at [1077, 299] on li "Wide variety sizes, configurations, and substrates" at bounding box center [961, 305] width 590 height 24
click at [1074, 299] on li "Wide variety sizes, configurations, and substrates" at bounding box center [961, 305] width 590 height 24
click at [1054, 79] on span "Requirement Charts" at bounding box center [1089, 79] width 130 height 12
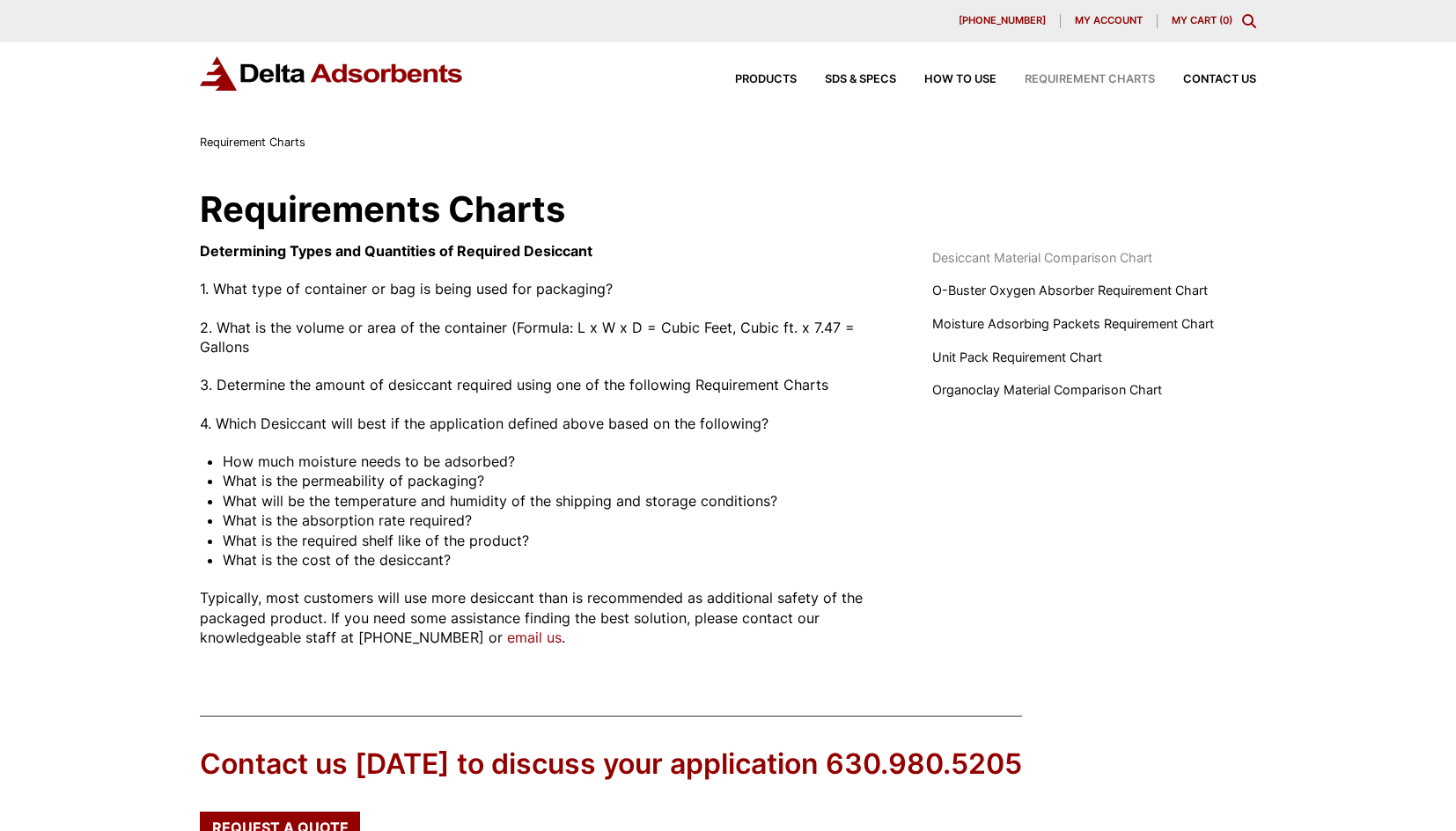
click at [954, 257] on span "Desiccant Material Comparison Chart" at bounding box center [1042, 257] width 220 height 19
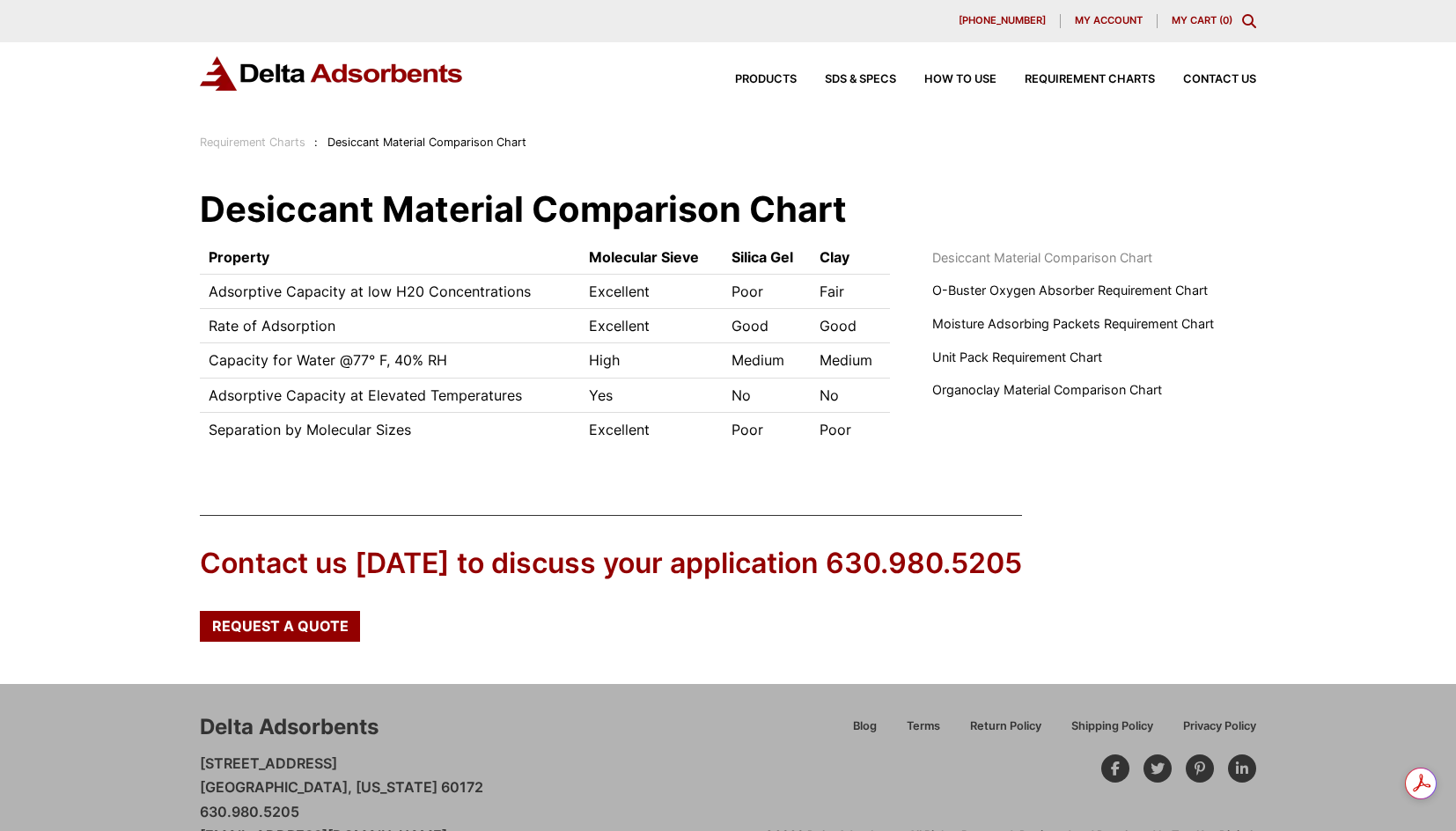
drag, startPoint x: 588, startPoint y: 430, endPoint x: 867, endPoint y: 426, distance: 279.0
click at [867, 426] on tr "Separation by Molecular Sizes Excellent Poor Poor" at bounding box center [545, 430] width 690 height 35
click at [861, 426] on td "Poor" at bounding box center [850, 430] width 78 height 35
click at [1005, 325] on span "Moisture Adsorbing Packets Requirement Chart" at bounding box center [1073, 324] width 282 height 19
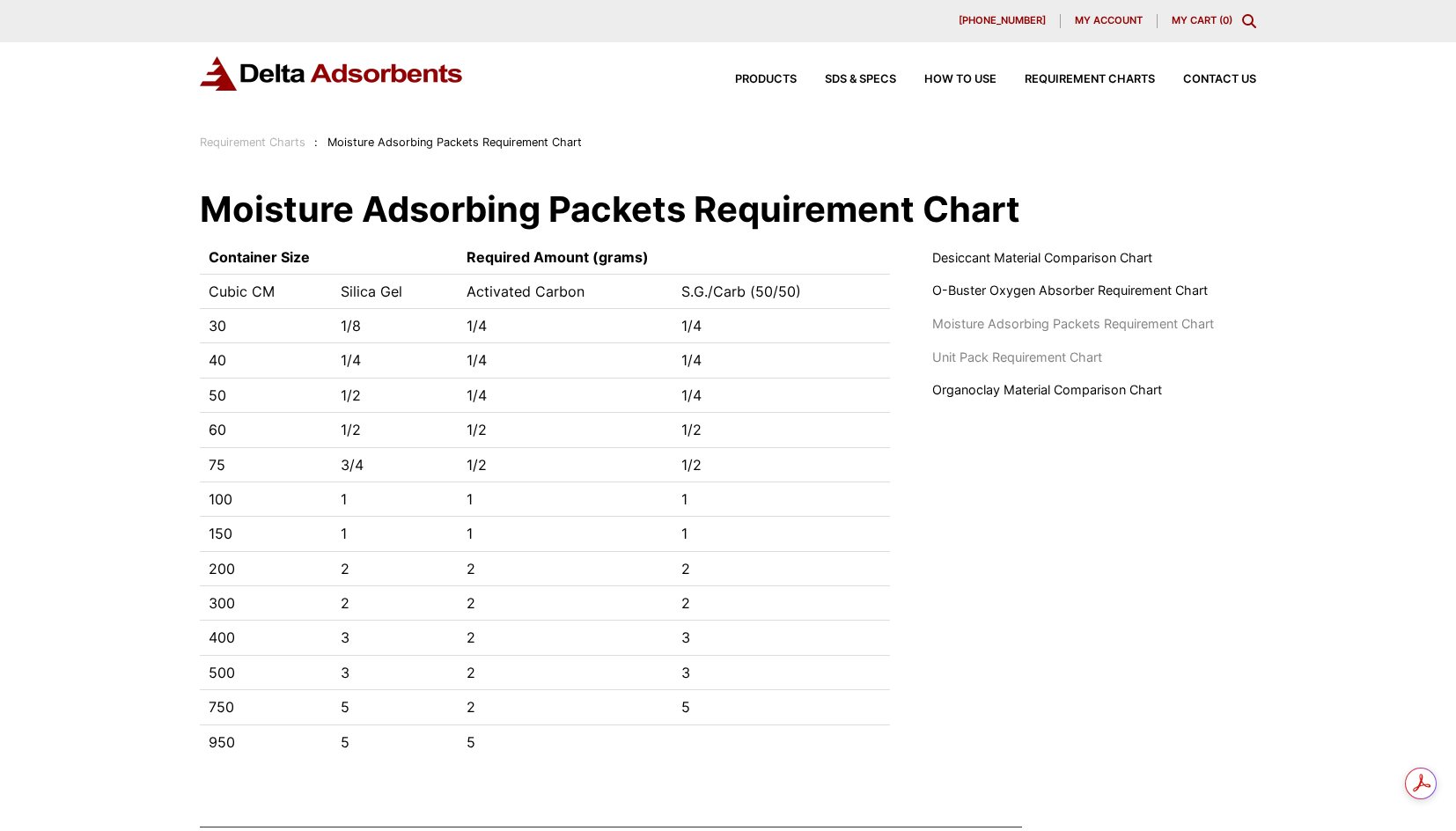
click at [999, 357] on span "Unit Pack Requirement Chart" at bounding box center [1017, 356] width 170 height 19
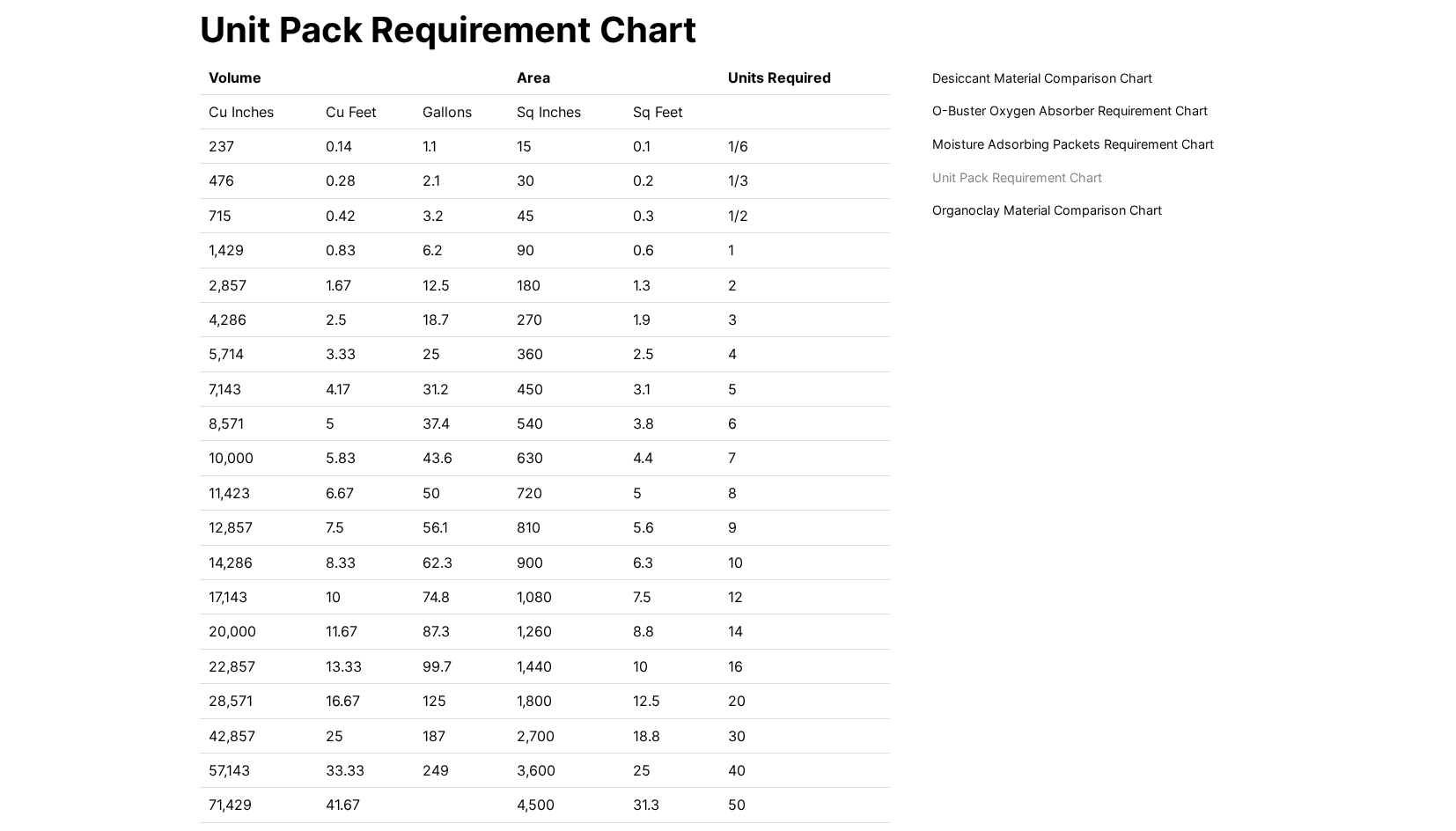
scroll to position [87, 0]
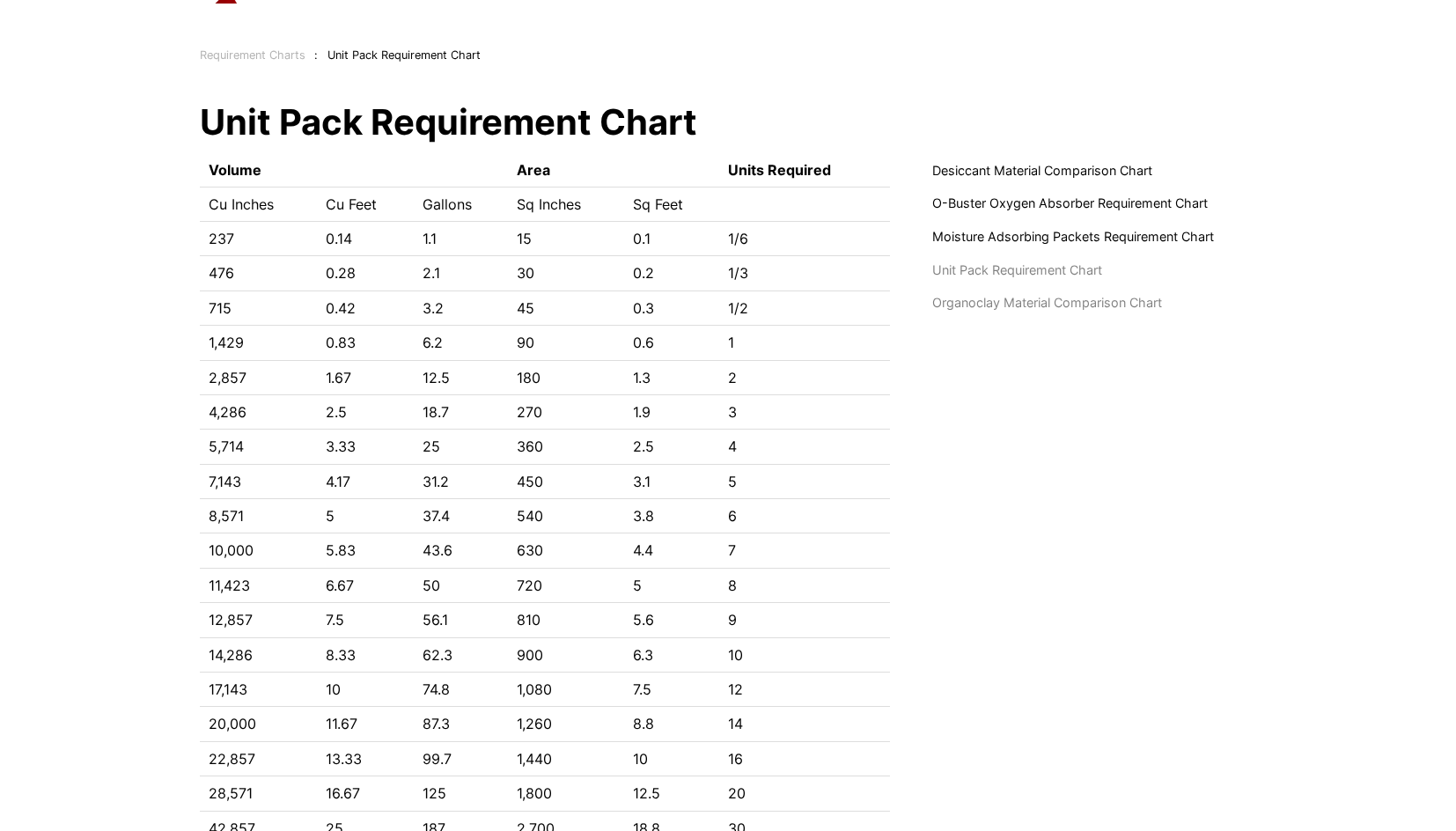
click at [983, 303] on span "Organoclay Material Comparison Chart" at bounding box center [1047, 302] width 230 height 19
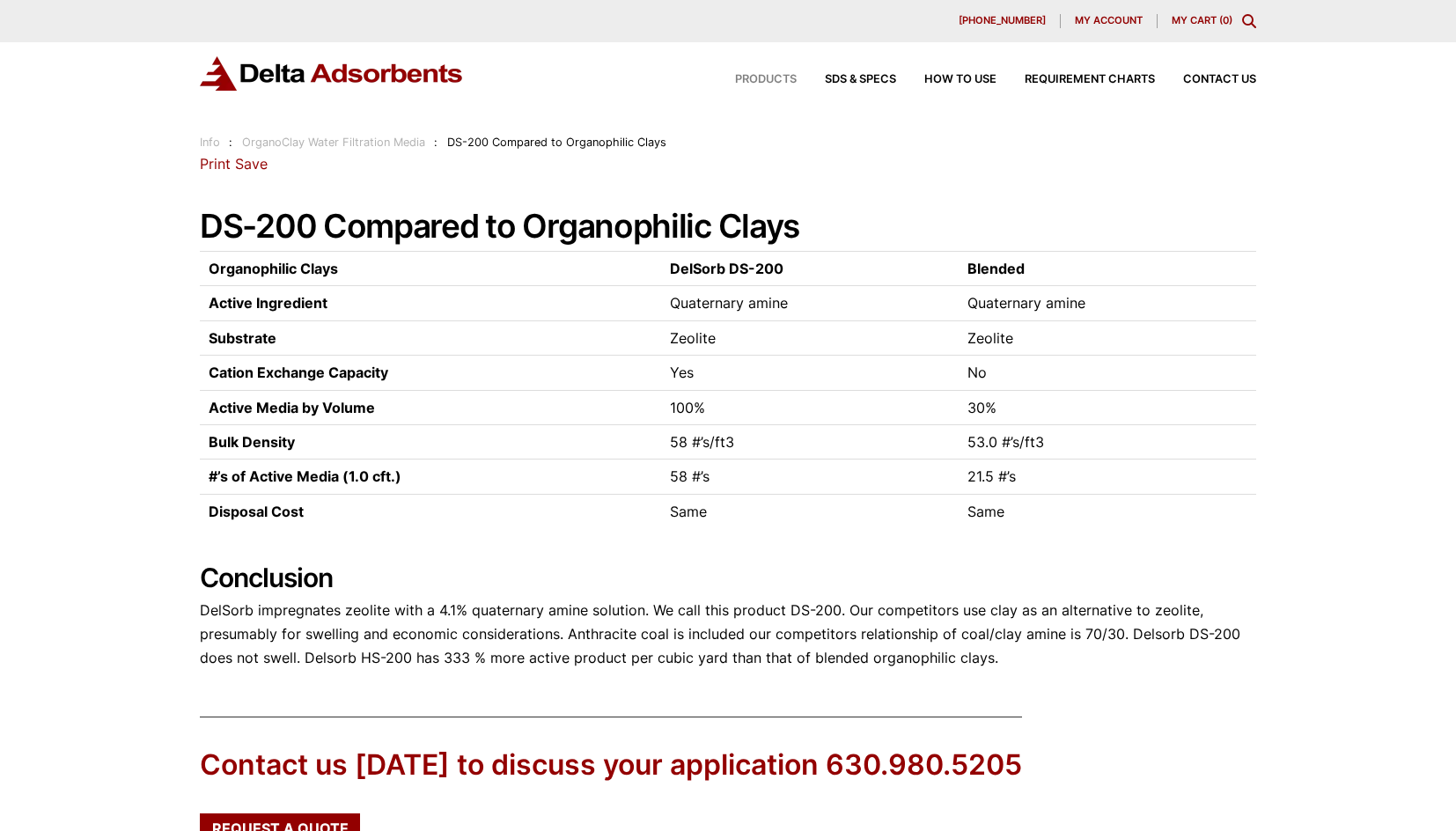
click at [759, 78] on span "Products" at bounding box center [766, 79] width 62 height 12
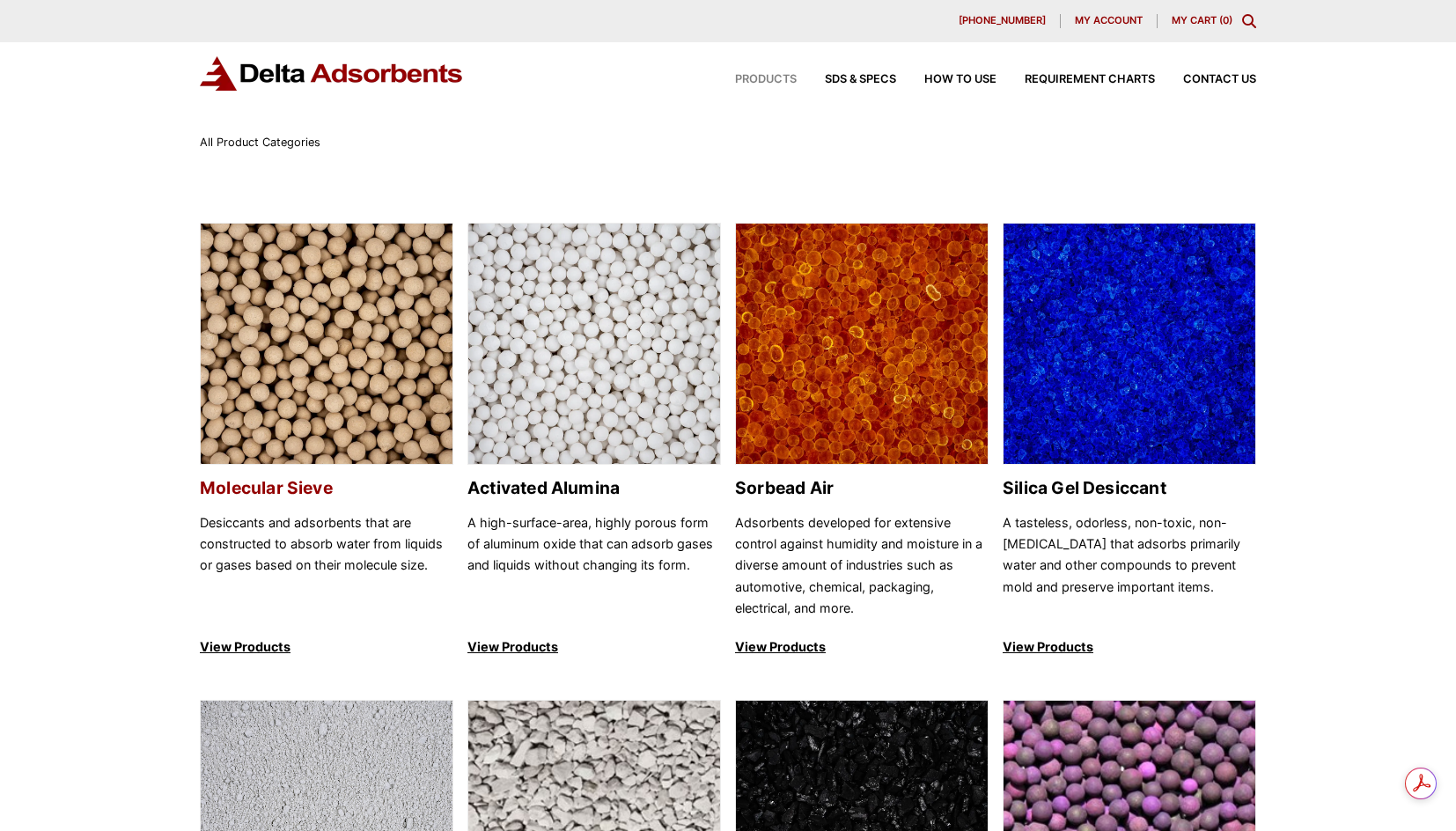
click at [355, 344] on img at bounding box center [326, 345] width 252 height 242
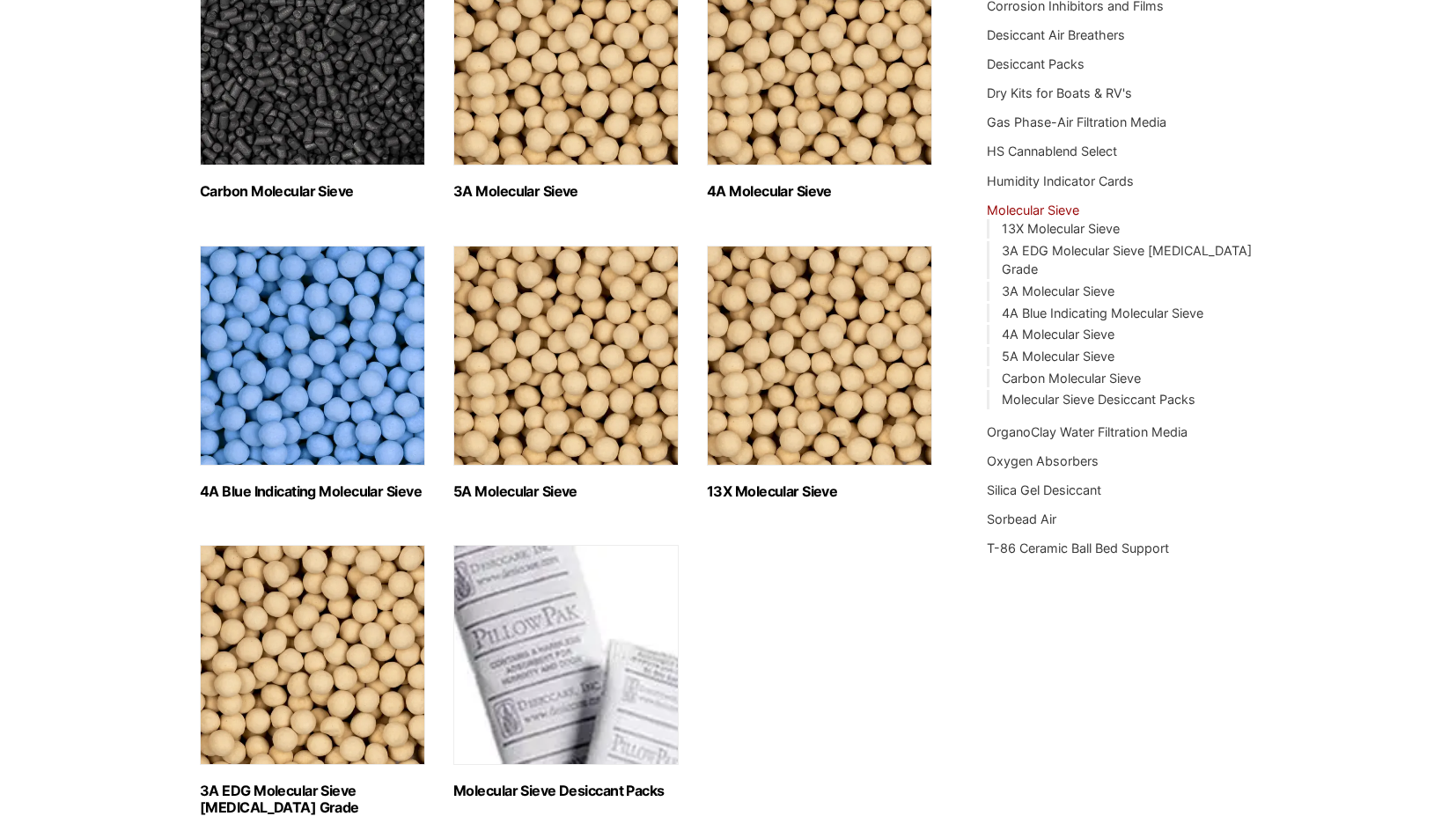
scroll to position [352, 0]
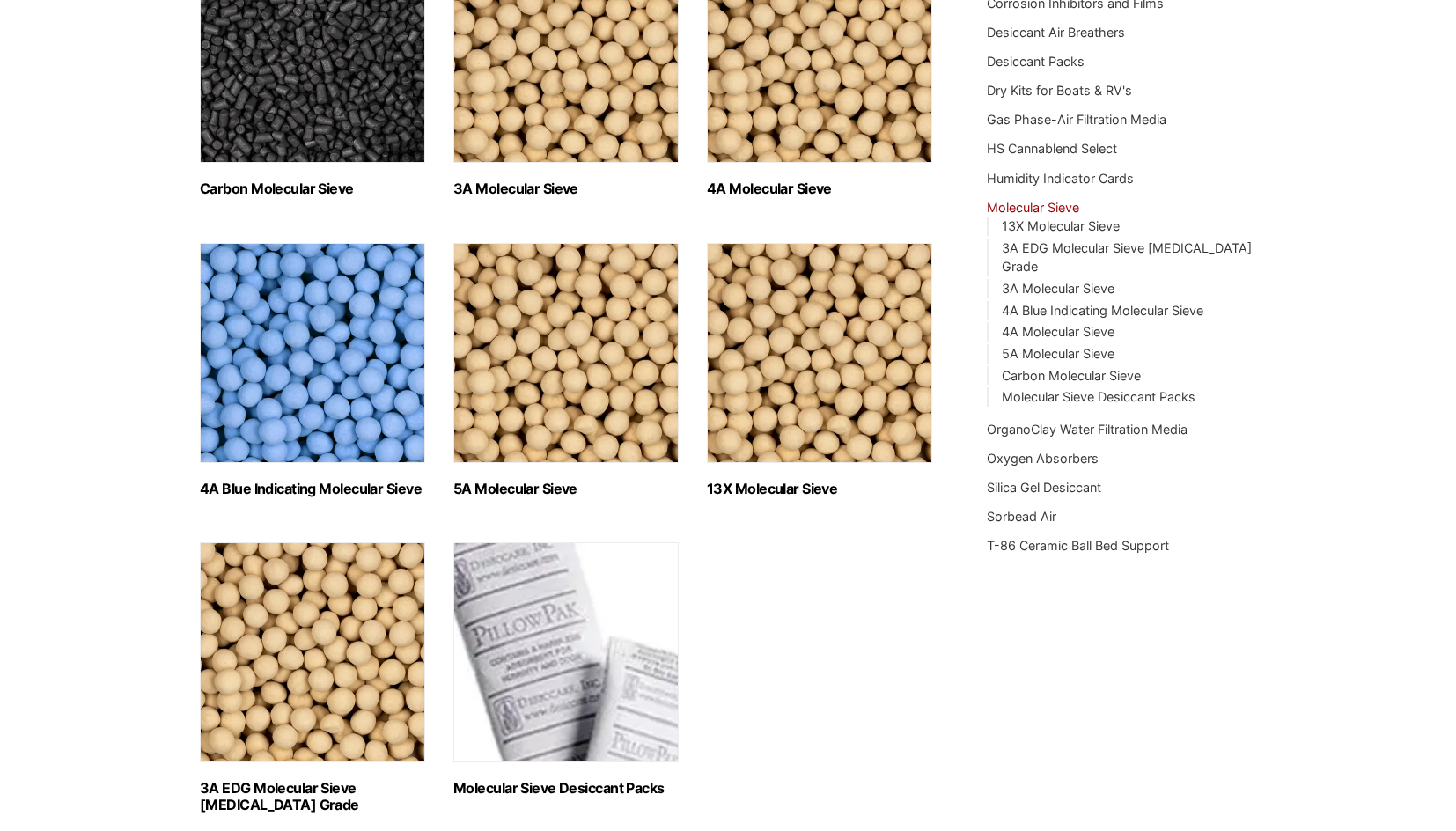
click at [549, 640] on img "Visit product category Molecular Sieve Desiccant Packs" at bounding box center [567, 652] width 226 height 220
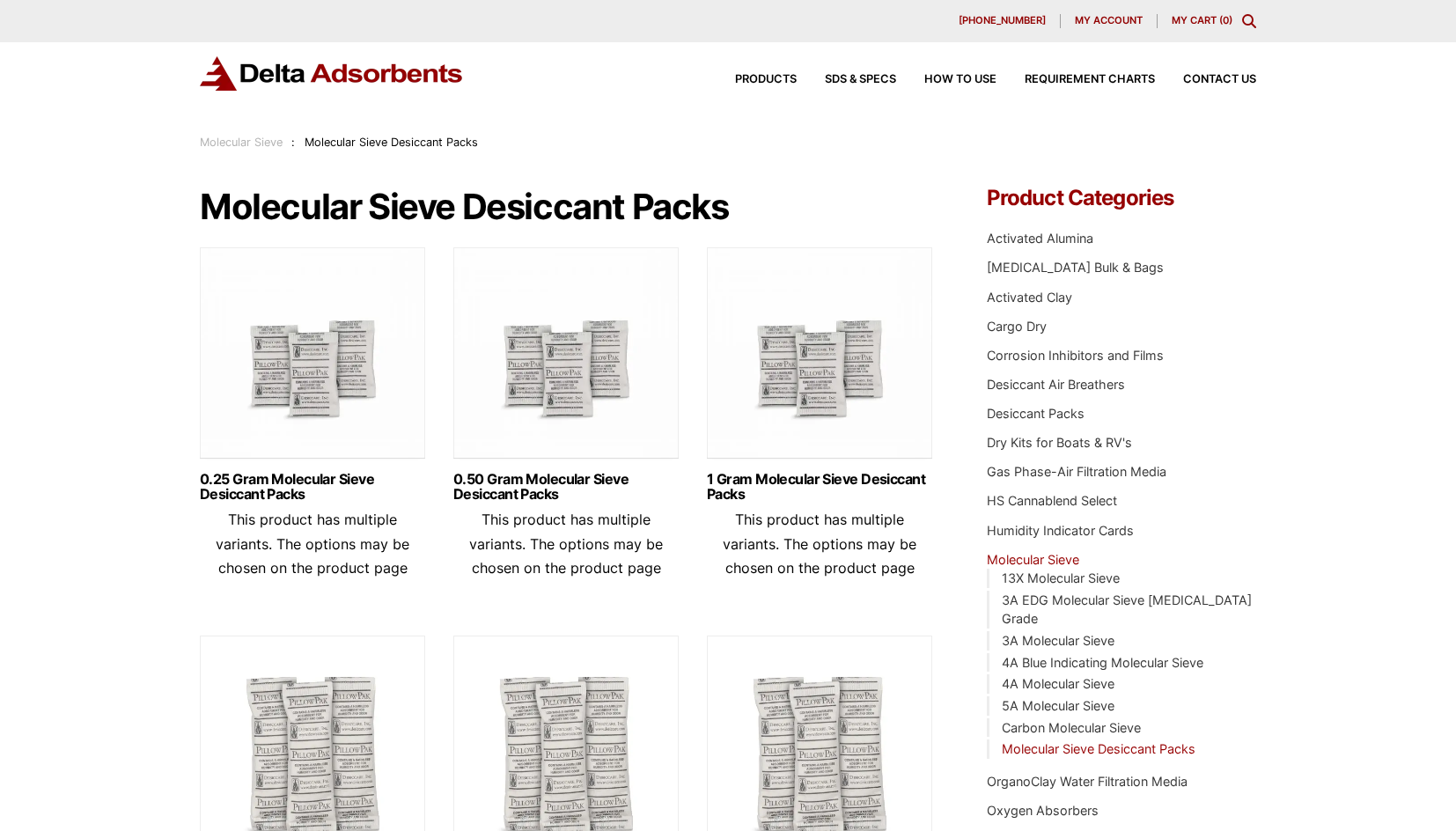
click at [841, 378] on img at bounding box center [819, 357] width 226 height 220
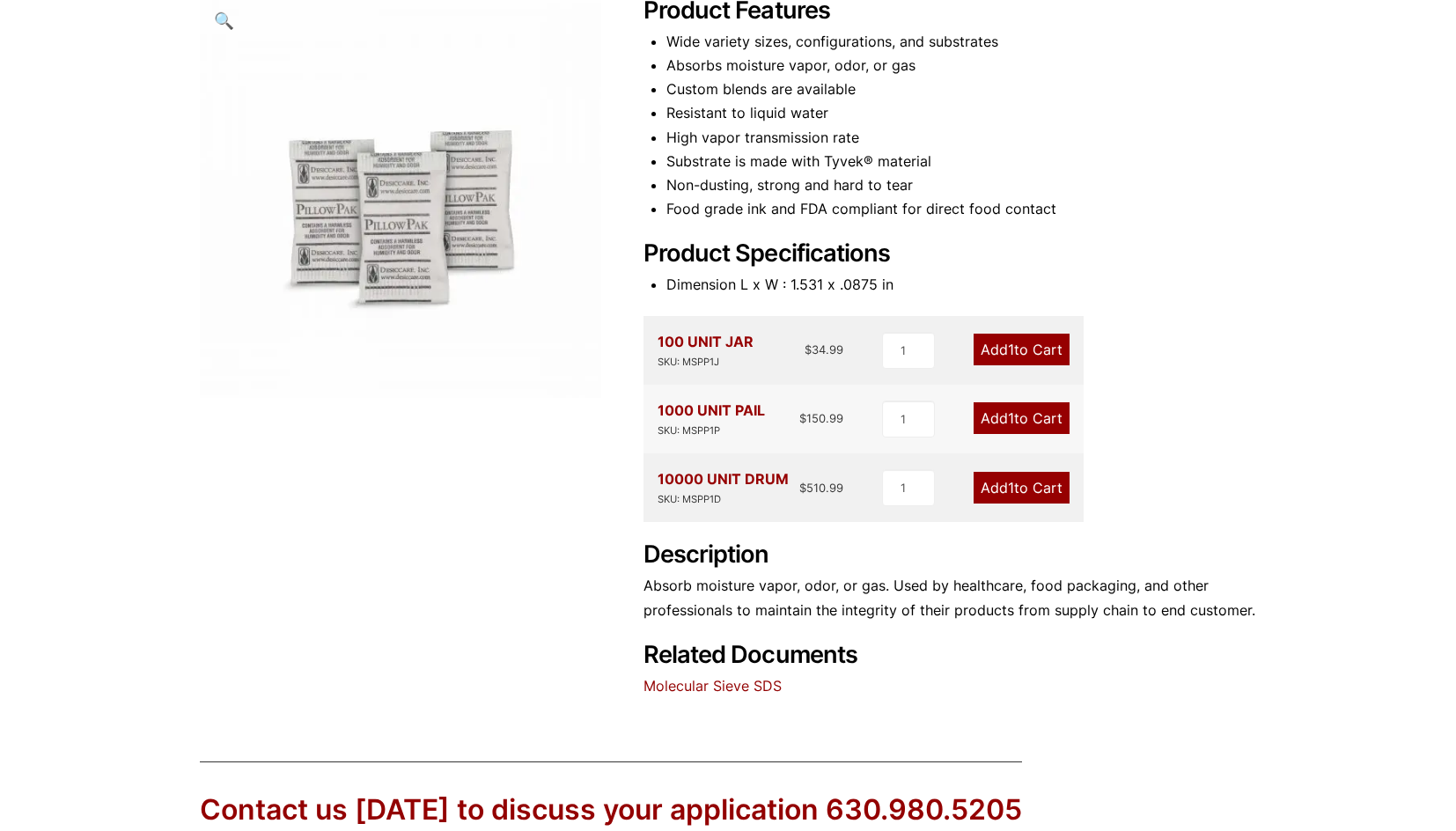
scroll to position [264, 0]
click at [997, 416] on link "Add 1 to Cart" at bounding box center [1022, 417] width 96 height 32
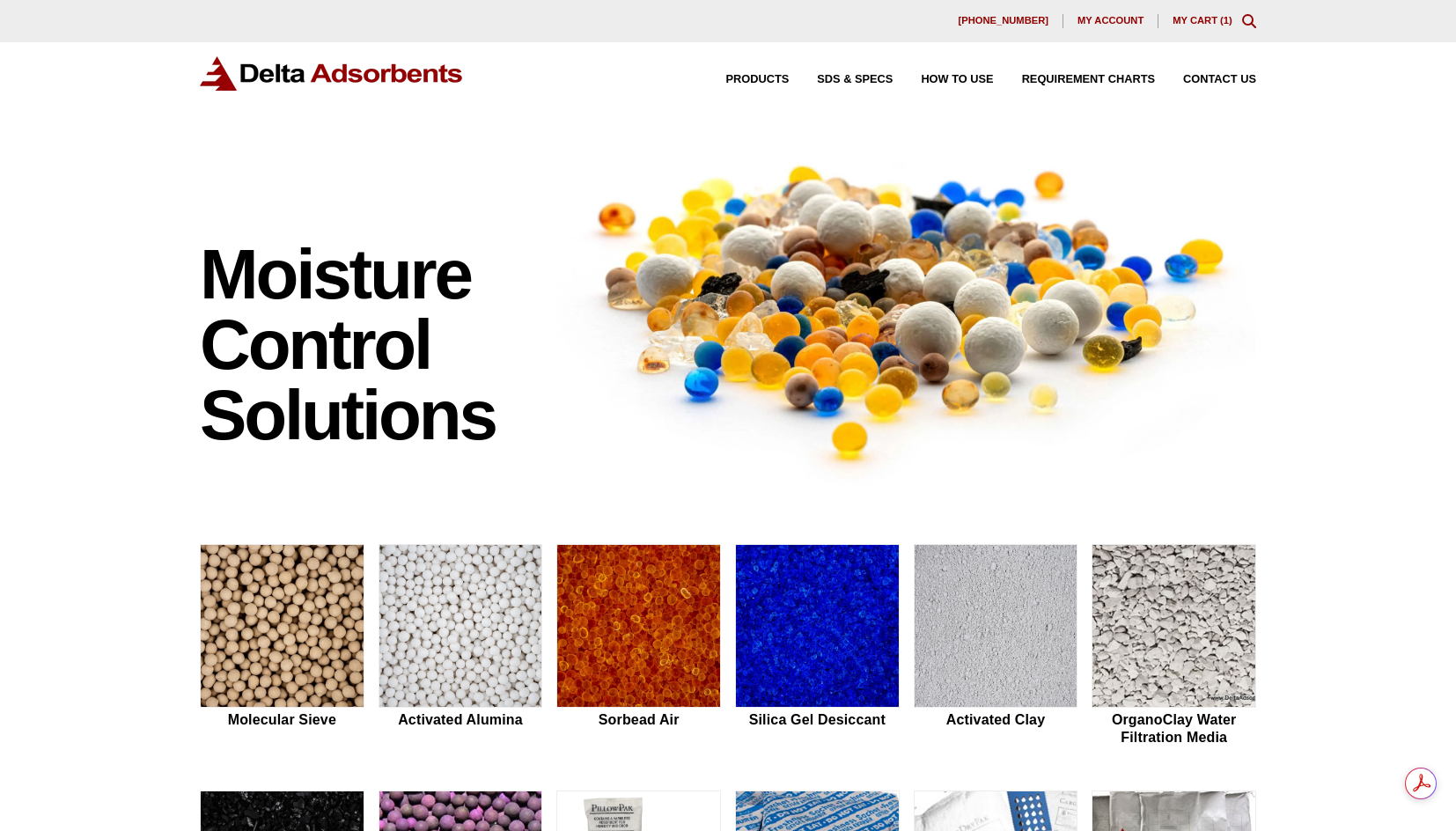
click at [1206, 19] on link "My Cart ( 1 )" at bounding box center [1203, 20] width 60 height 11
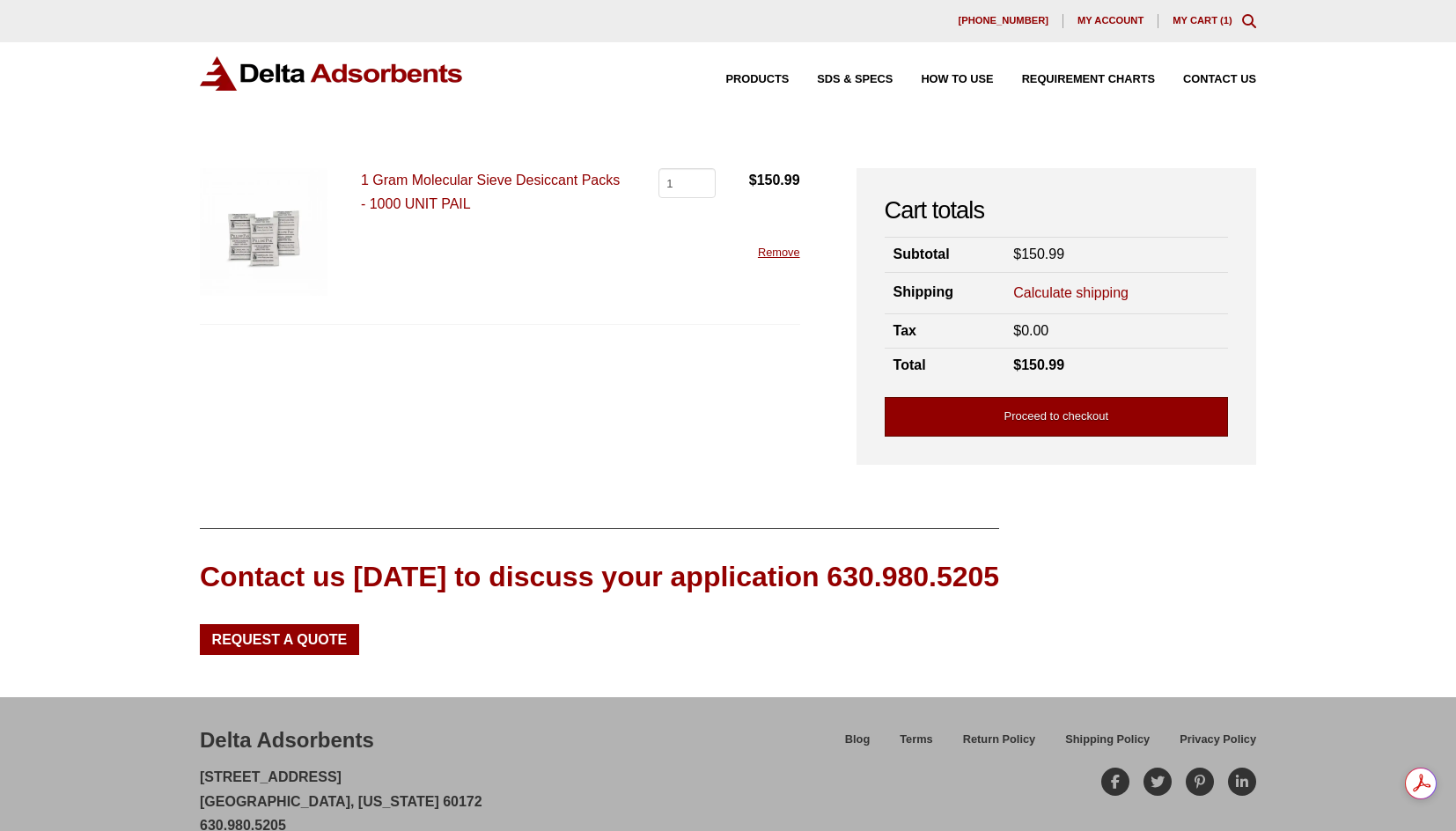
click at [1046, 417] on link "Proceed to checkout" at bounding box center [1057, 417] width 344 height 40
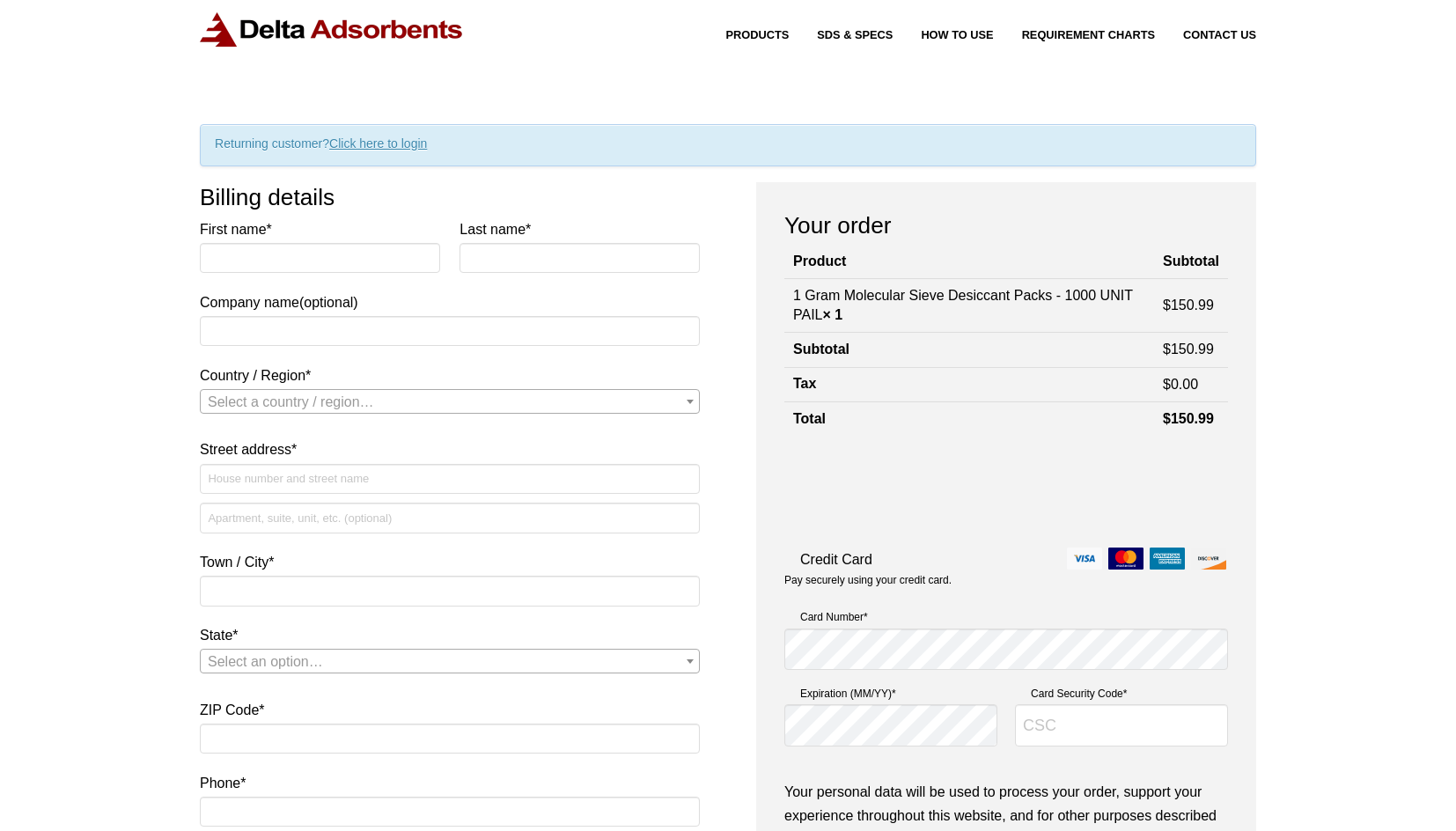
scroll to position [88, 0]
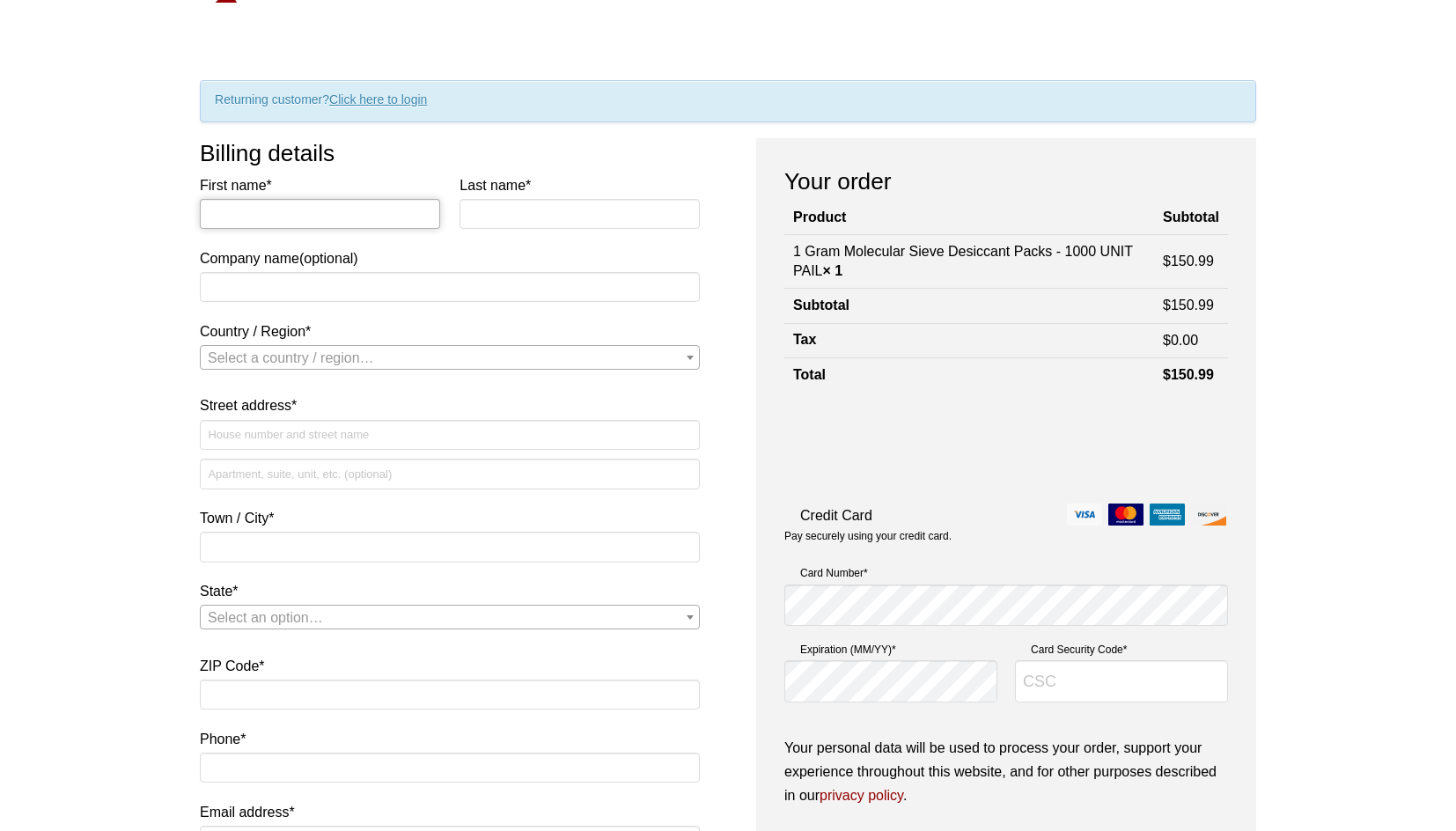
click at [327, 213] on input "First name *" at bounding box center [320, 214] width 240 height 30
type input "Casey"
type input "Farnell"
type input "Plasma Controls"
select select "US"
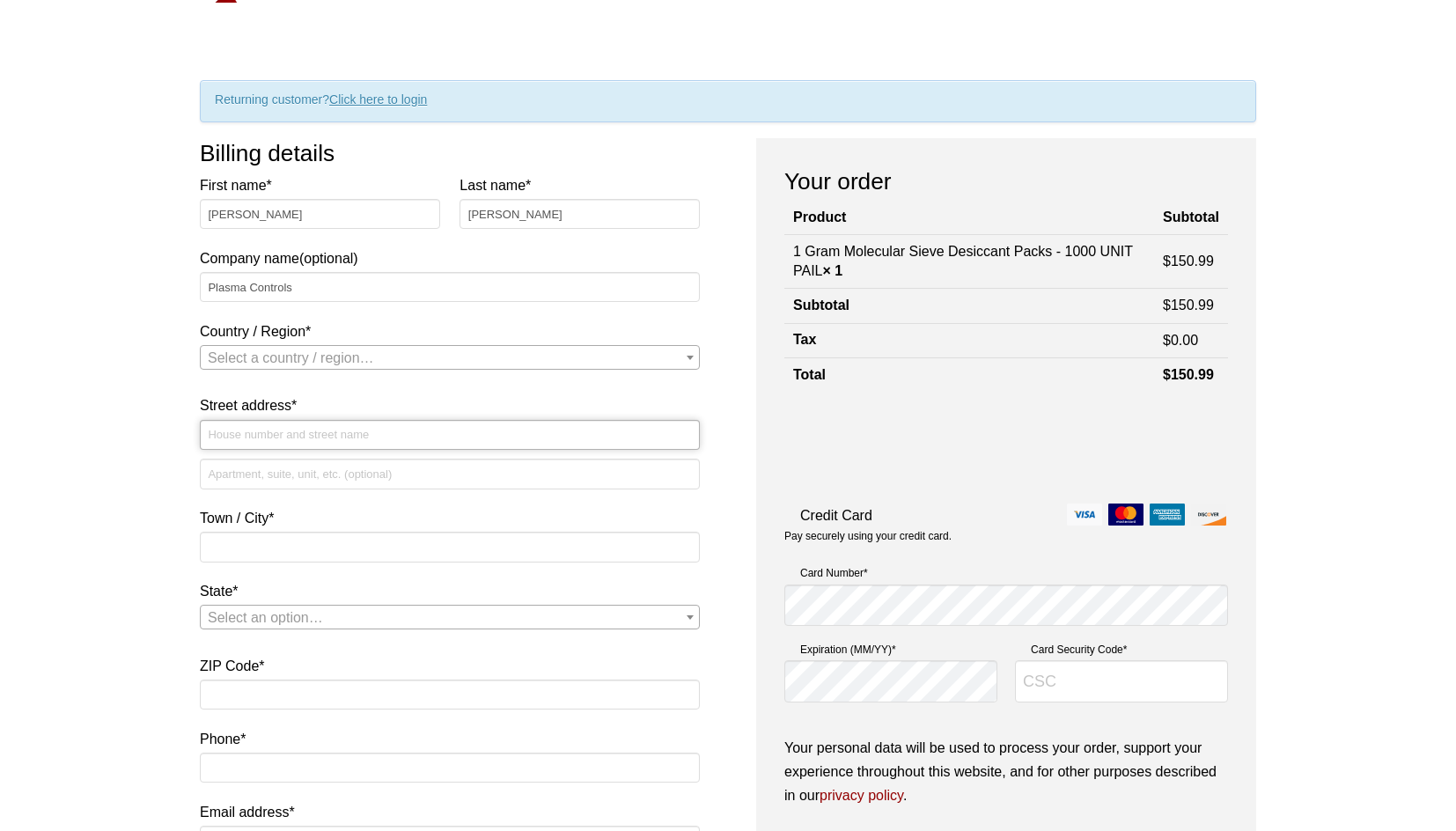
type input "1180 La Eda Lane"
type input "Fort Collins"
type input "80526"
type input "9705812239"
type input "casey.farnell@plasmacontrols.com"
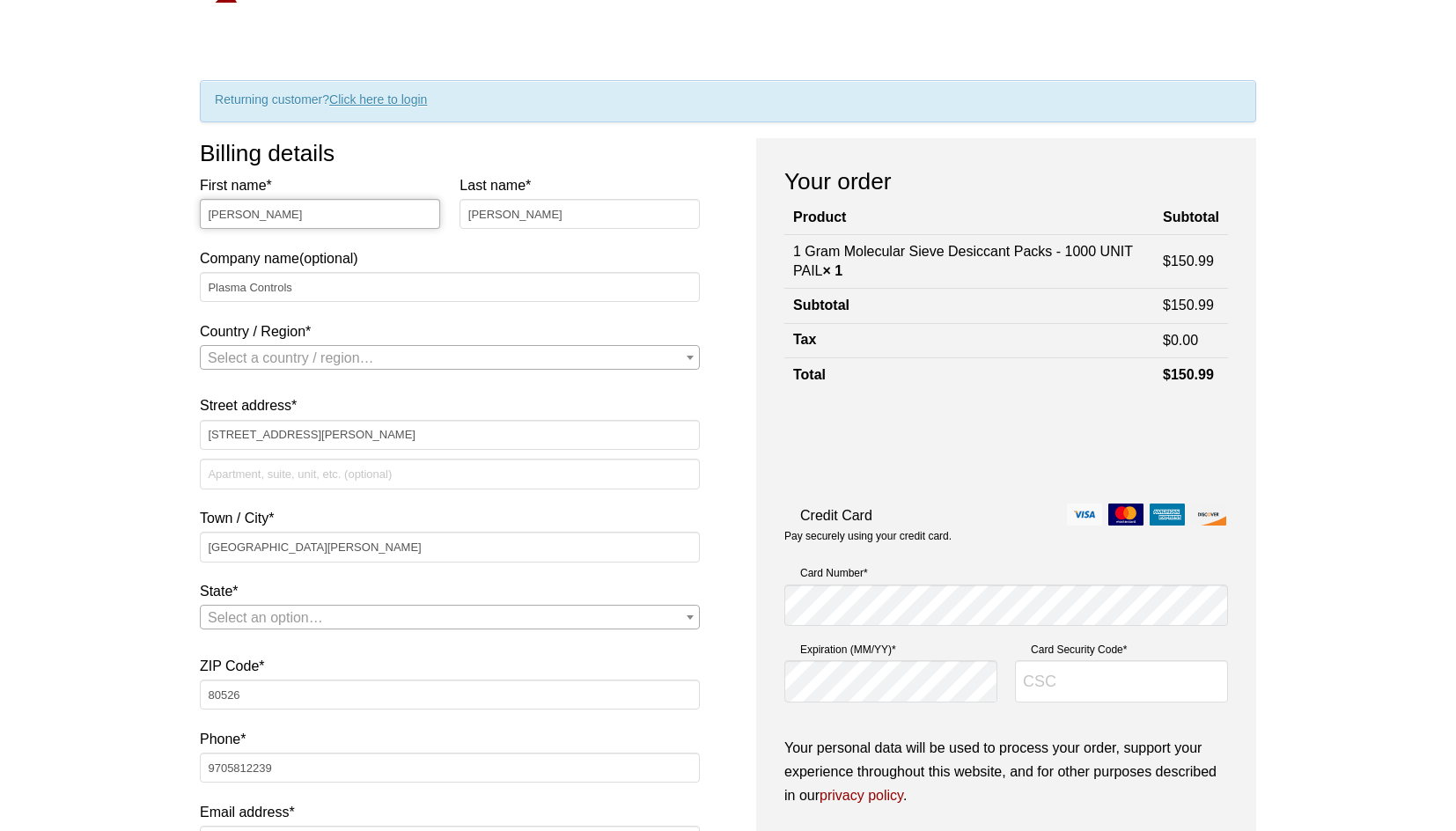
select select "US"
select select "CO"
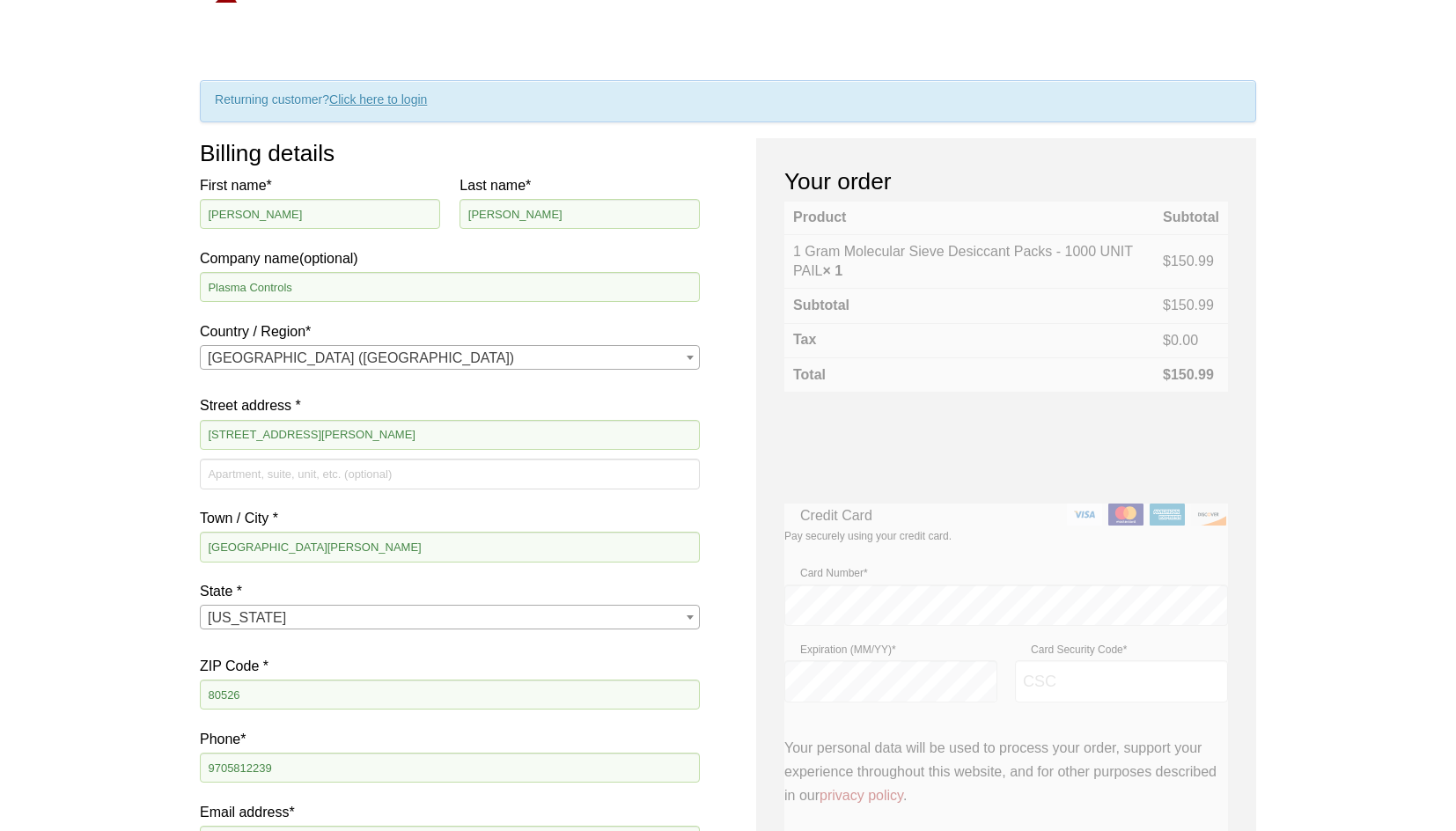
click at [145, 312] on div "Our website has detected that you are using an outdated browser that will preve…" at bounding box center [728, 776] width 1456 height 1730
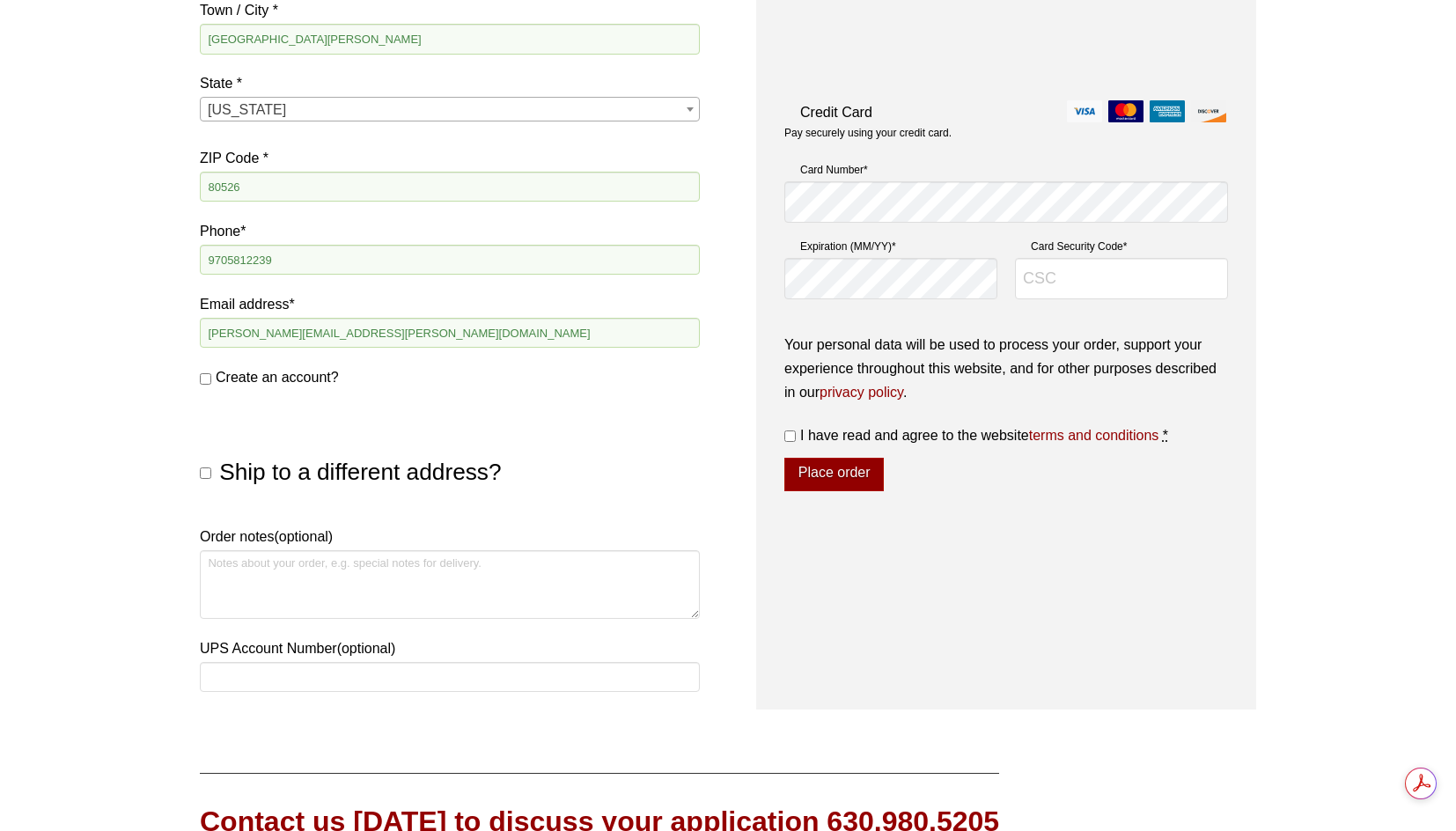
scroll to position [616, 0]
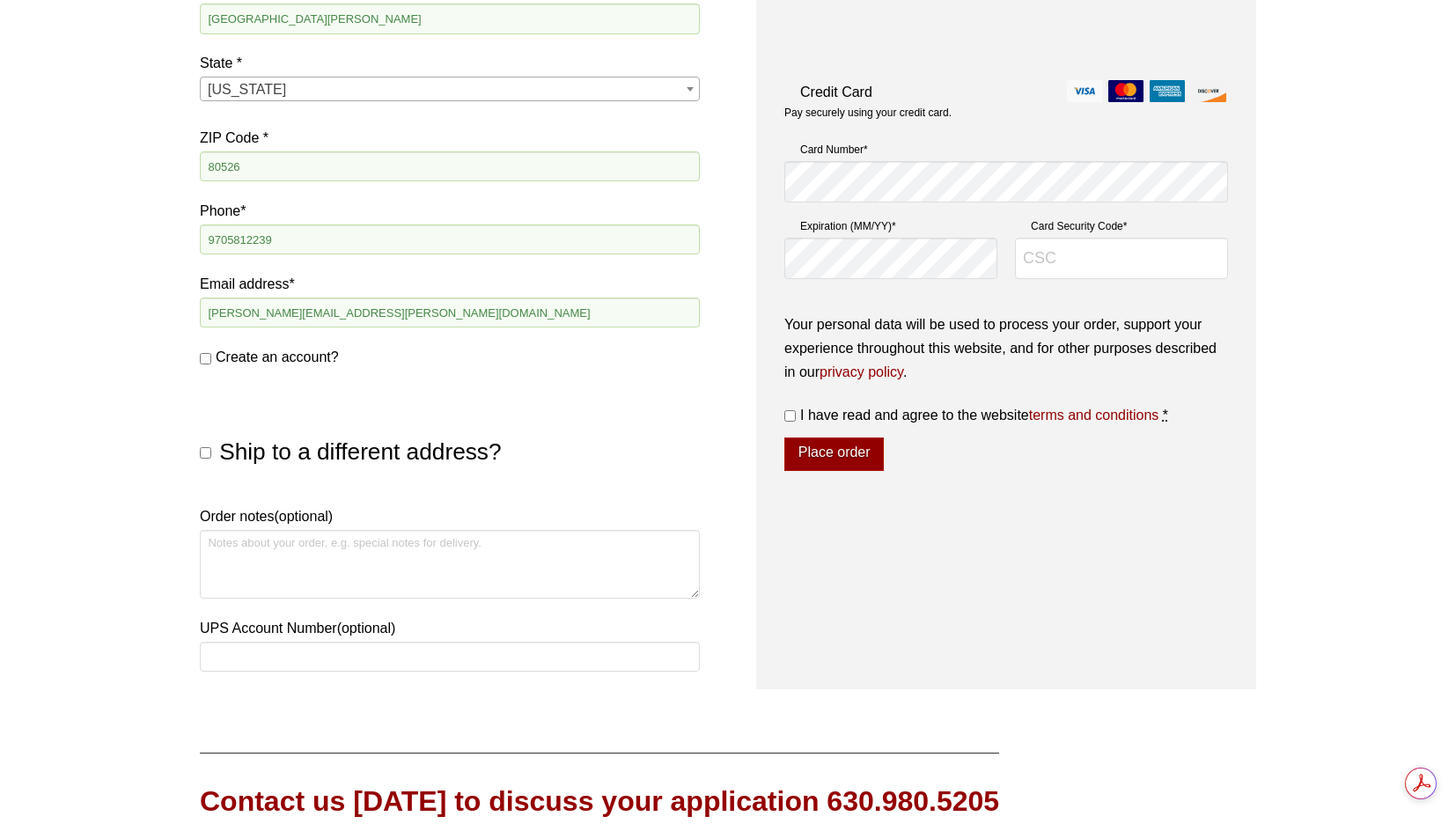
click at [205, 360] on input "Create an account?" at bounding box center [206, 358] width 12 height 12
checkbox input "true"
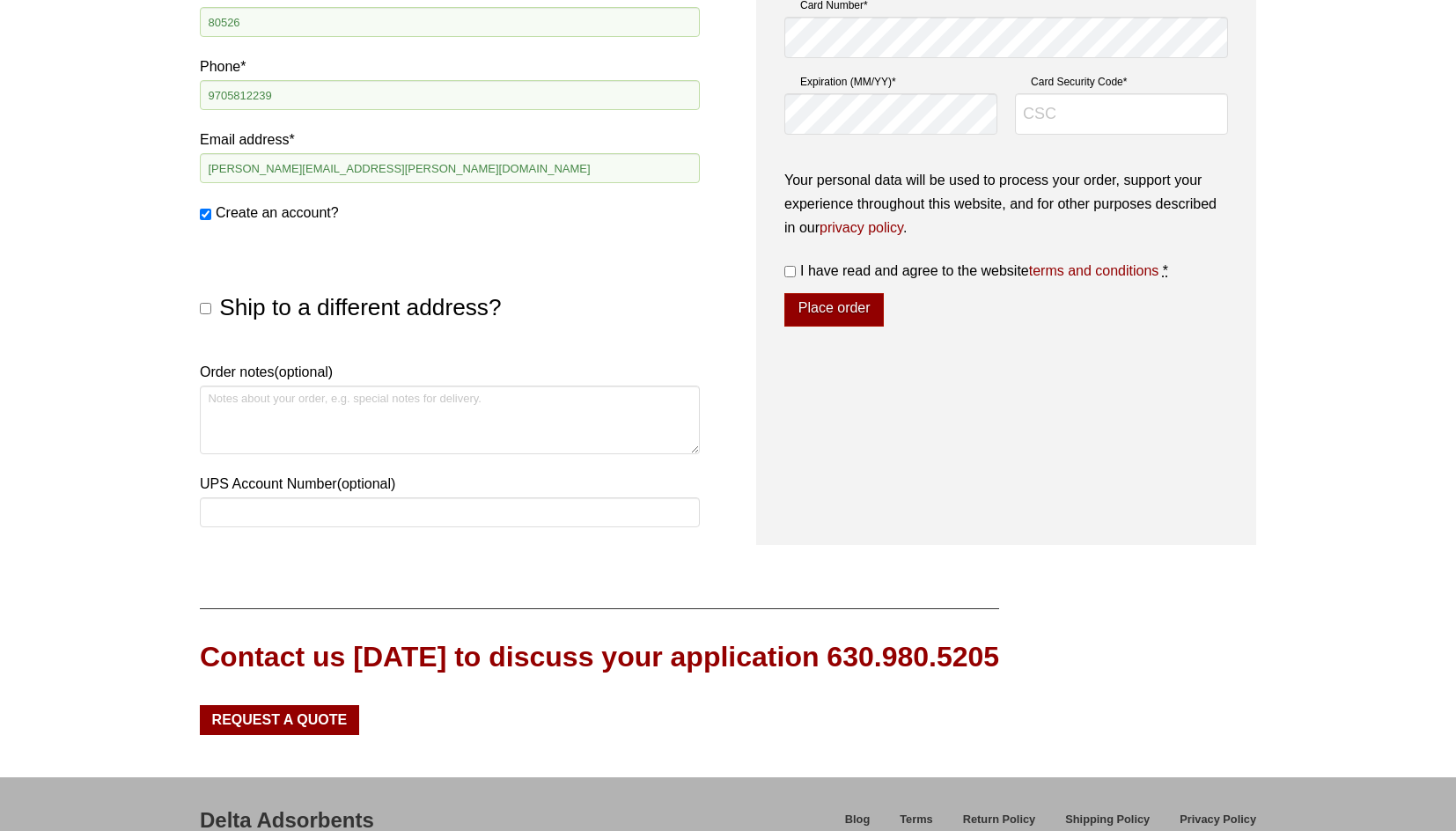
scroll to position [792, 0]
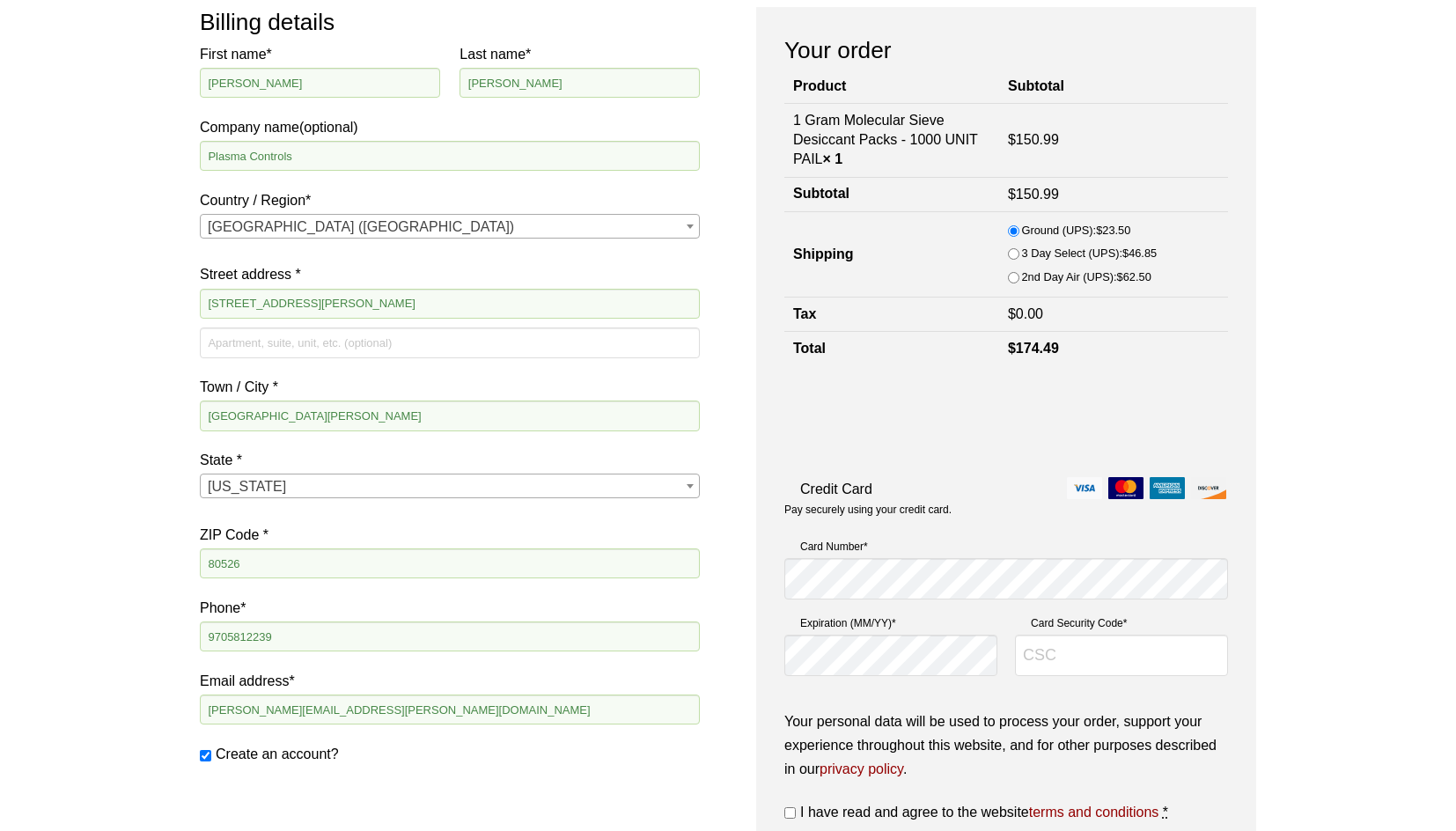
scroll to position [176, 0]
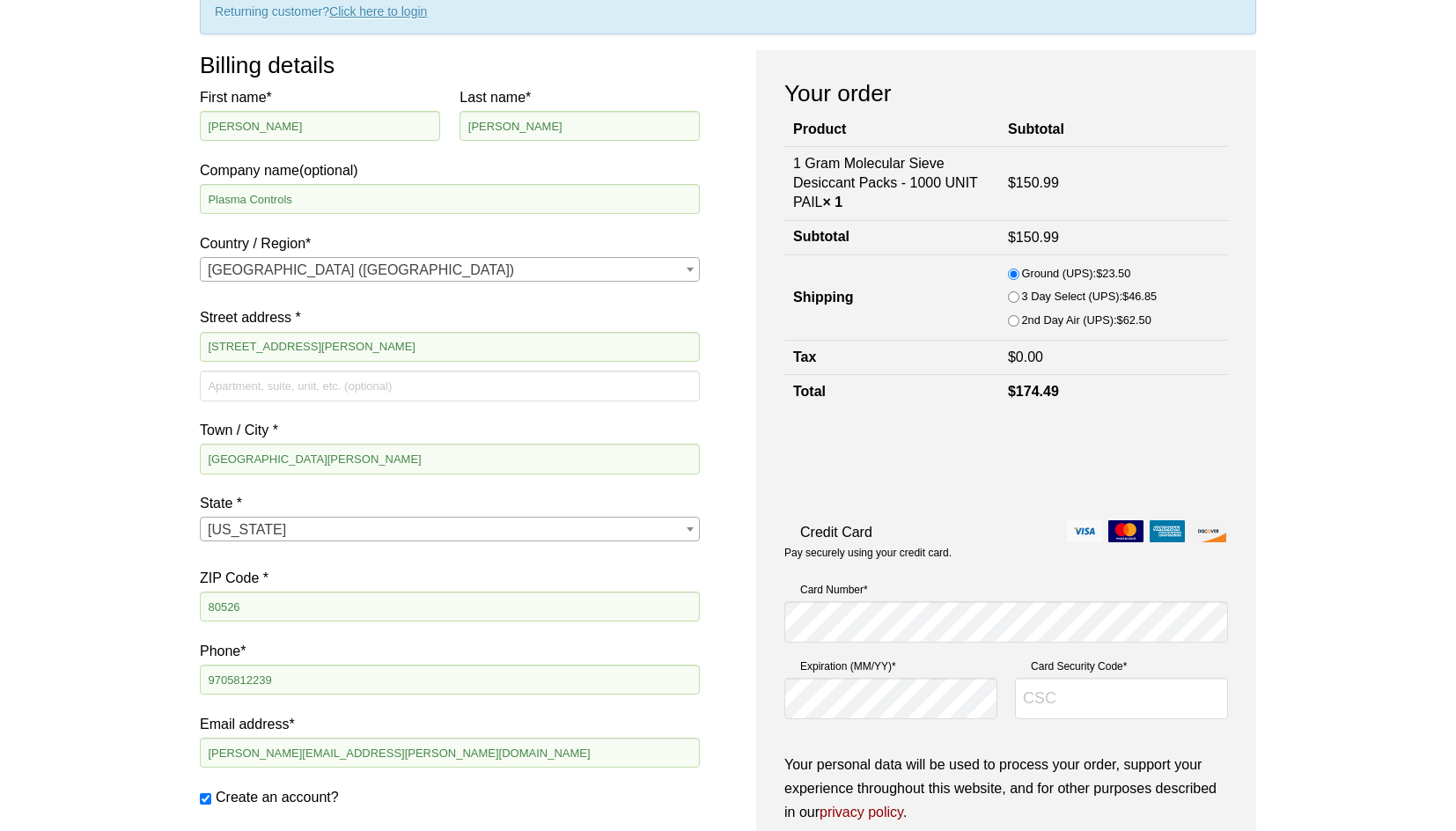
click at [757, 264] on div "Your order Product Subtotal 1 Gram Molecular Sieve Desiccant Packs - 1000 UNIT …" at bounding box center [1007, 589] width 500 height 1078
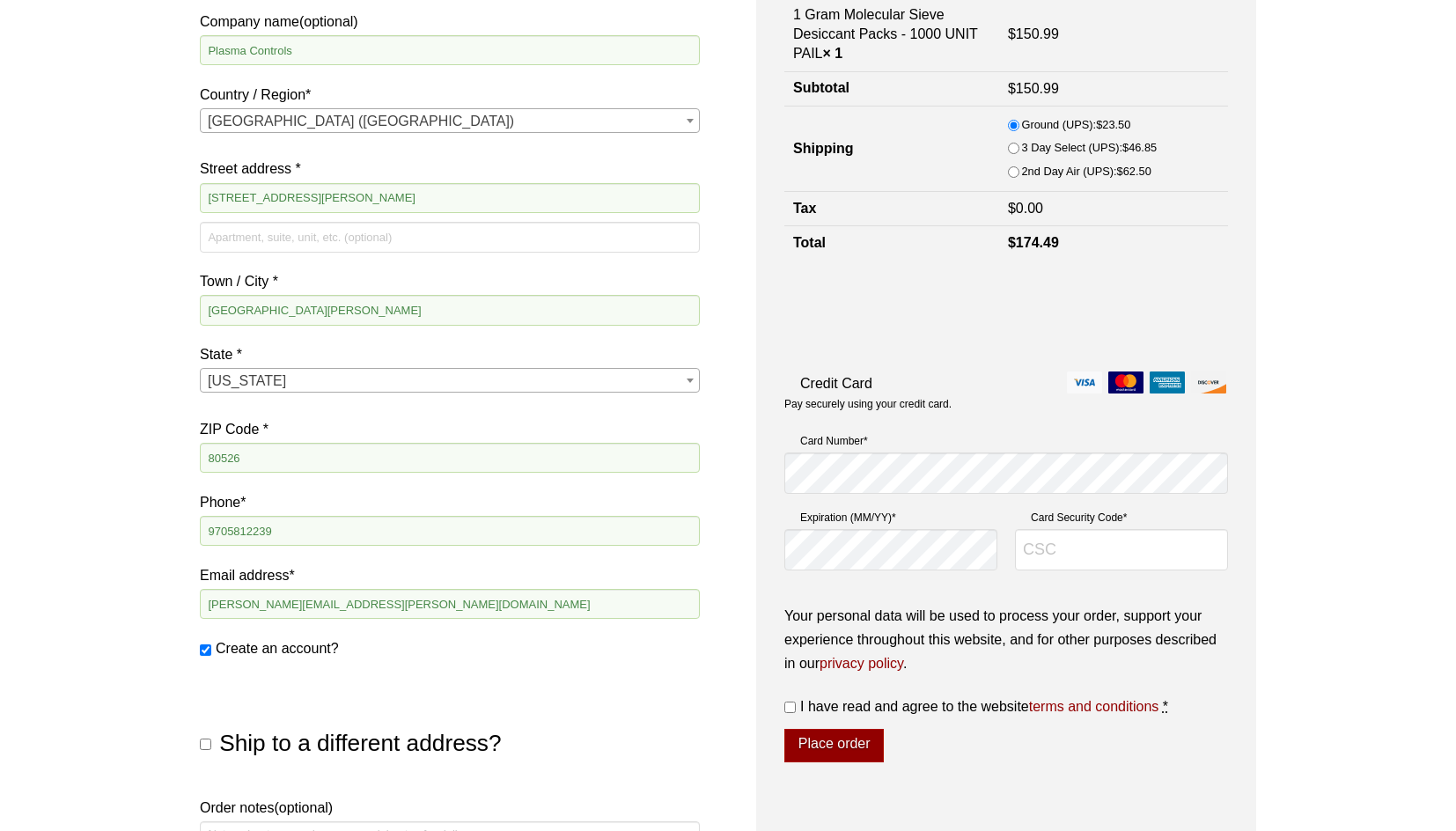
scroll to position [352, 0]
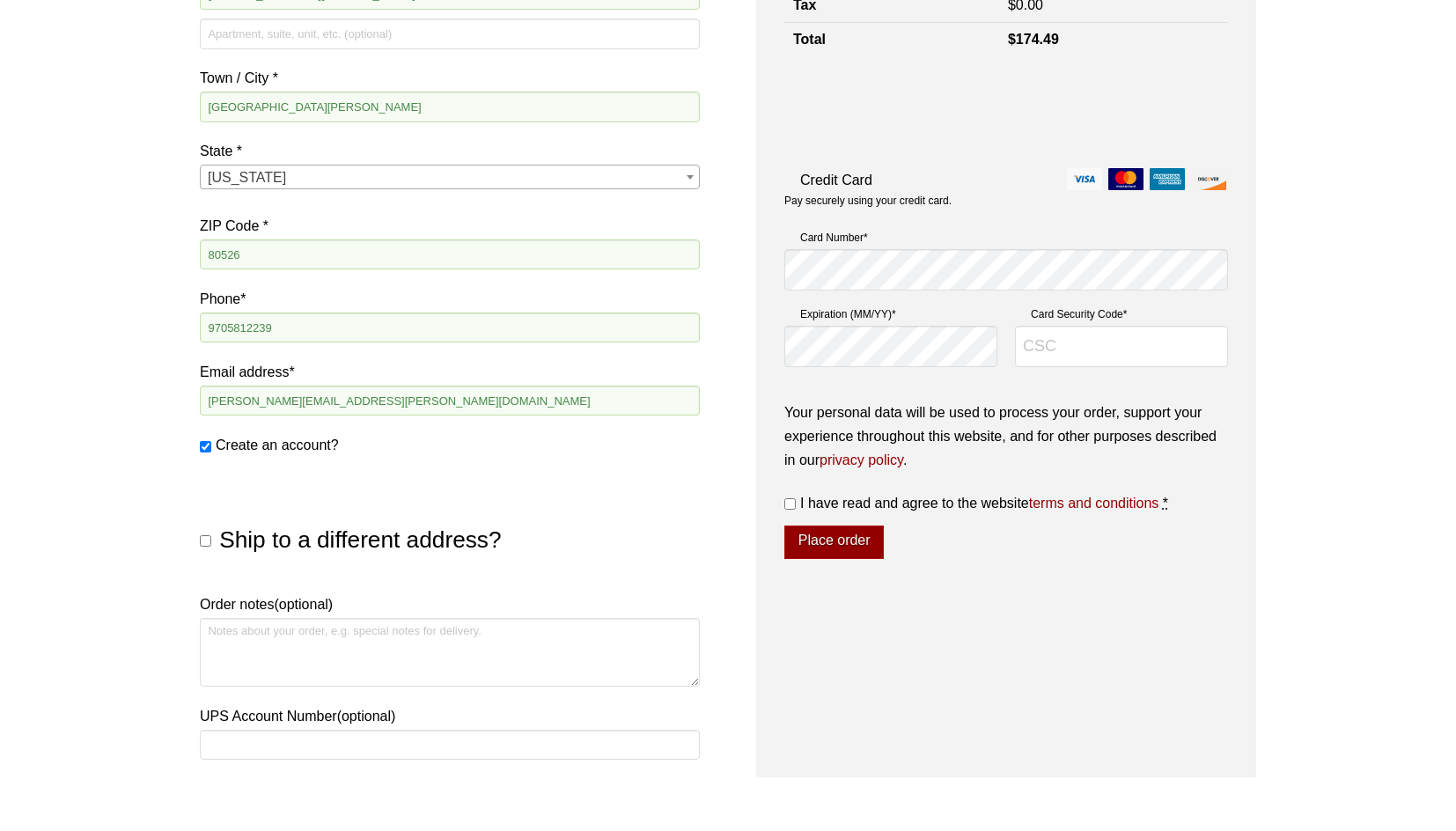
click at [748, 285] on div "Billing details First name * Casey Last name * Farnell Company name (optional) …" at bounding box center [728, 237] width 1057 height 1078
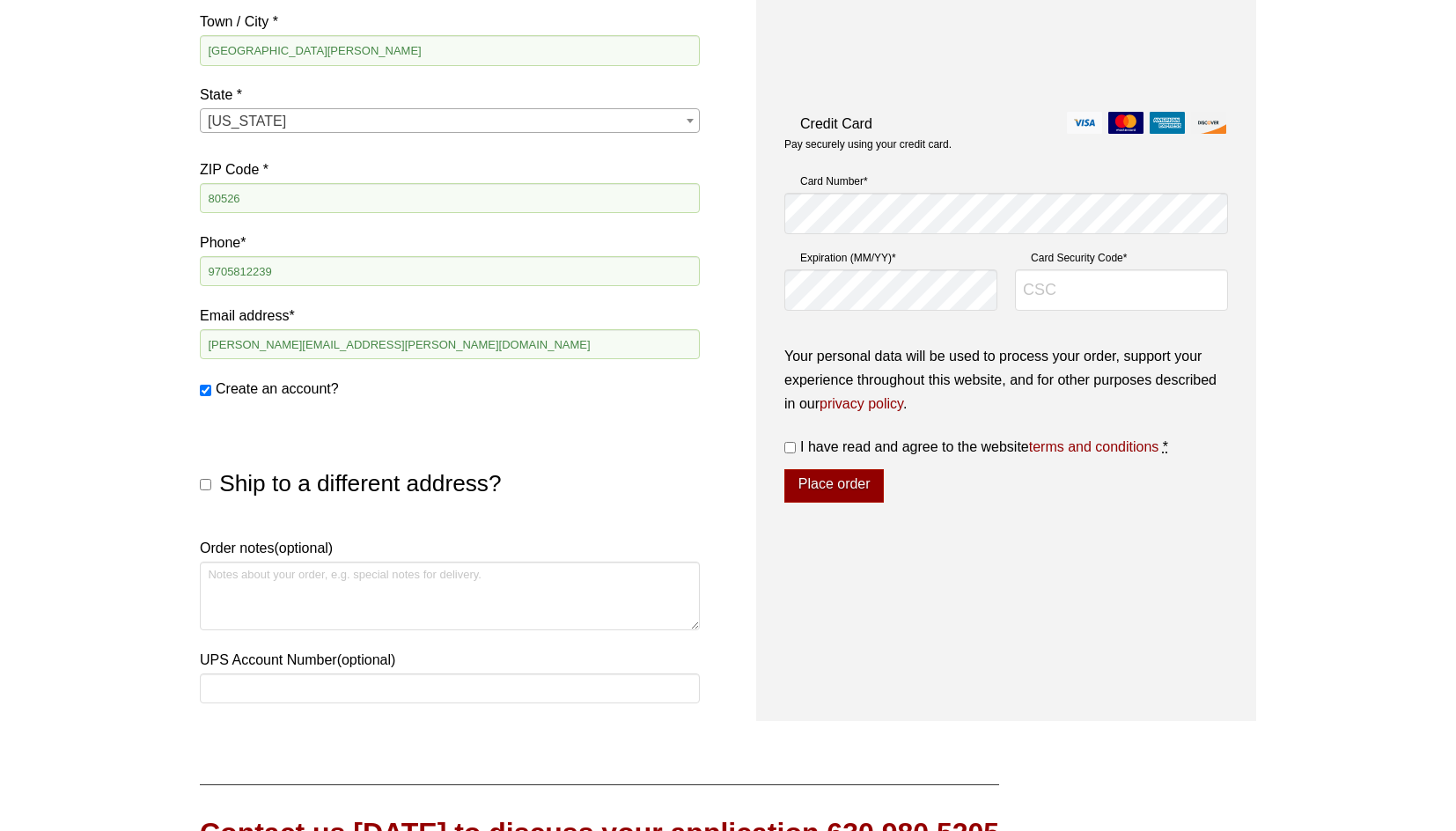
scroll to position [616, 0]
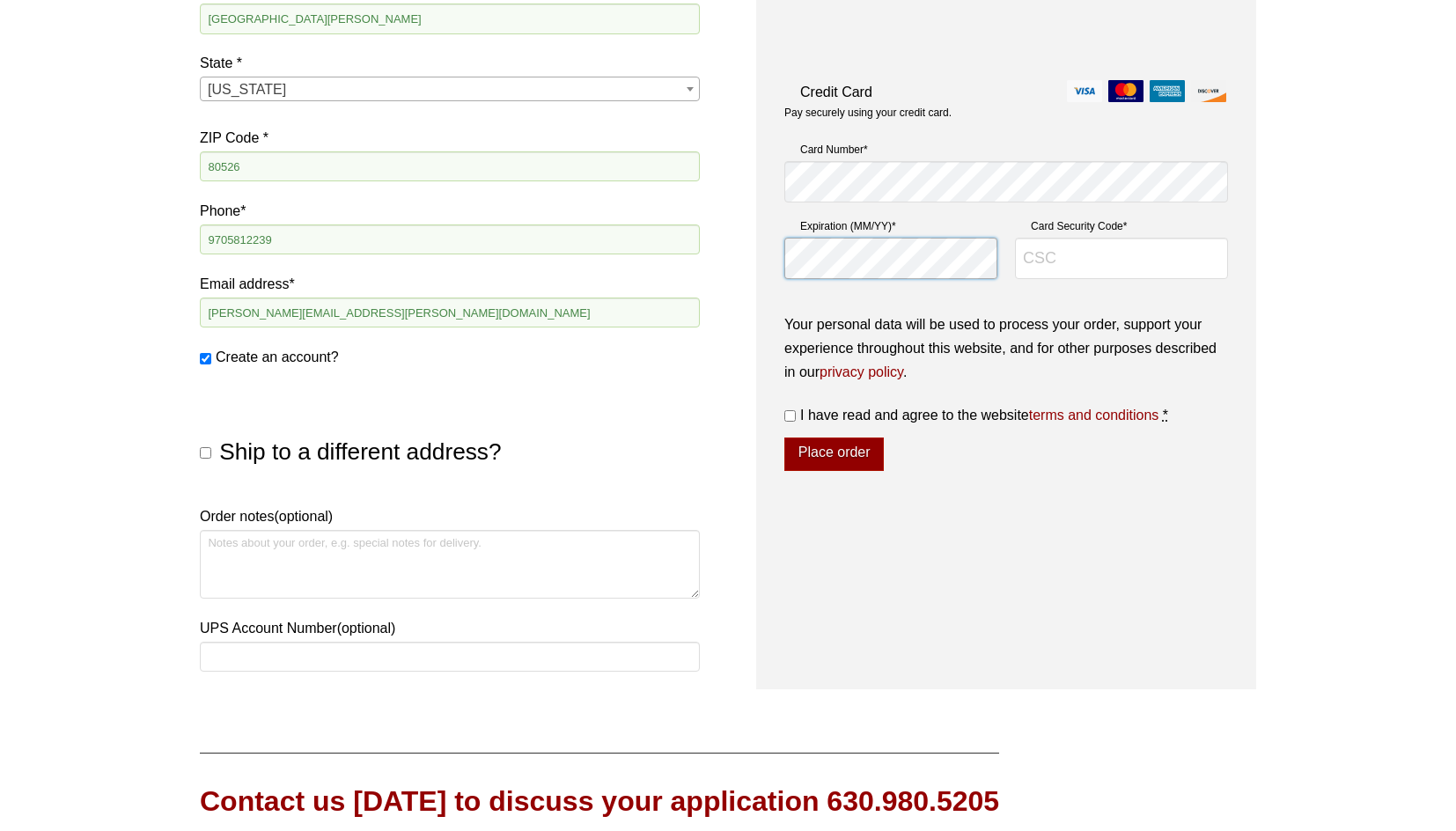
type input "413"
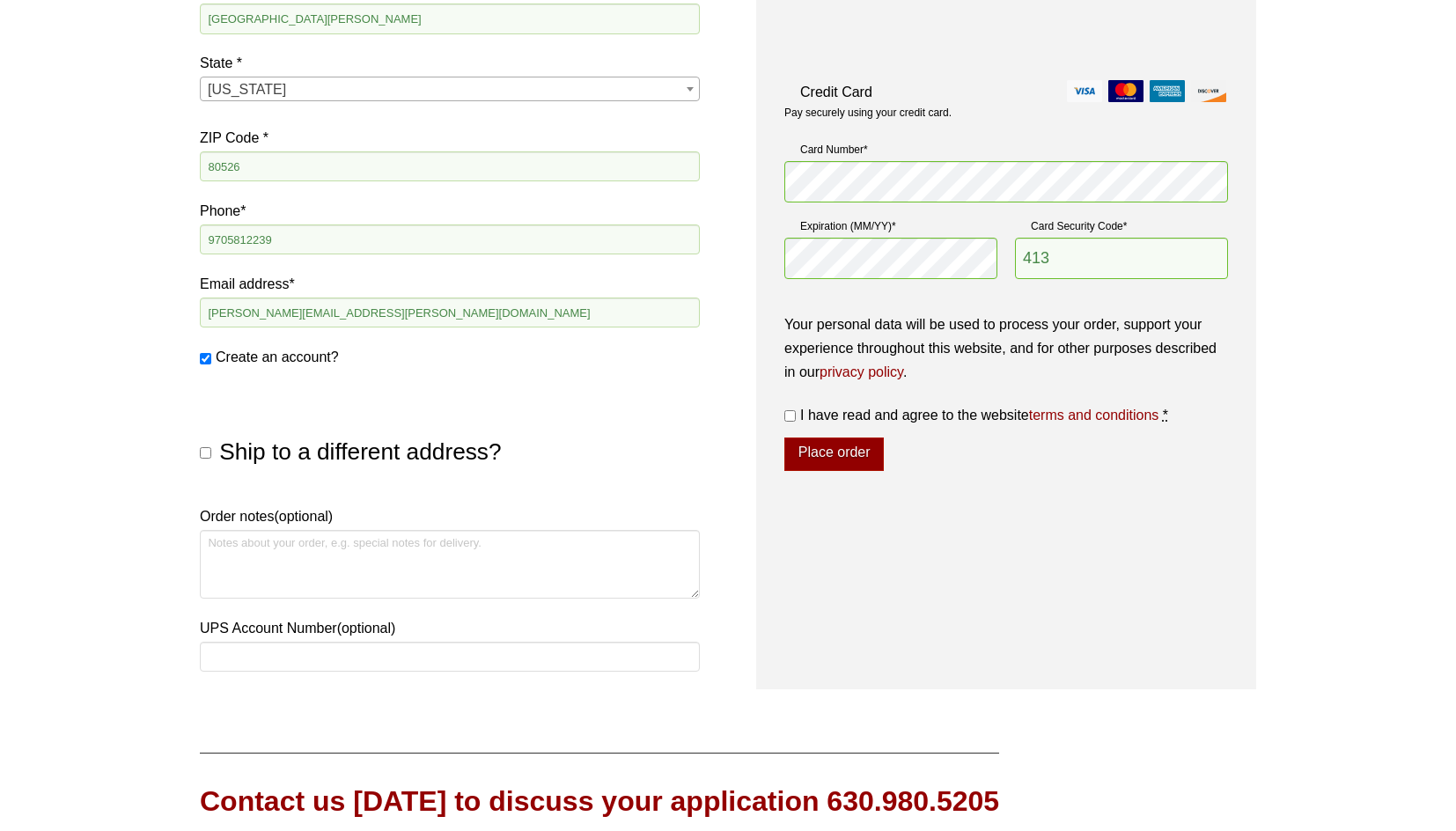
click at [750, 193] on div "Billing details First name * Casey Last name * Farnell Company name (optional) …" at bounding box center [728, 149] width 1057 height 1078
click at [789, 416] on input "I have read and agree to the website terms and conditions *" at bounding box center [790, 416] width 12 height 12
checkbox input "true"
click at [748, 301] on div "Billing details First name * Casey Last name * Farnell Company name (optional) …" at bounding box center [728, 149] width 1057 height 1078
click at [829, 457] on button "Place order" at bounding box center [834, 454] width 99 height 34
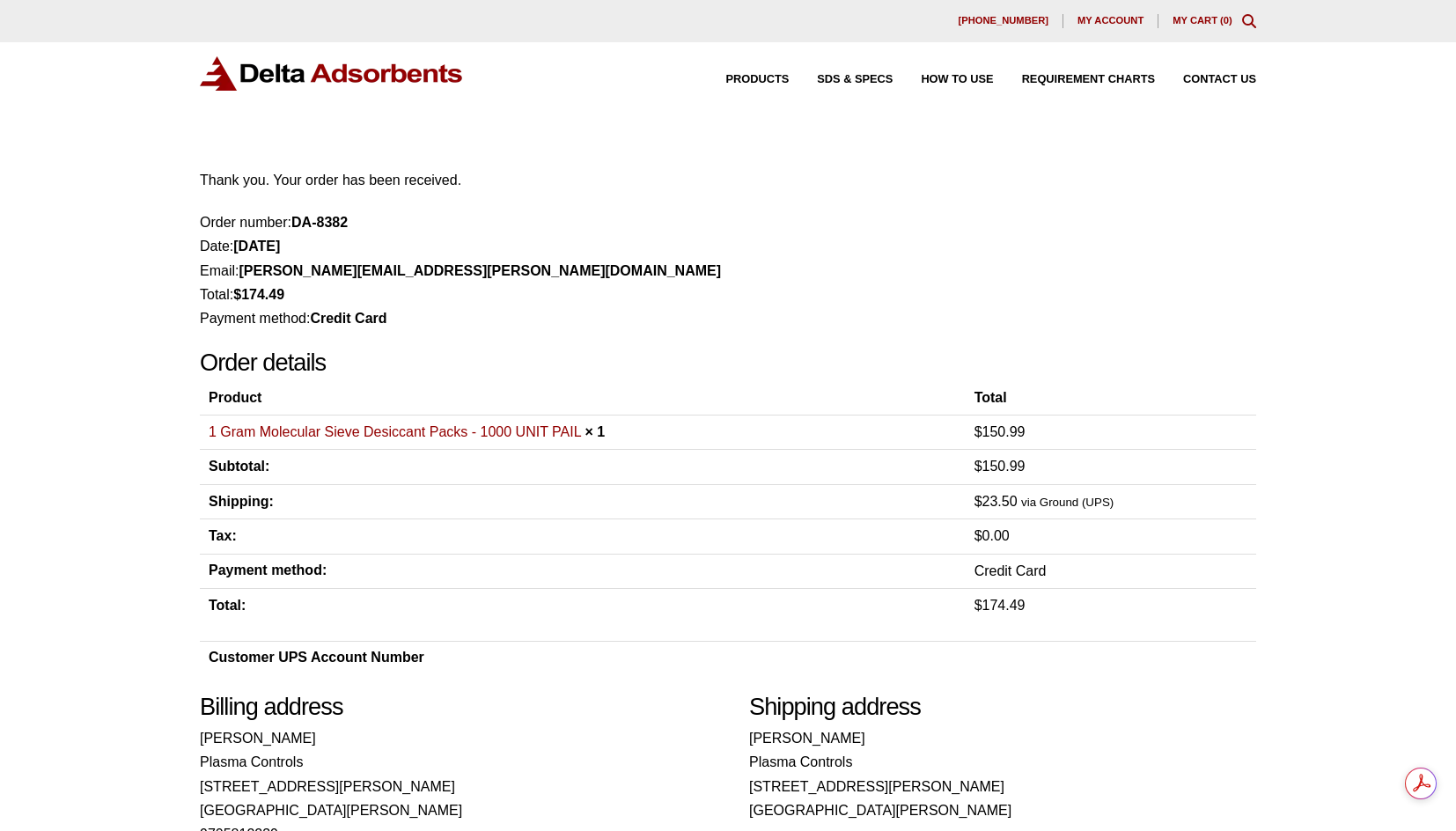
click at [835, 299] on li "Total: $ 174.49" at bounding box center [728, 295] width 1057 height 24
click at [710, 295] on li "Total: $ 174.49" at bounding box center [728, 295] width 1057 height 24
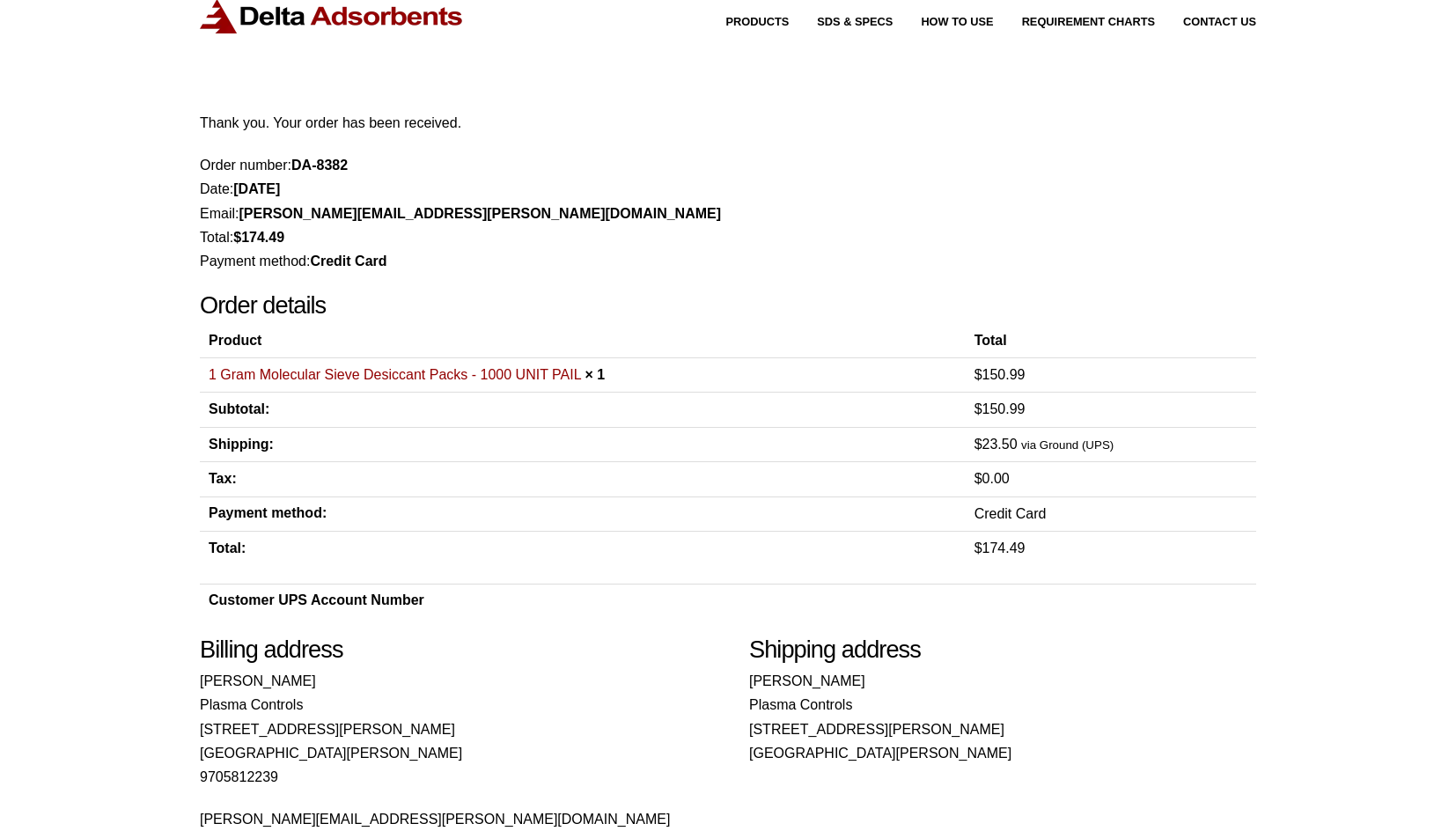
scroll to position [88, 0]
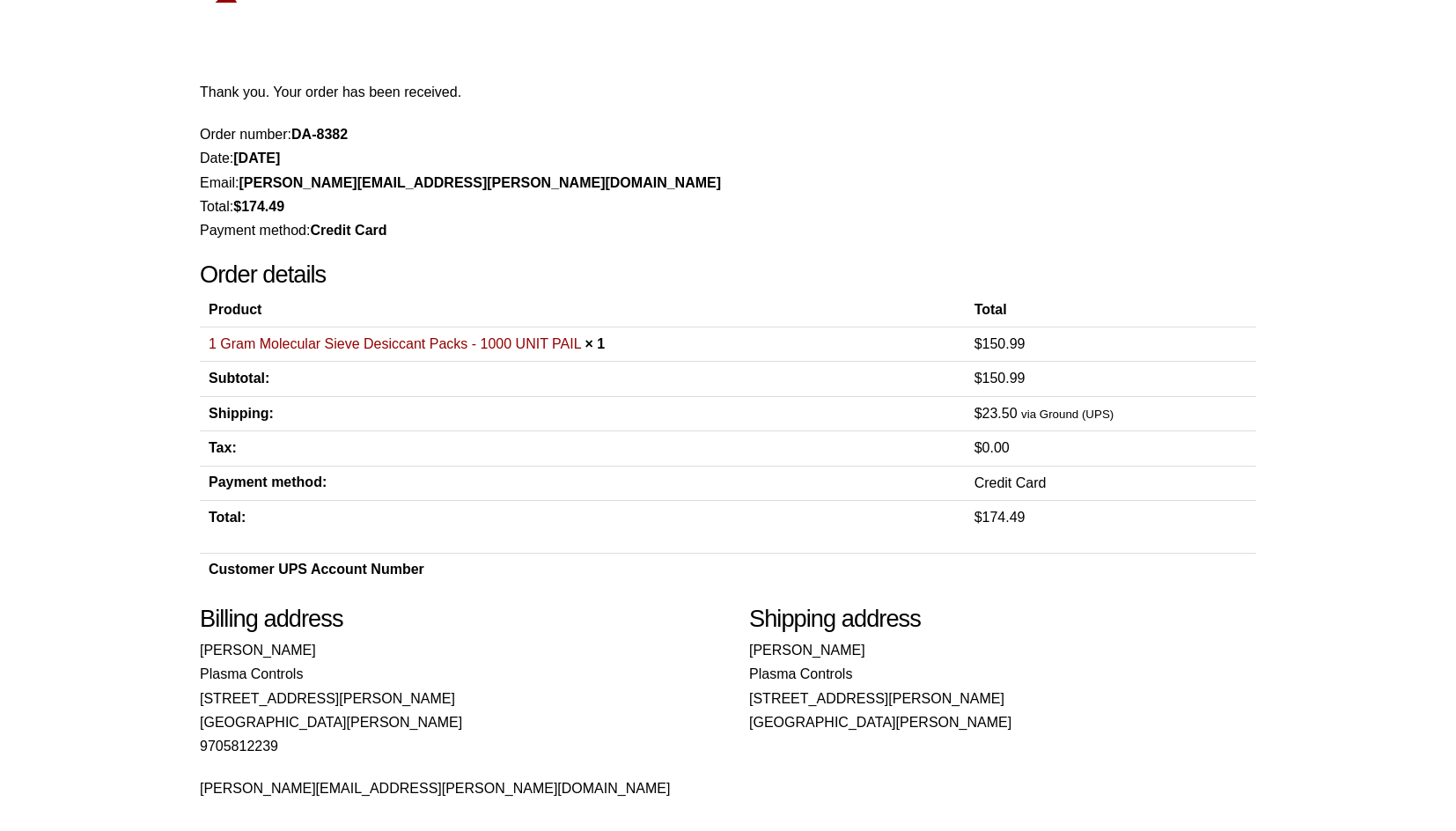
click at [545, 347] on link "1 Gram Molecular Sieve Desiccant Packs - 1000 UNIT PAIL" at bounding box center [395, 344] width 373 height 15
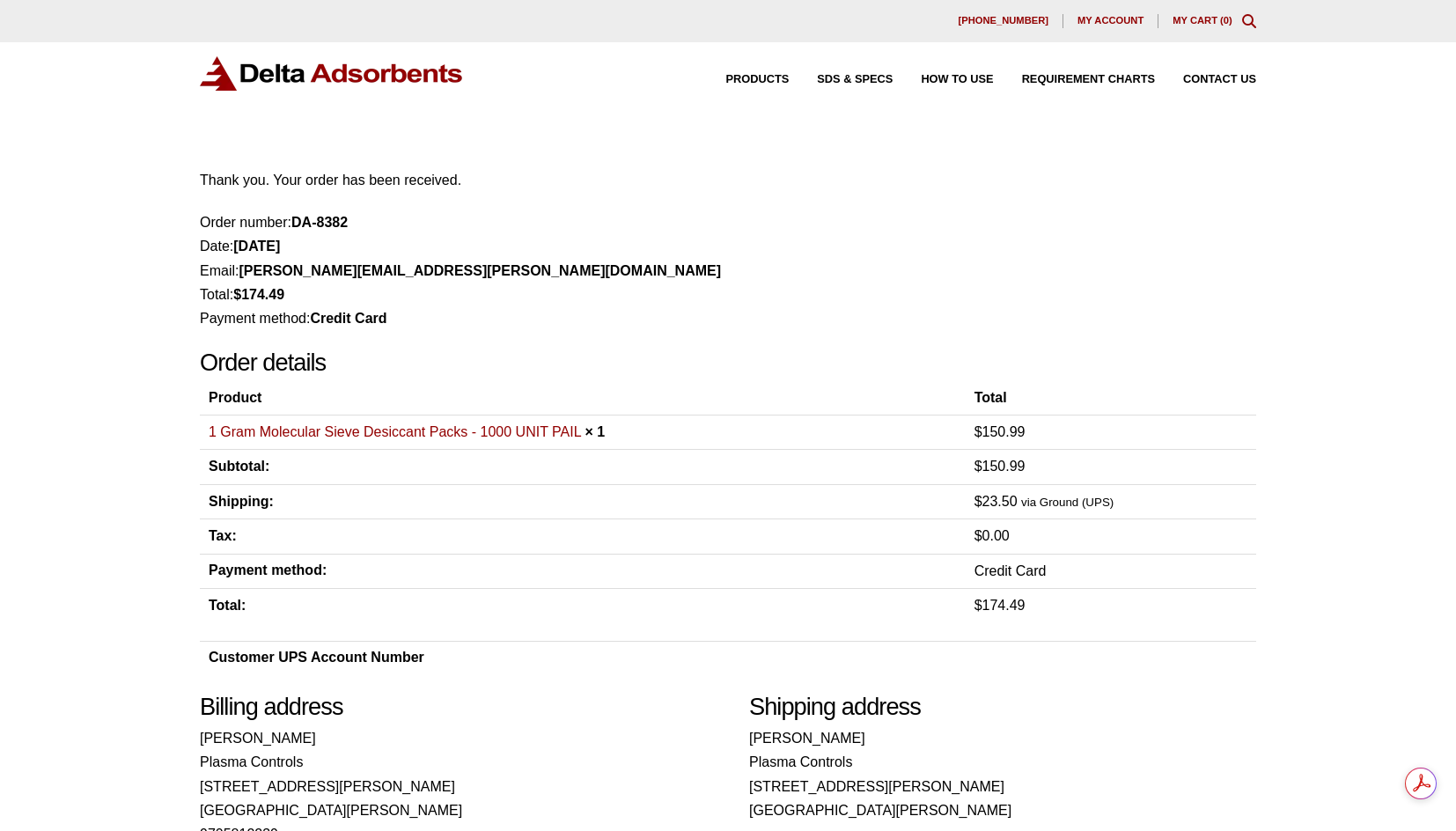
scroll to position [0, 0]
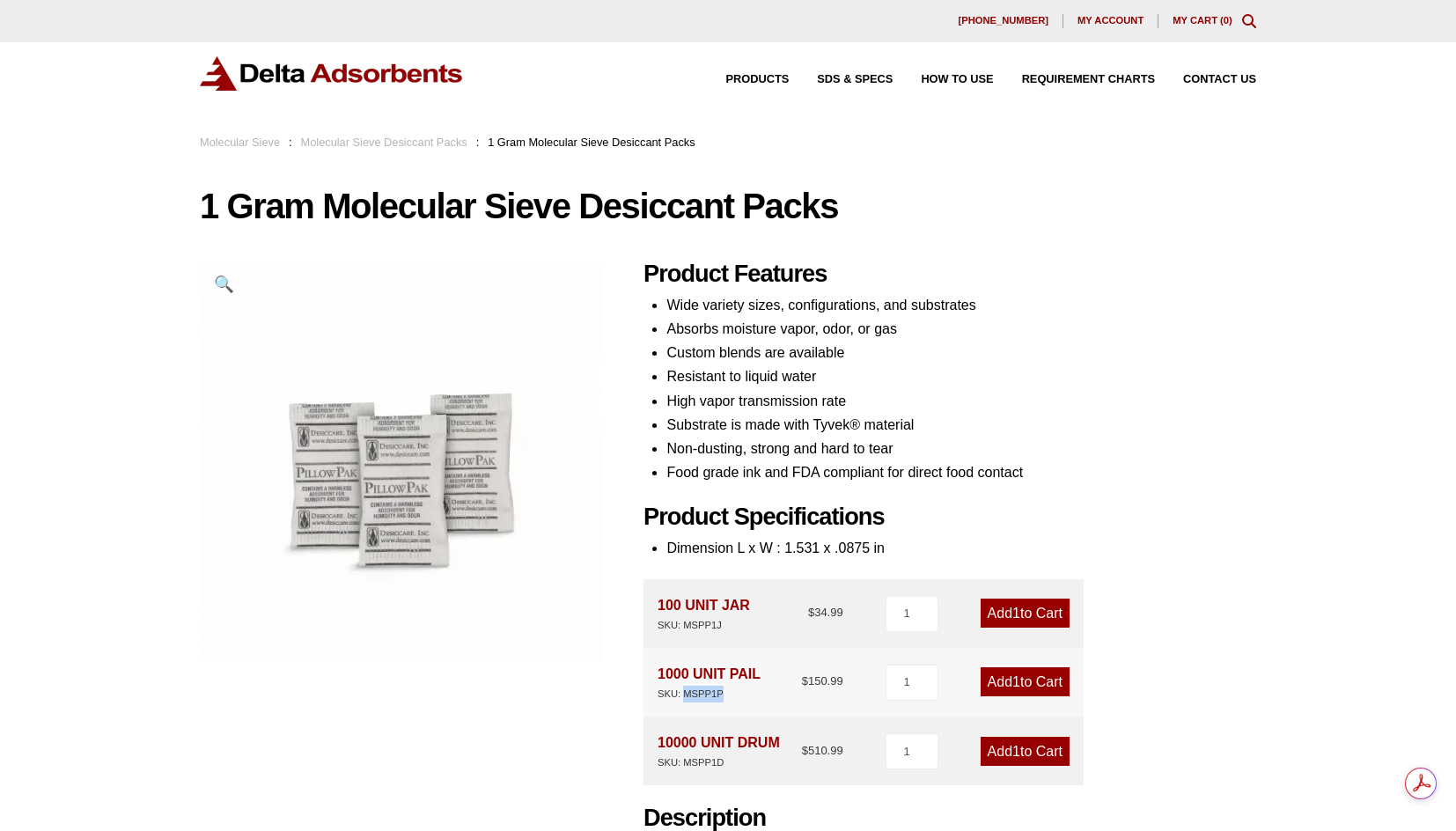
drag, startPoint x: 682, startPoint y: 698, endPoint x: 732, endPoint y: 700, distance: 50.0
click at [732, 700] on div "SKU: MSPP1P" at bounding box center [708, 694] width 103 height 16
drag, startPoint x: 658, startPoint y: 696, endPoint x: 737, endPoint y: 696, distance: 79.0
click at [737, 696] on div "SKU: MSPP1P" at bounding box center [708, 694] width 103 height 16
copy div "SKU: MSPP1P"
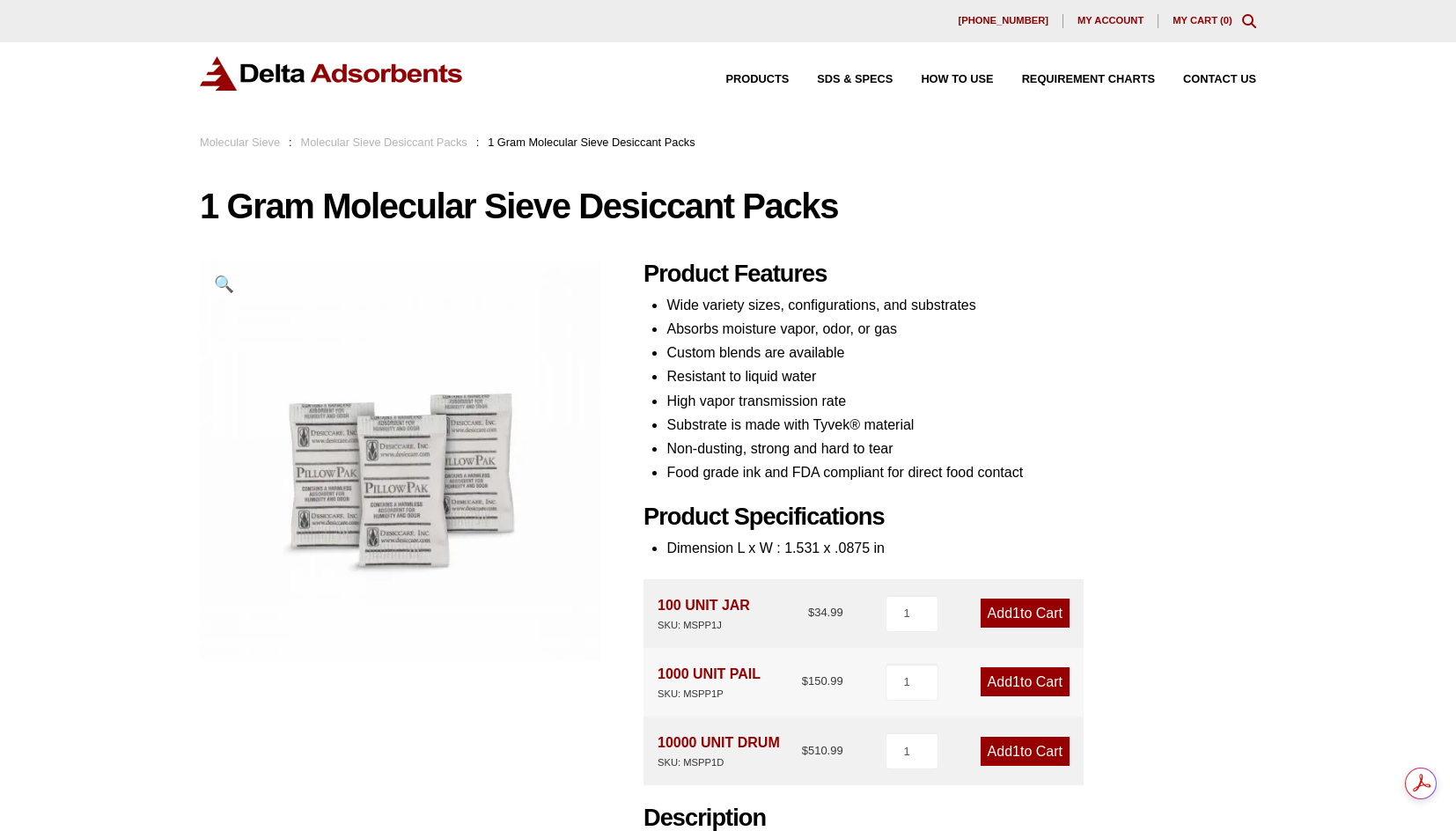
click at [727, 390] on li "High vapor transmission rate" at bounding box center [961, 401] width 590 height 24
